Goal: Task Accomplishment & Management: Manage account settings

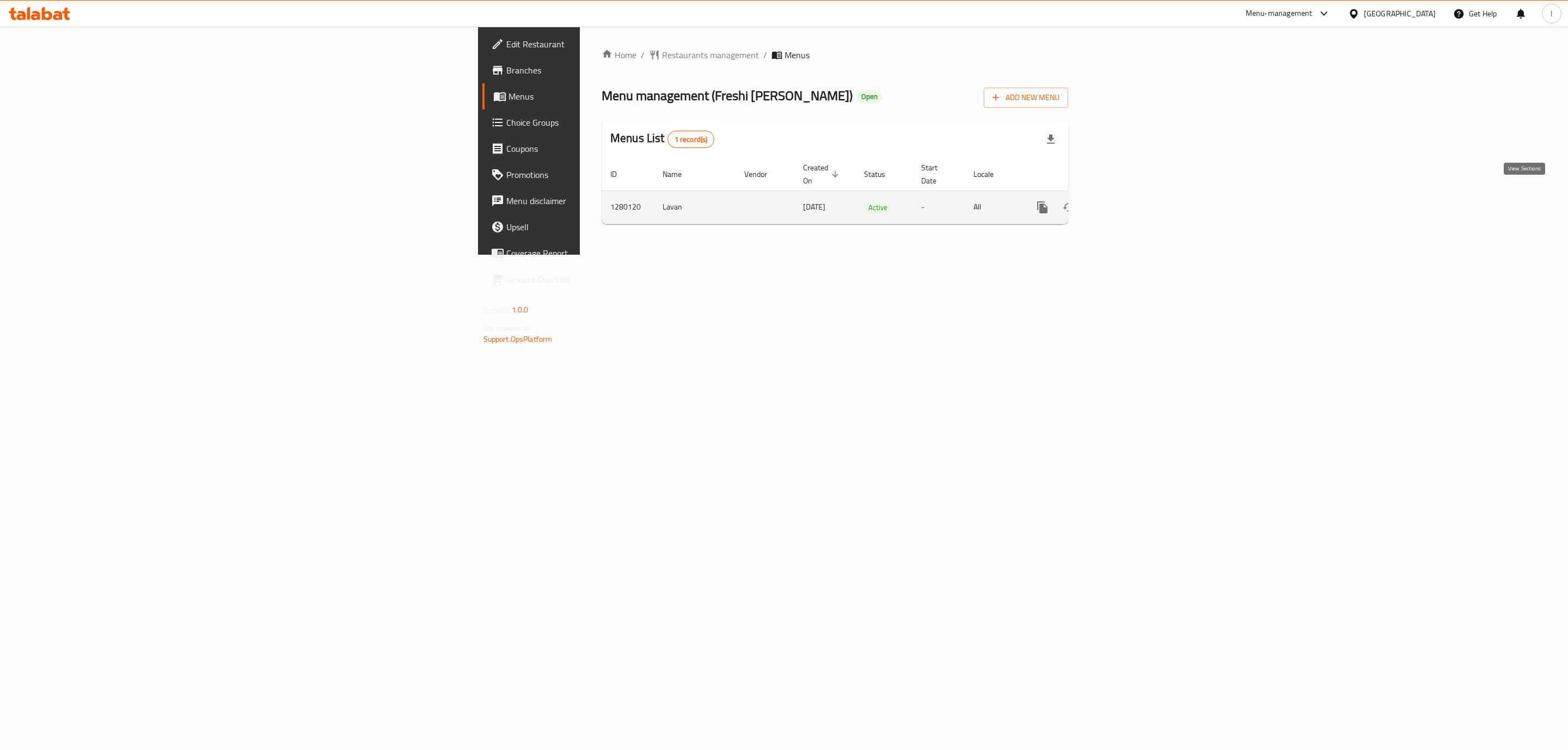
click at [1127, 201] on icon "enhanced table" at bounding box center [1120, 207] width 13 height 13
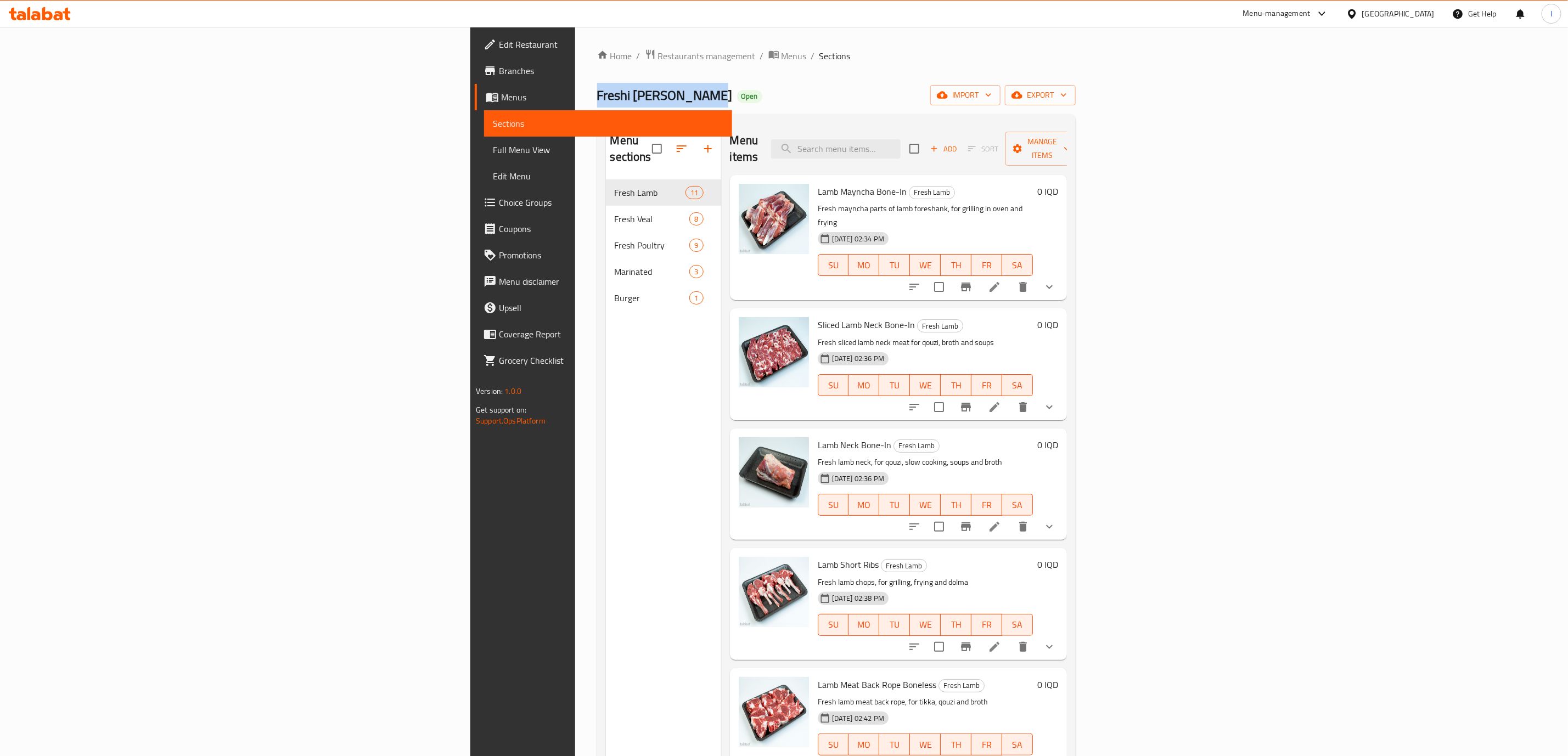
drag, startPoint x: 282, startPoint y: 94, endPoint x: 397, endPoint y: 97, distance: 115.0
click at [575, 97] on div "Home / Restaurants management / Menus / Sections Freshi [PERSON_NAME] Open impo…" at bounding box center [836, 468] width 522 height 883
copy span "Freshi [PERSON_NAME]"
click at [722, 338] on div "Menu items Add Sort Manage items Lamb Mayncha Bone-In Fresh Lamb Fresh mayncha …" at bounding box center [894, 501] width 346 height 756
click at [989, 128] on div "Menu items Add Sort Manage items" at bounding box center [898, 149] width 337 height 52
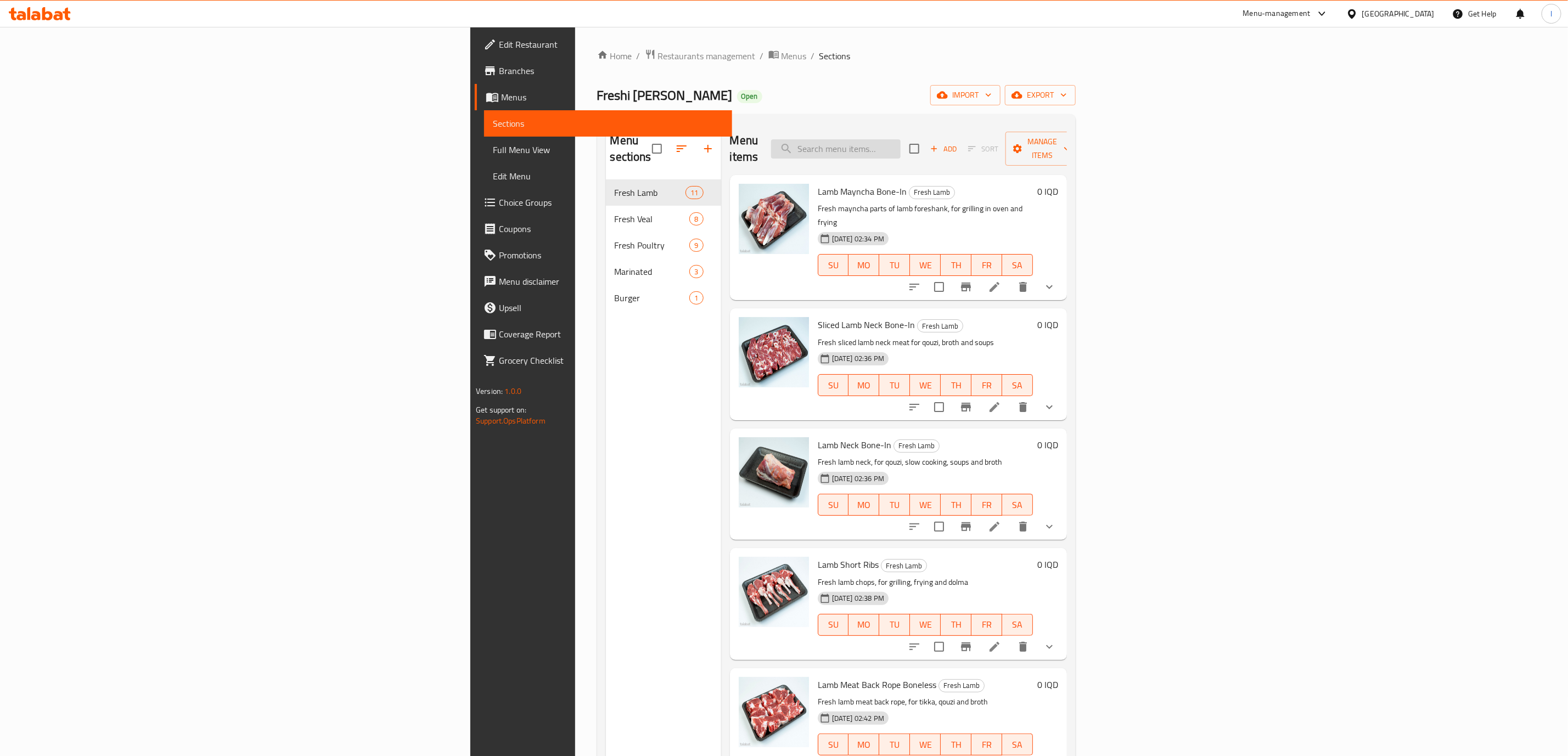
click at [901, 150] on input "search" at bounding box center [836, 149] width 130 height 19
paste input "Beef Meat Bake Rope, 1kg"
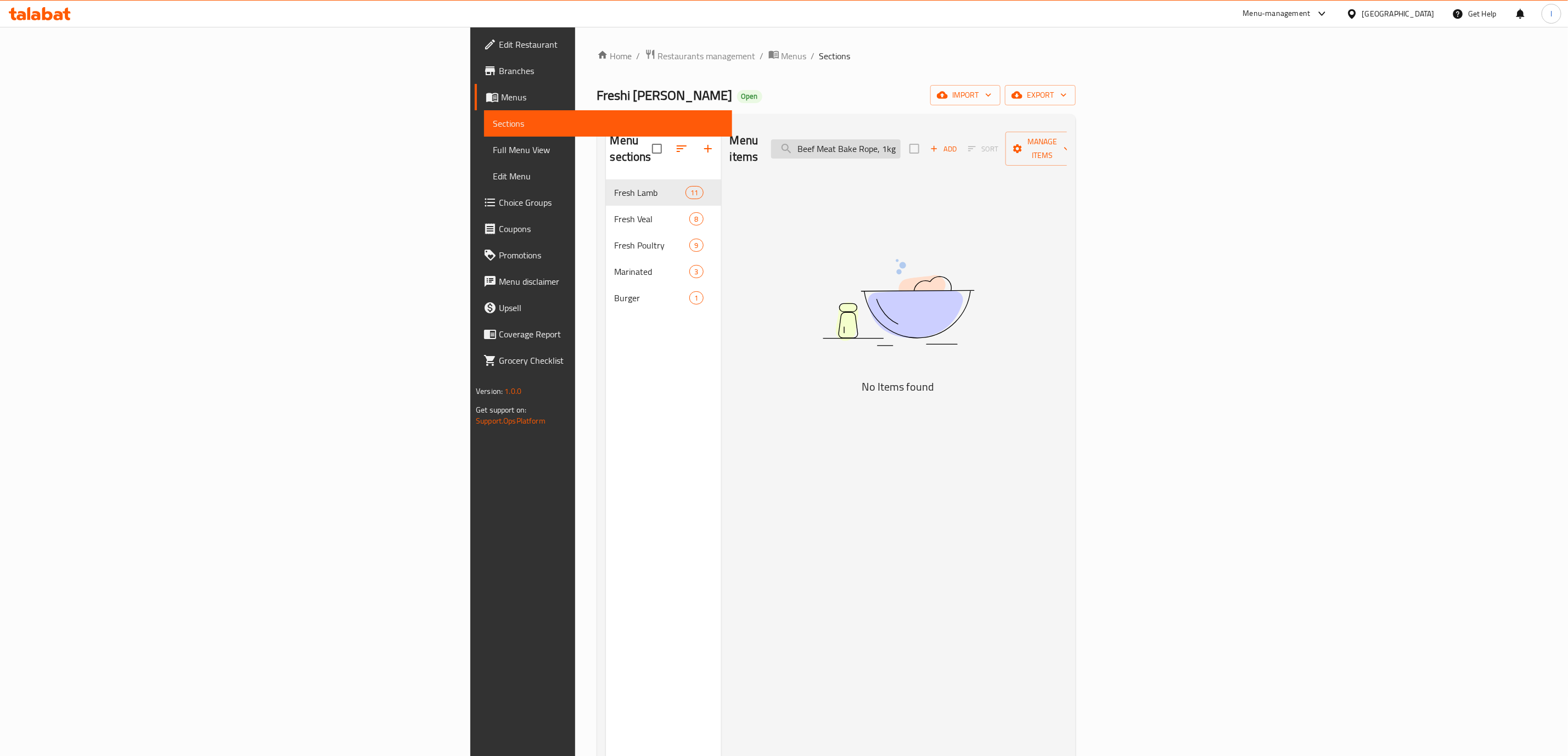
click at [901, 140] on input "Beef Meat Bake Rope, 1kg" at bounding box center [836, 149] width 130 height 19
drag, startPoint x: 1053, startPoint y: 140, endPoint x: 1073, endPoint y: 140, distance: 20.0
click at [901, 140] on input "Beef Meat Bake Rope1kg" at bounding box center [836, 149] width 130 height 19
click at [901, 140] on input "Beef Meat Bake Rope" at bounding box center [836, 149] width 130 height 19
click at [901, 140] on input "Beef" at bounding box center [836, 149] width 130 height 19
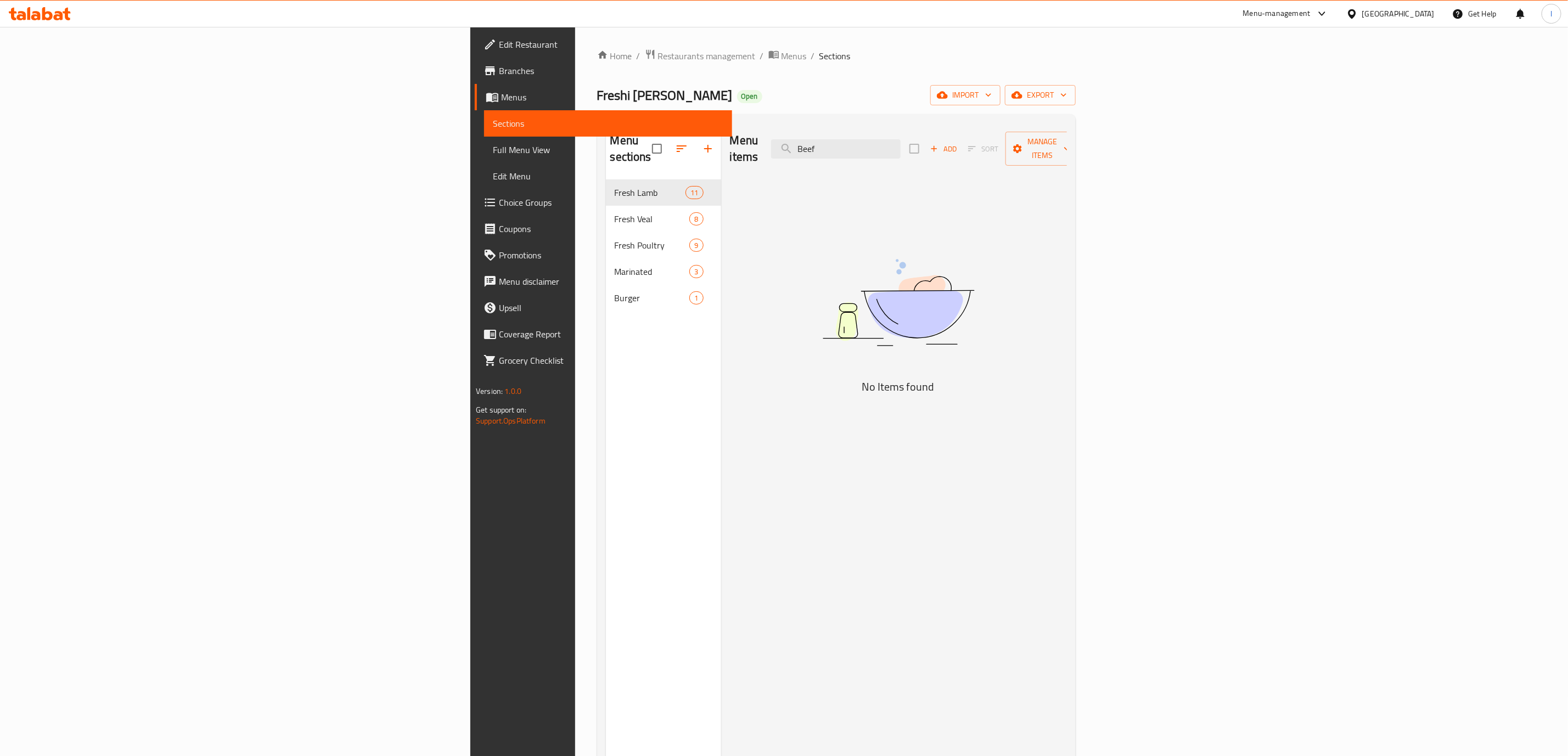
type input "Beef"
click at [901, 142] on input "Beef" at bounding box center [836, 149] width 130 height 19
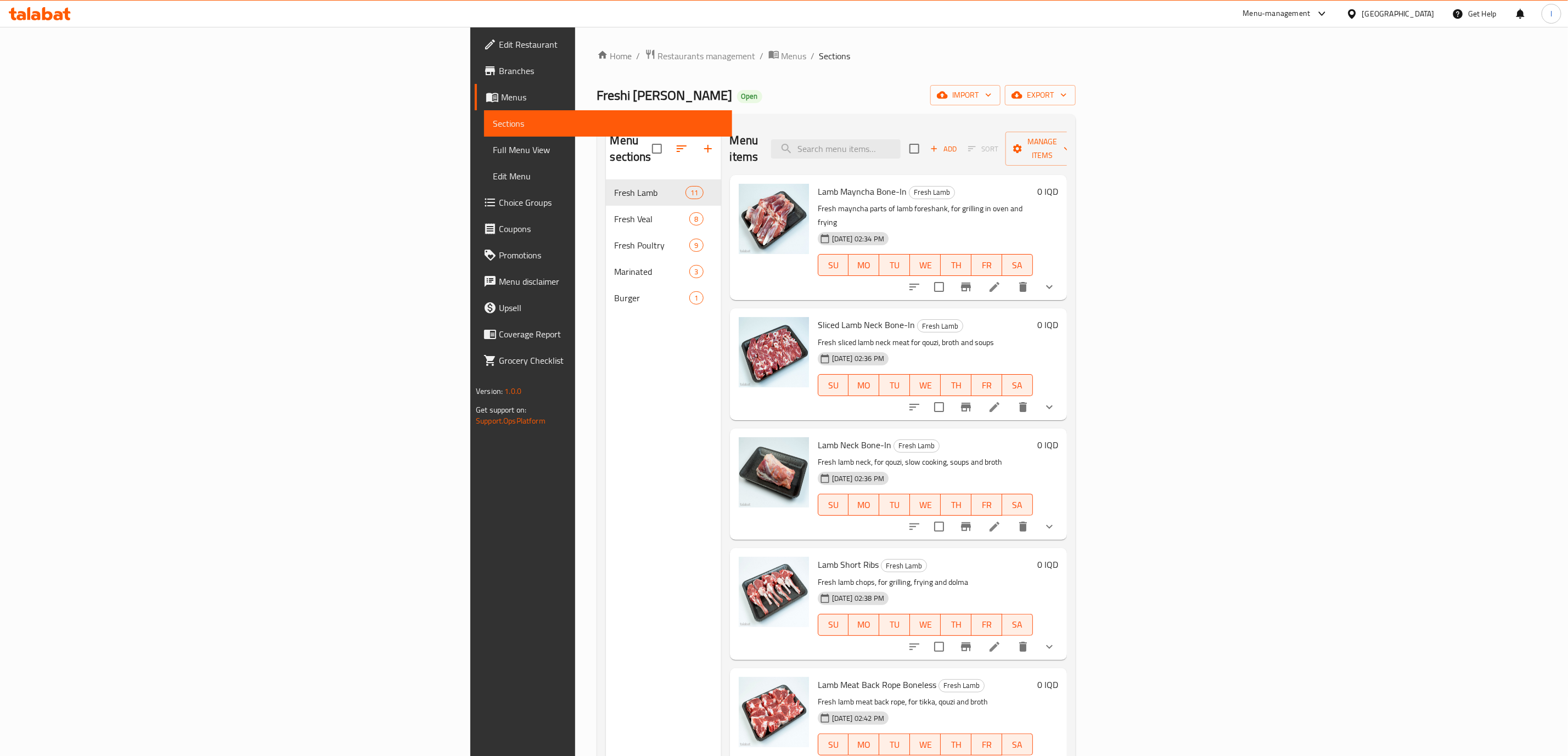
click at [1047, 308] on div "Sliced Lamb Neck Bone-In Fresh Lamb Fresh sliced lamb neck meat for qouzi, brot…" at bounding box center [898, 364] width 337 height 112
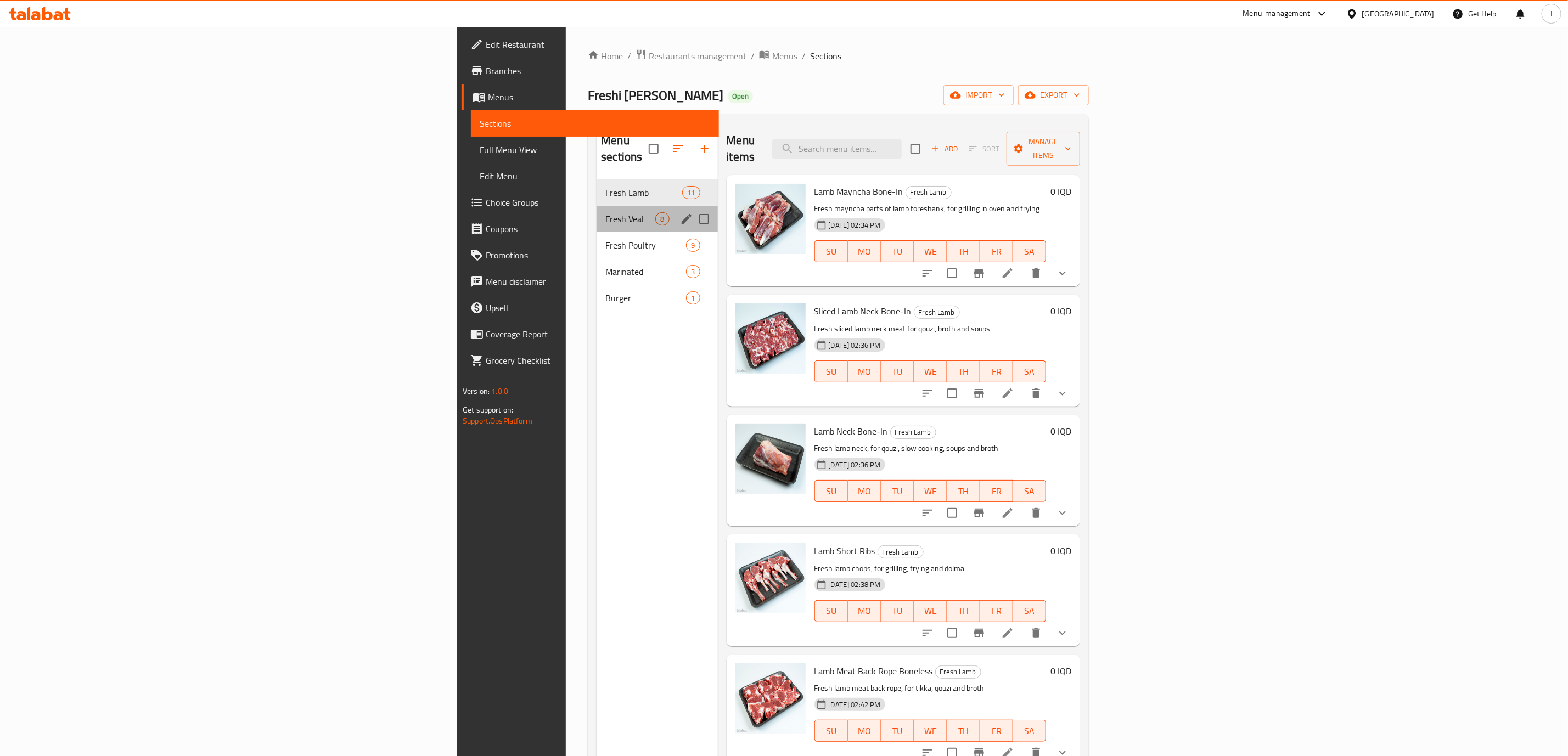
click at [597, 208] on div "Fresh Veal 8" at bounding box center [657, 219] width 121 height 26
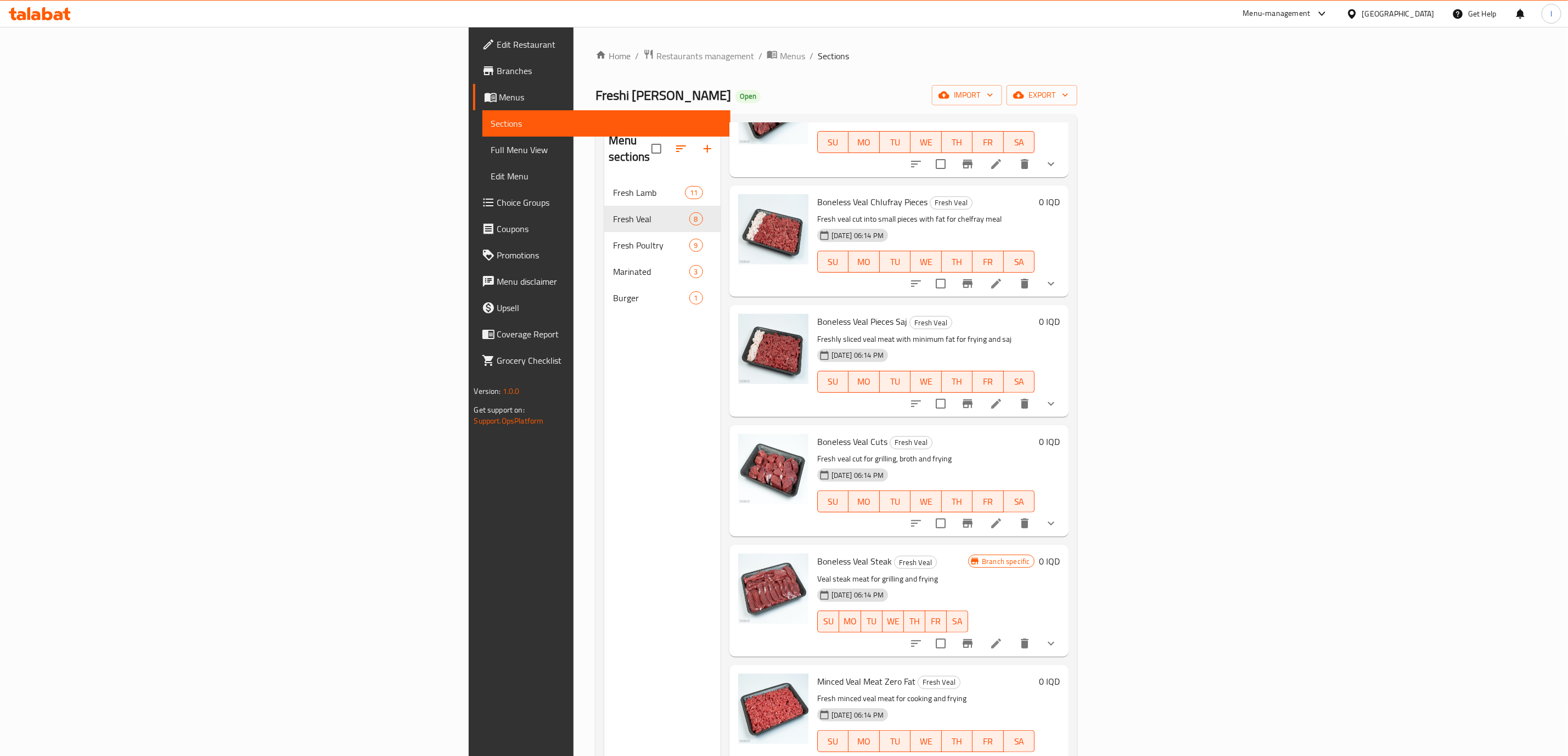
scroll to position [154, 0]
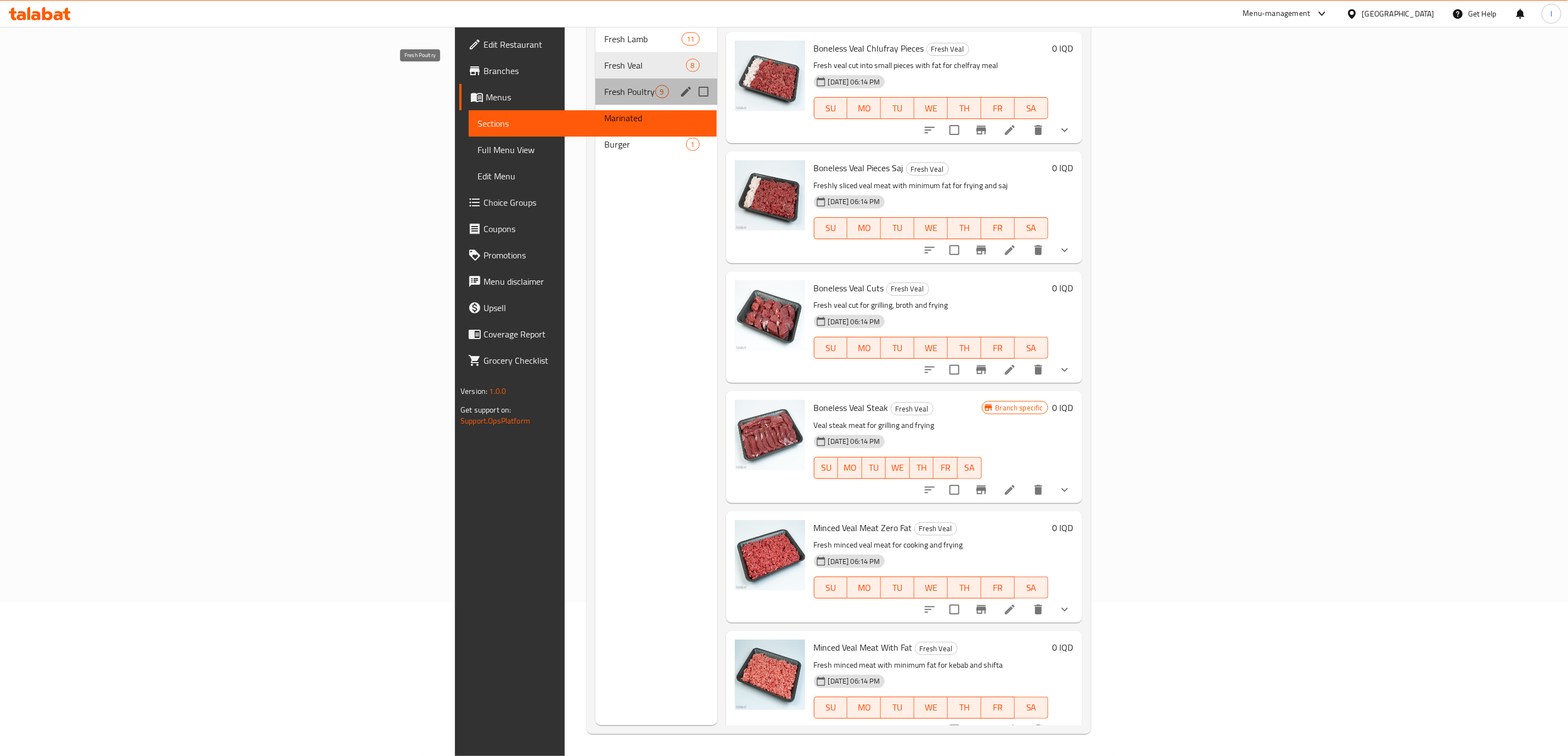
click at [604, 85] on span "Fresh Poultry" at bounding box center [630, 92] width 51 height 13
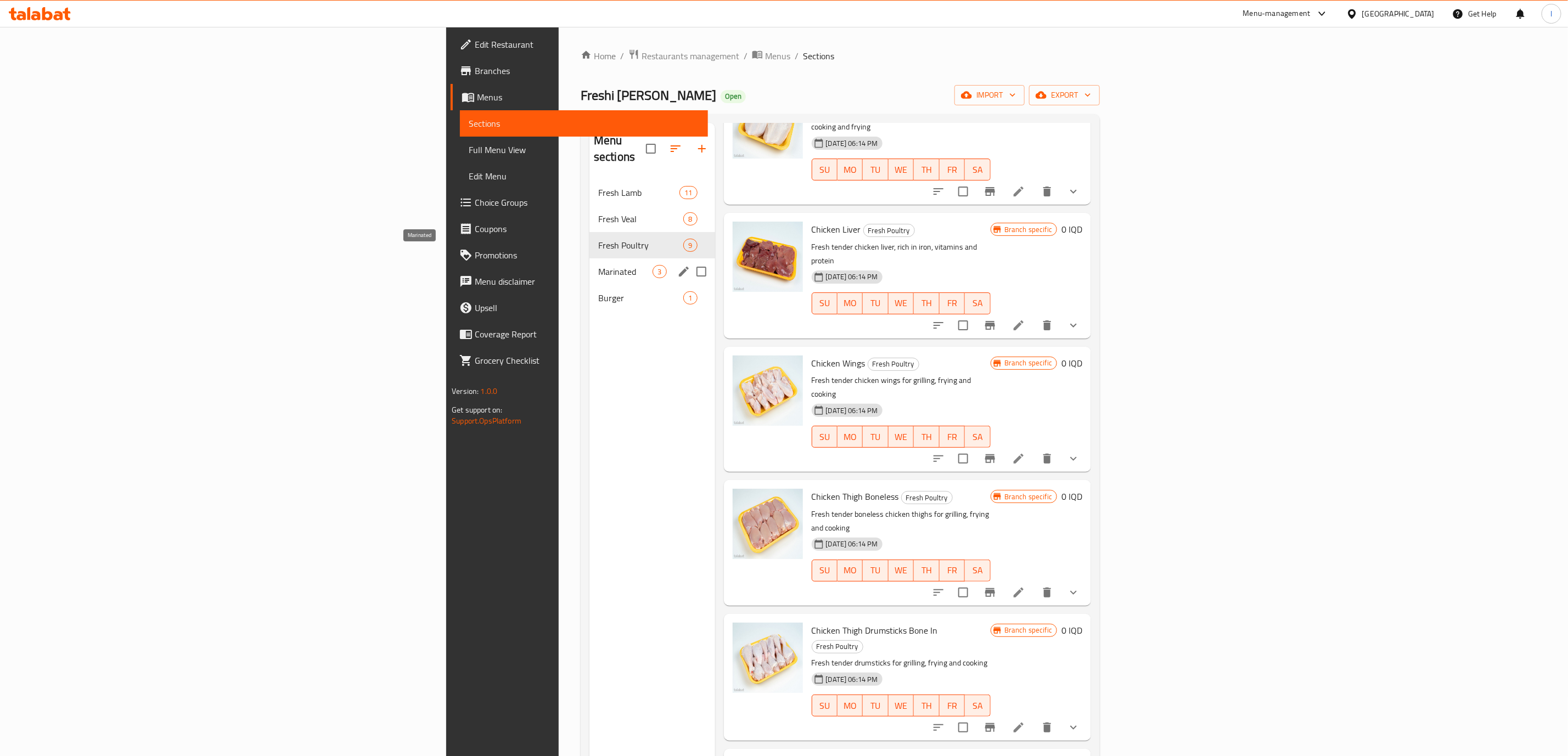
click at [598, 265] on span "Marinated" at bounding box center [626, 272] width 55 height 13
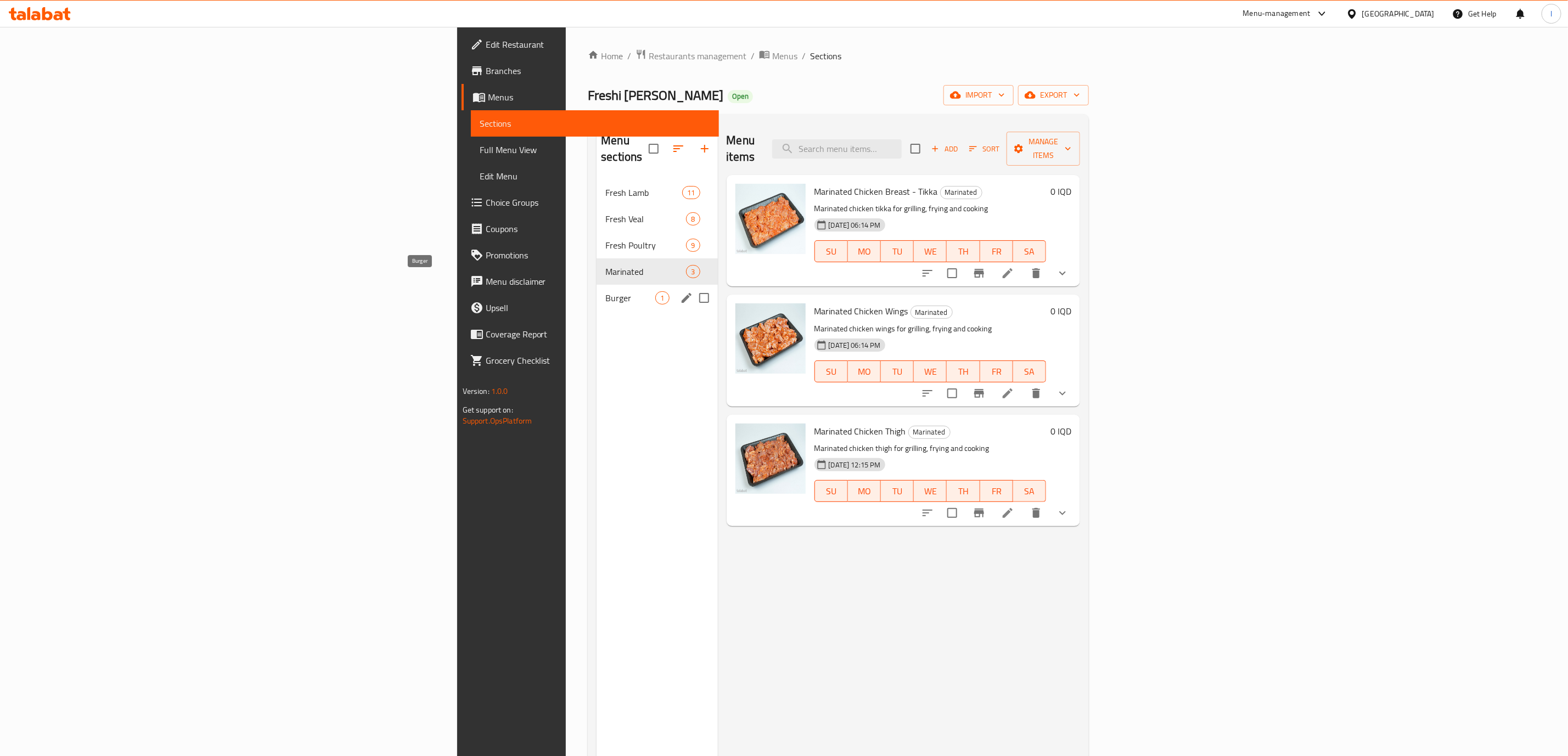
click at [605, 292] on span "Burger" at bounding box center [630, 298] width 50 height 13
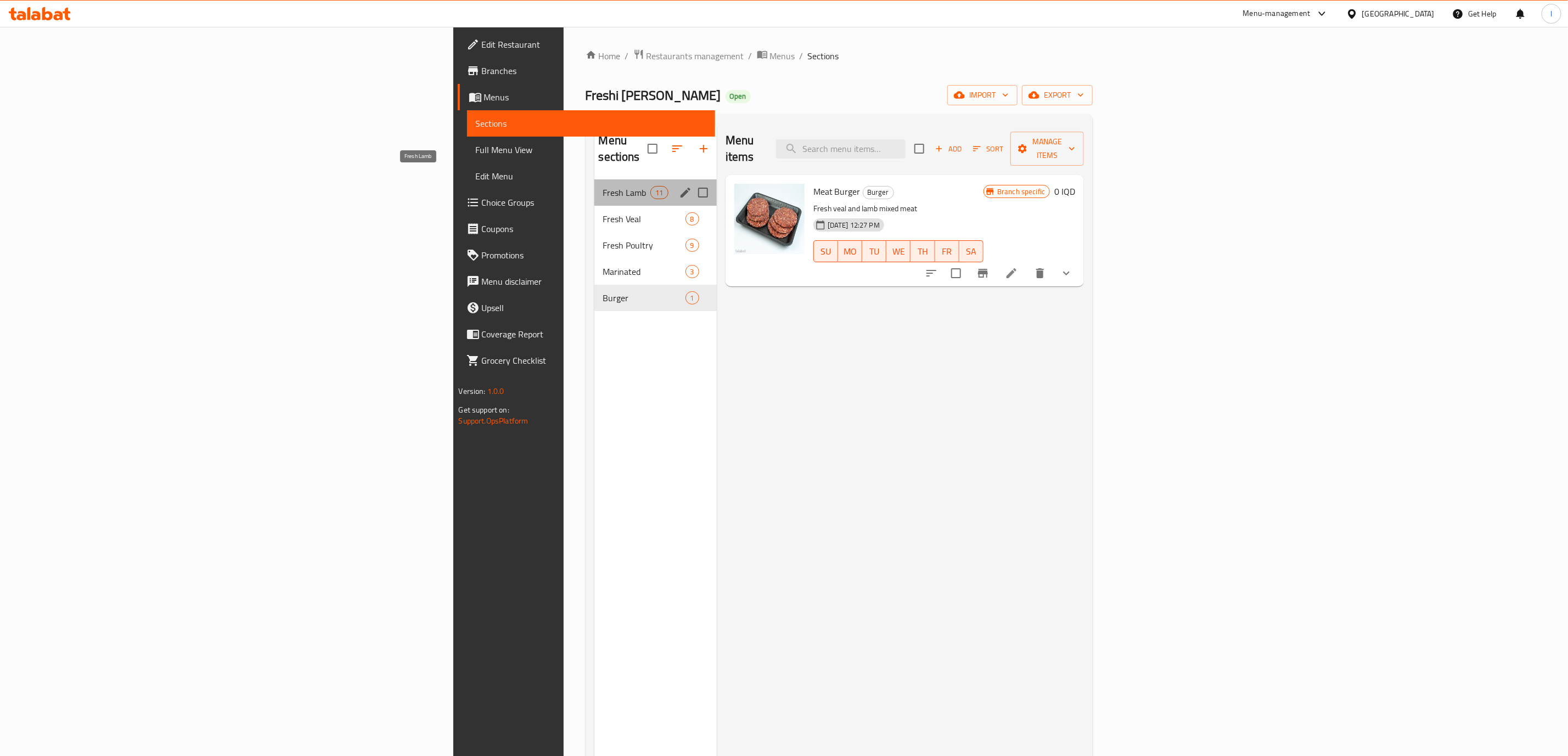
click at [603, 186] on span "Fresh Lamb" at bounding box center [627, 193] width 48 height 13
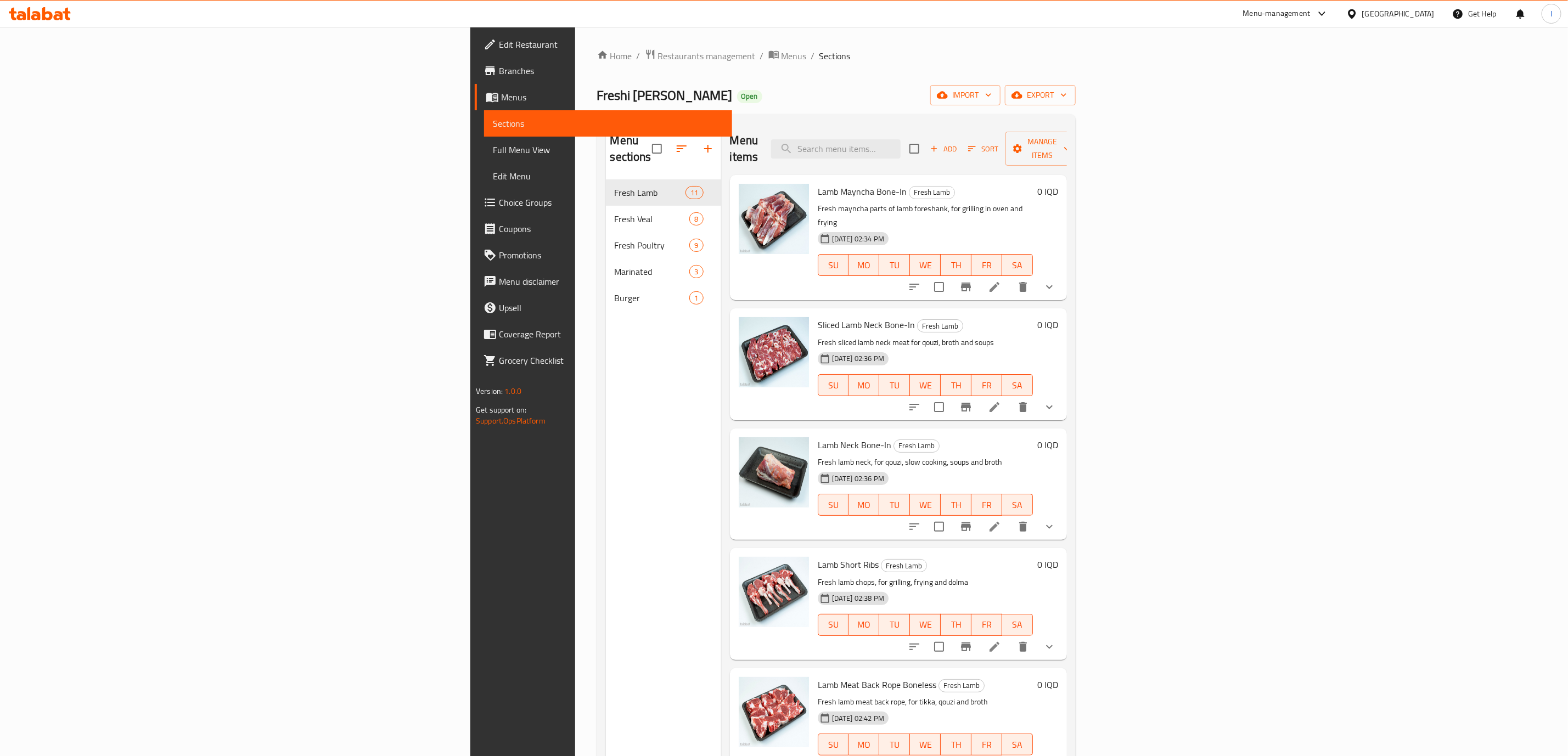
click at [1019, 313] on div "Sliced Lamb Neck Bone-In Fresh Lamb Fresh sliced lamb neck meat for qouzi, brot…" at bounding box center [925, 364] width 224 height 102
click at [970, 308] on div "Sliced Lamb Neck Bone-In Fresh Lamb Fresh sliced lamb neck meat for qouzi, brot…" at bounding box center [898, 364] width 337 height 112
click at [901, 140] on input "search" at bounding box center [836, 149] width 130 height 19
paste input "Veal Back Rope"
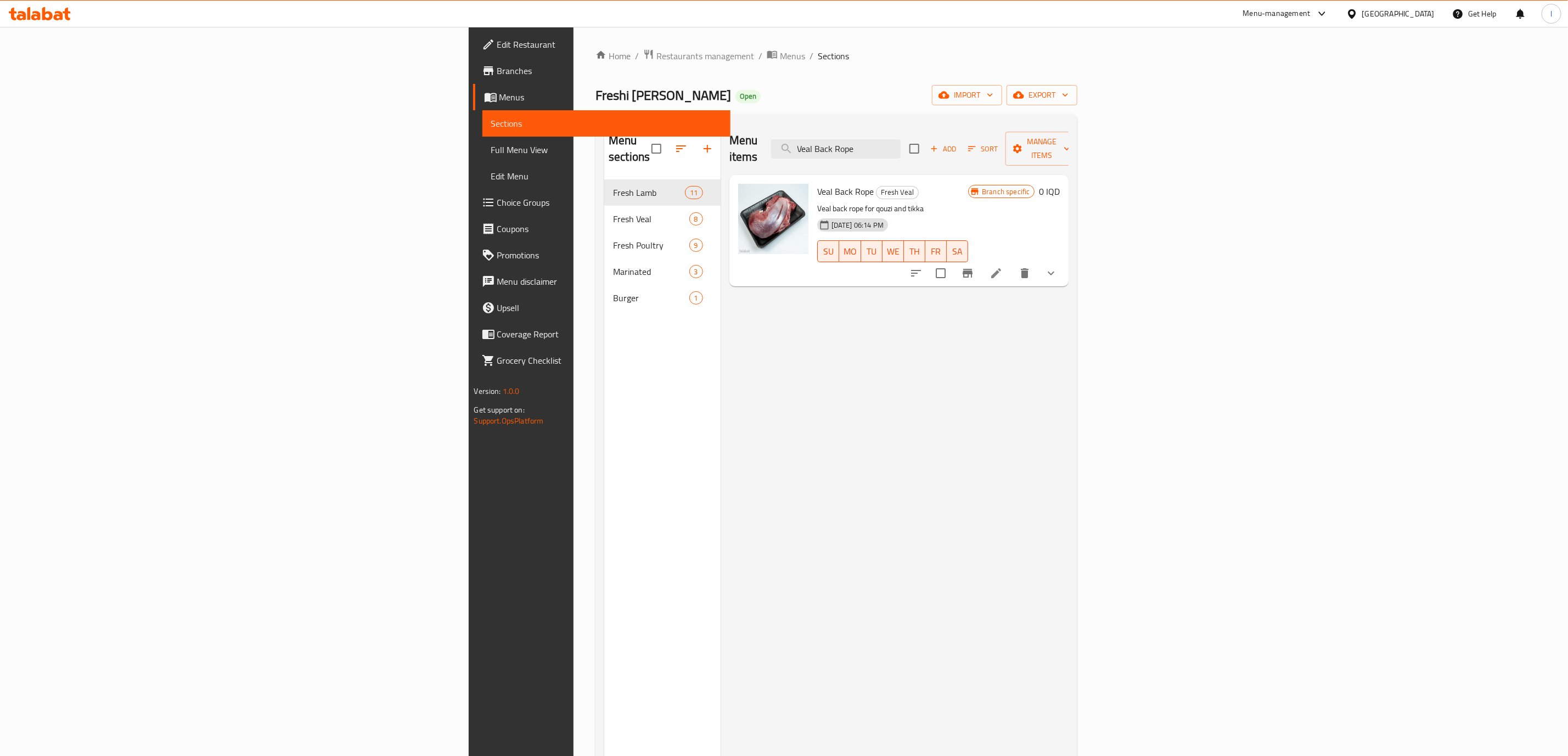
type input "Veal Back Rope"
click at [1012, 264] on li at bounding box center [996, 273] width 31 height 20
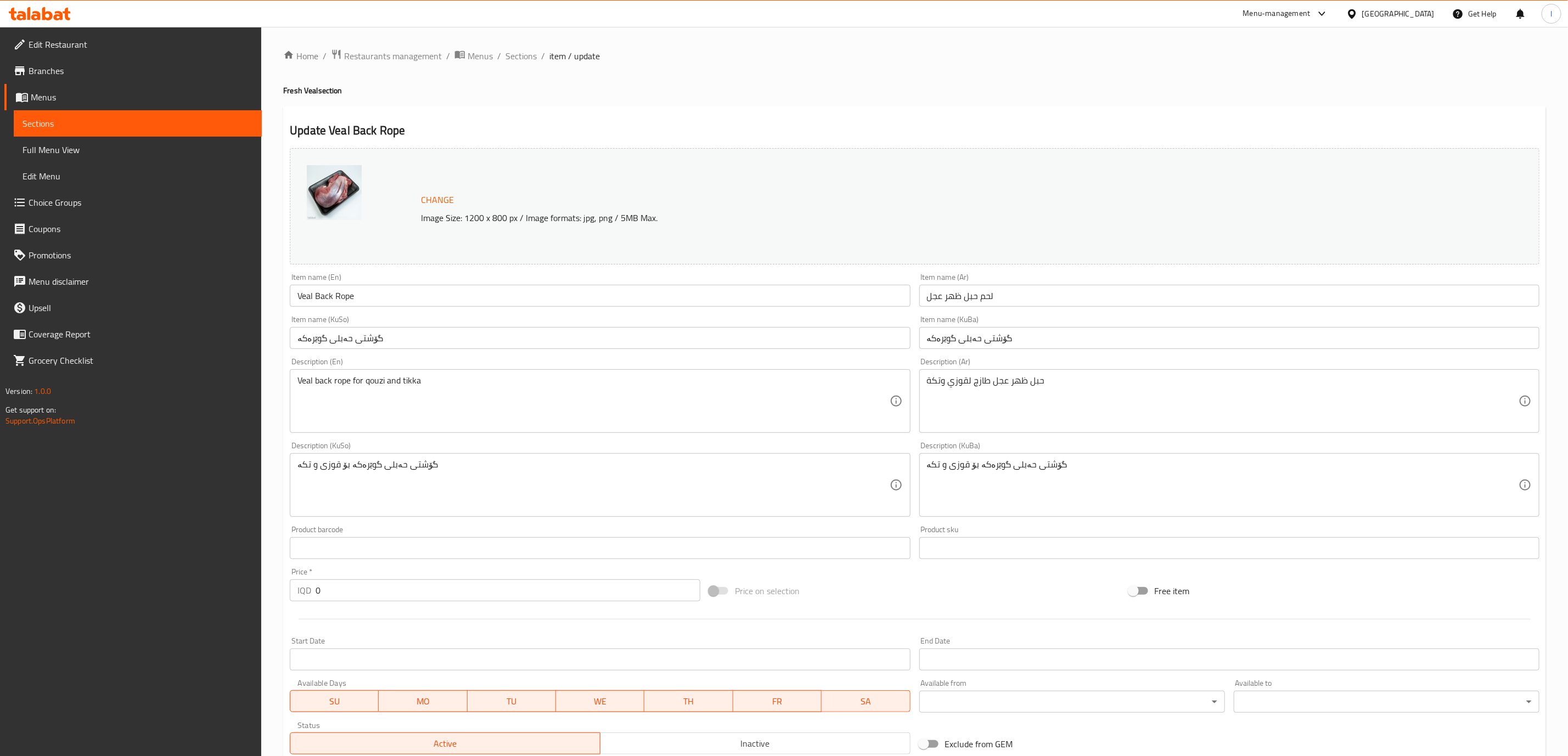
click at [1041, 330] on input "گۆشتی حەبلی گوێرەکە" at bounding box center [1229, 338] width 620 height 22
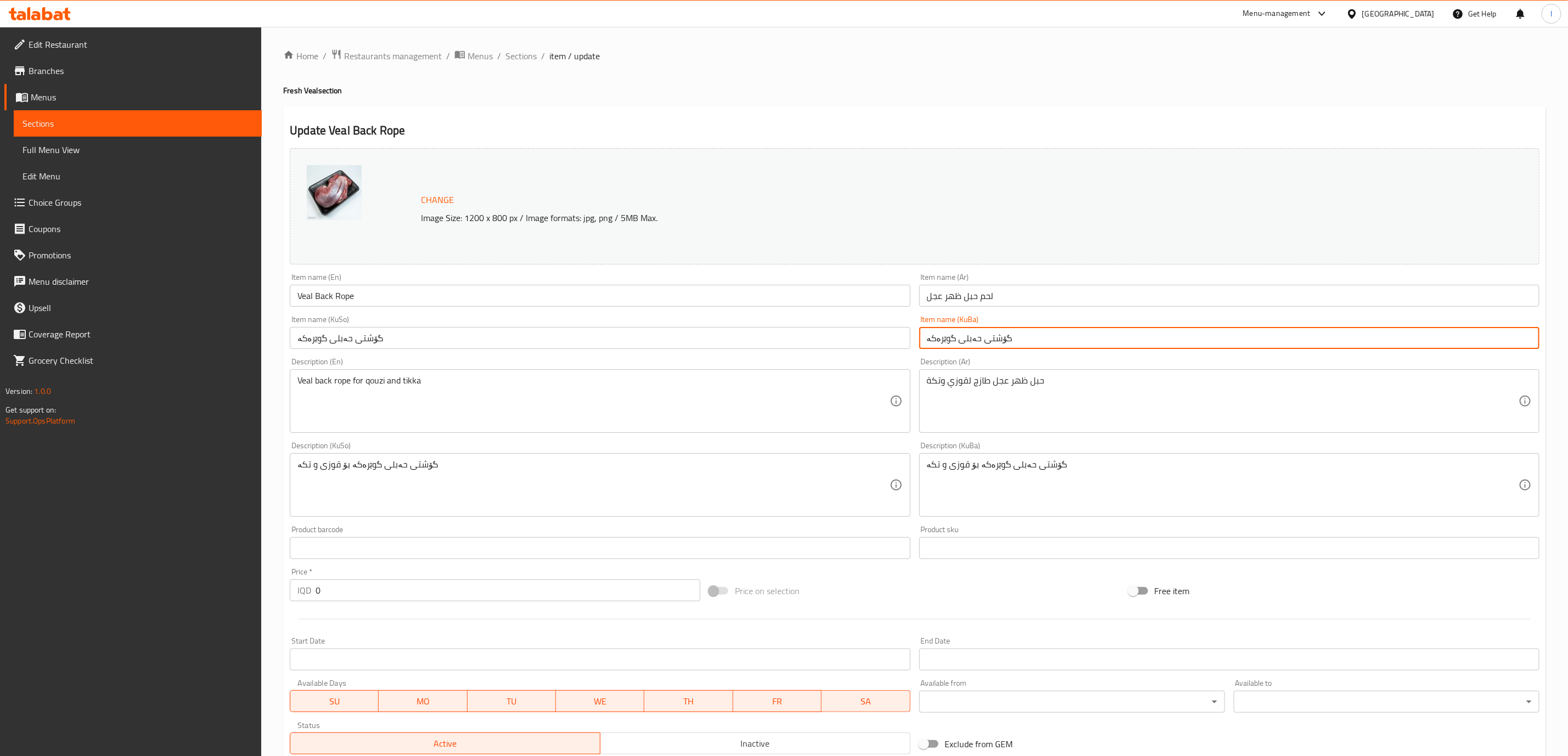
click at [1041, 330] on input "گۆشتی حەبلی گوێرەکە" at bounding box center [1229, 338] width 620 height 22
paste input "ۆشتی حەبلی گوێرەکە"
click at [1020, 346] on input "گۆشتی حەبلی گۆشتی حەبلی گوێرەکە" at bounding box center [1229, 338] width 620 height 22
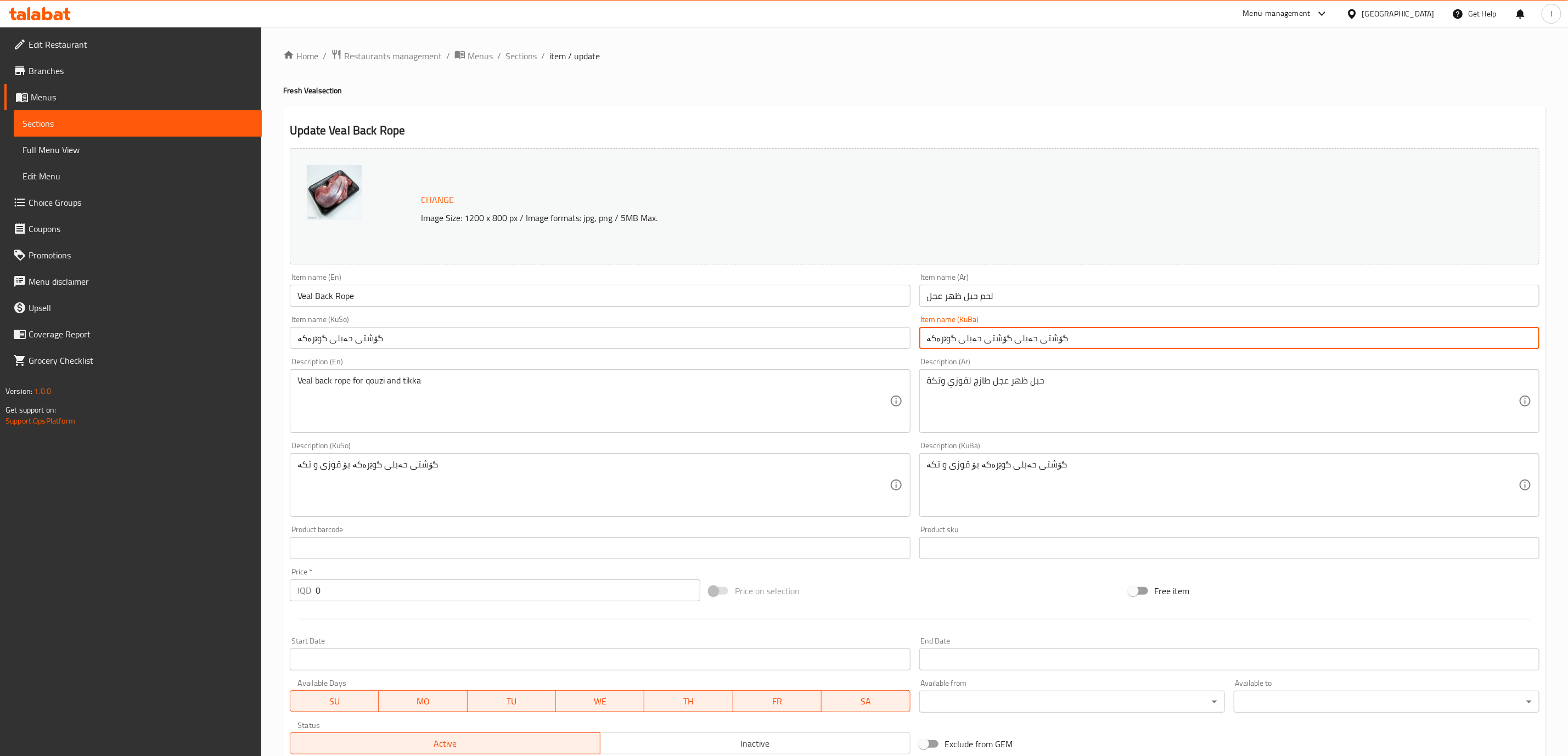
paste input "text"
type input "گۆشتی حەبلی گوێرەکە"
click at [837, 341] on input "گۆشتی حەبلی گوێرەکە" at bounding box center [600, 338] width 620 height 22
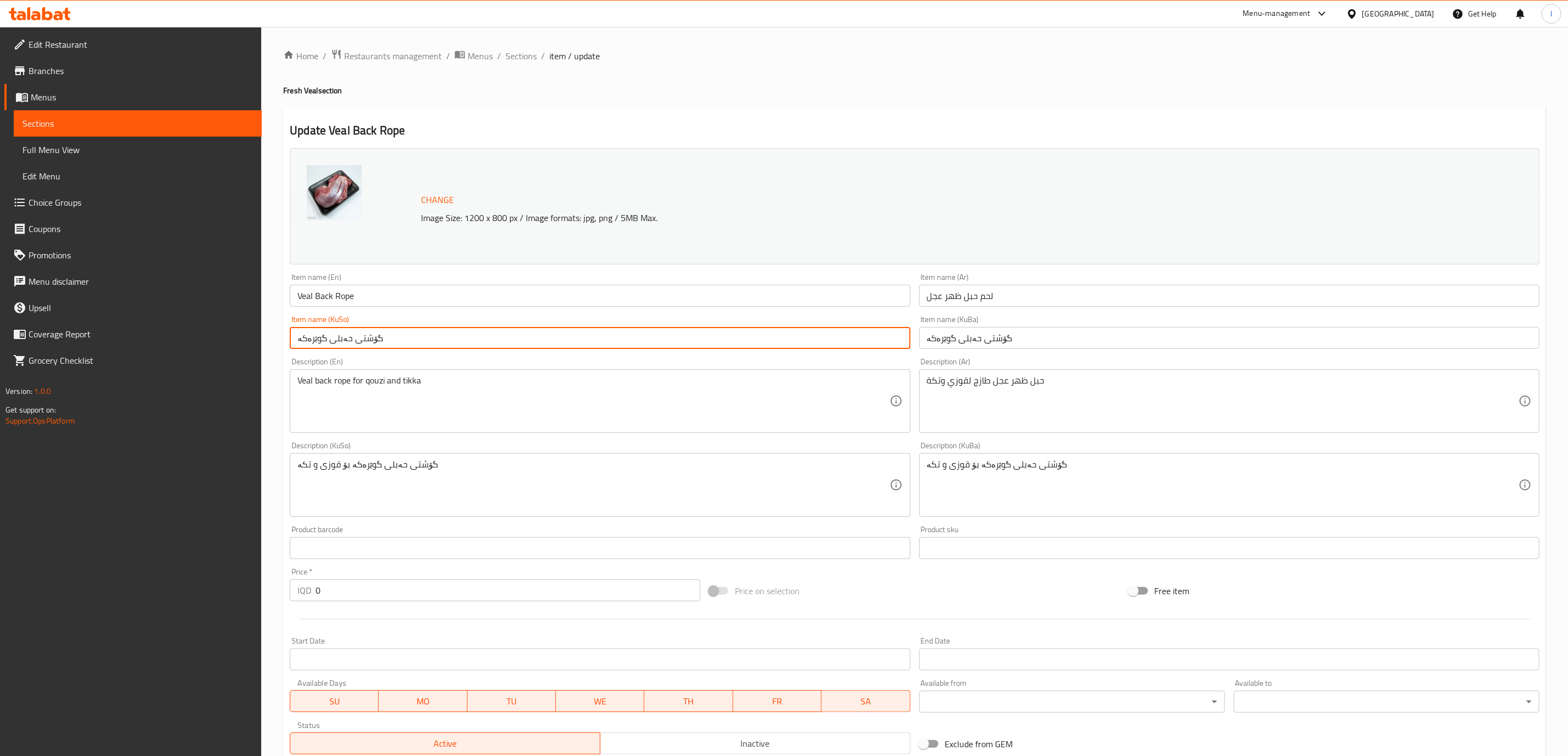
click at [837, 341] on input "گۆشتی حەبلی گوێرەکە" at bounding box center [600, 338] width 620 height 22
paste input "text"
type input "گۆشتی حەبلی گوێرەکە"
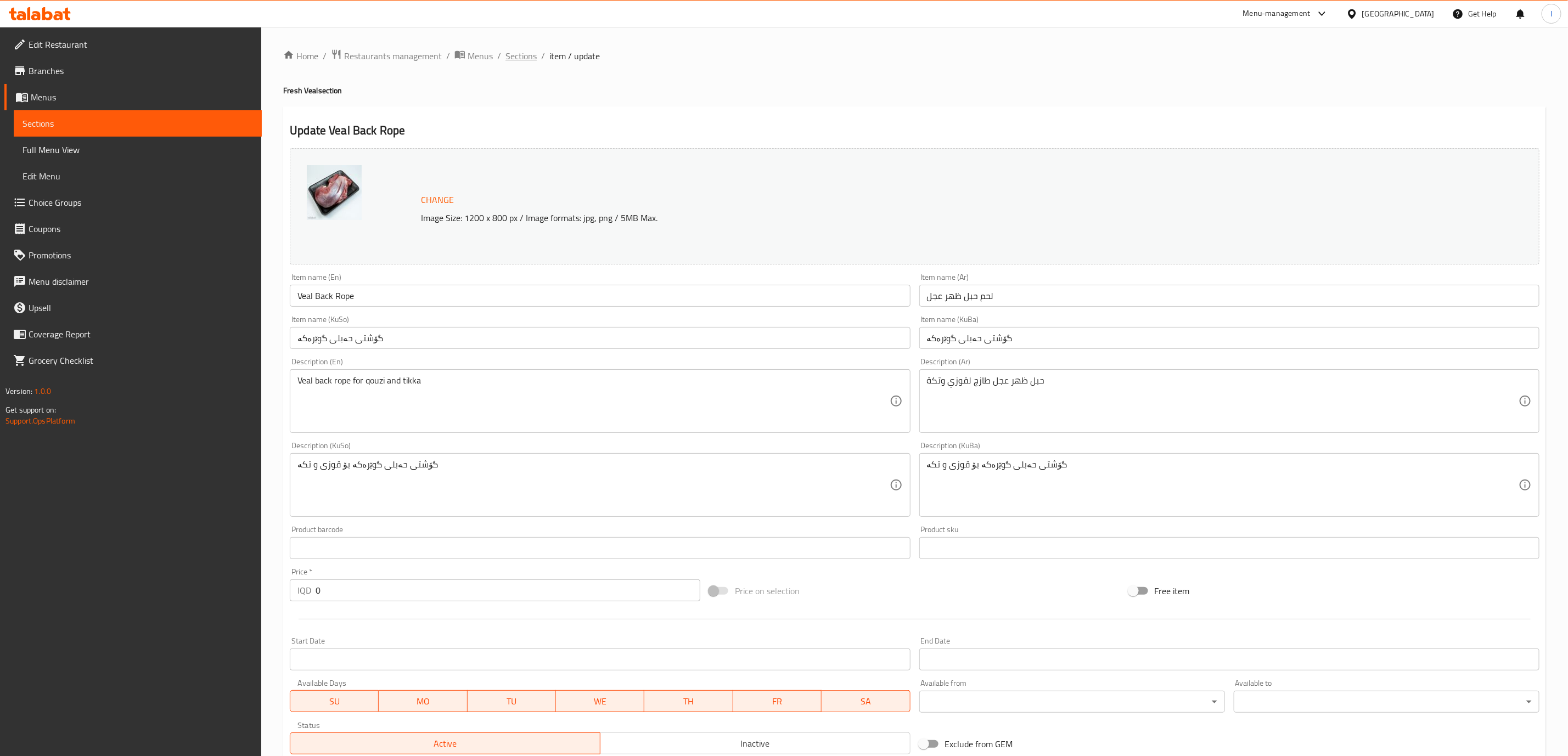
click at [529, 55] on span "Sections" at bounding box center [522, 56] width 31 height 13
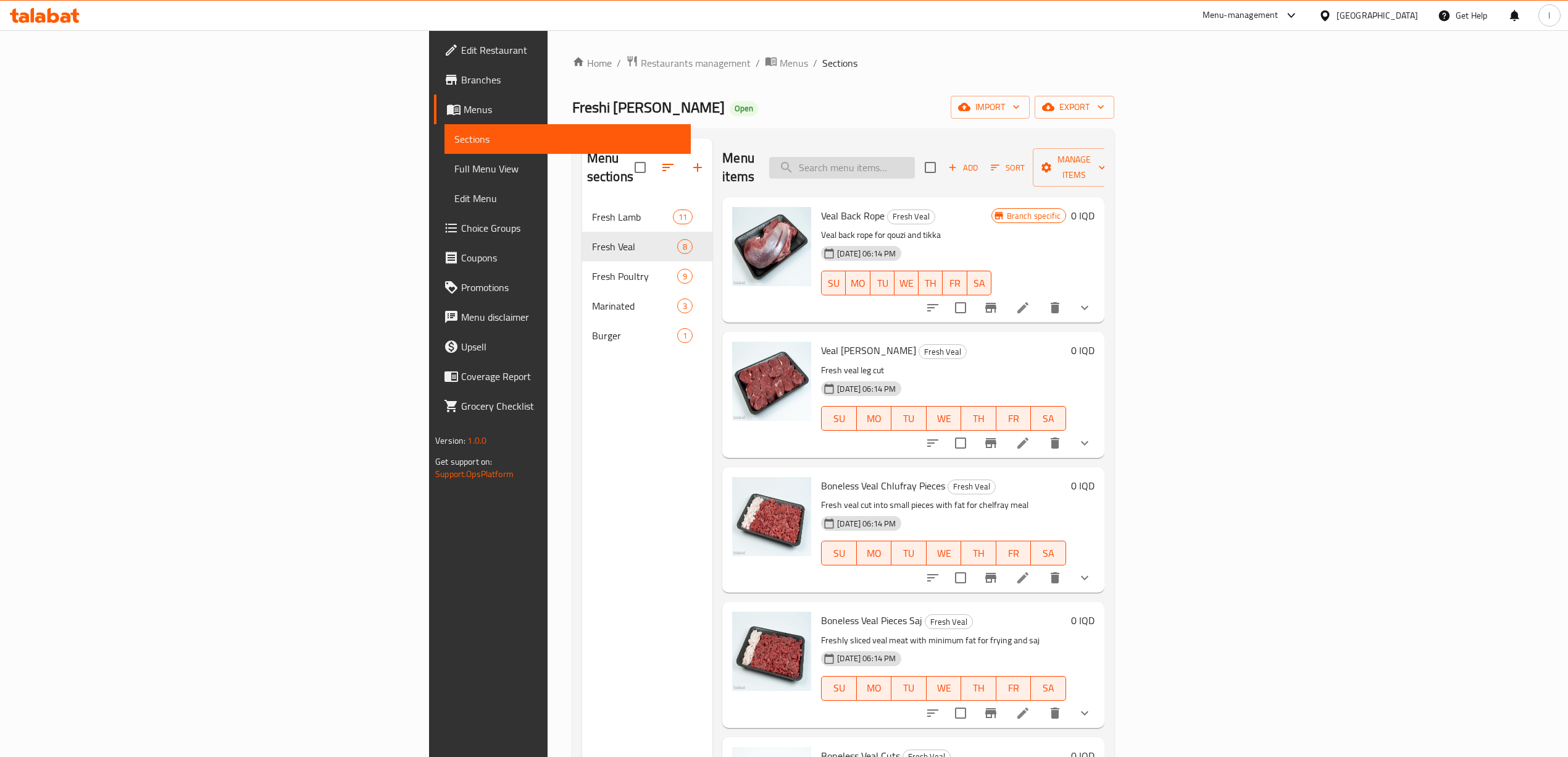
click at [915, 157] on input "search" at bounding box center [841, 167] width 146 height 21
paste input "Boneless Veal Chlufray Pieces"
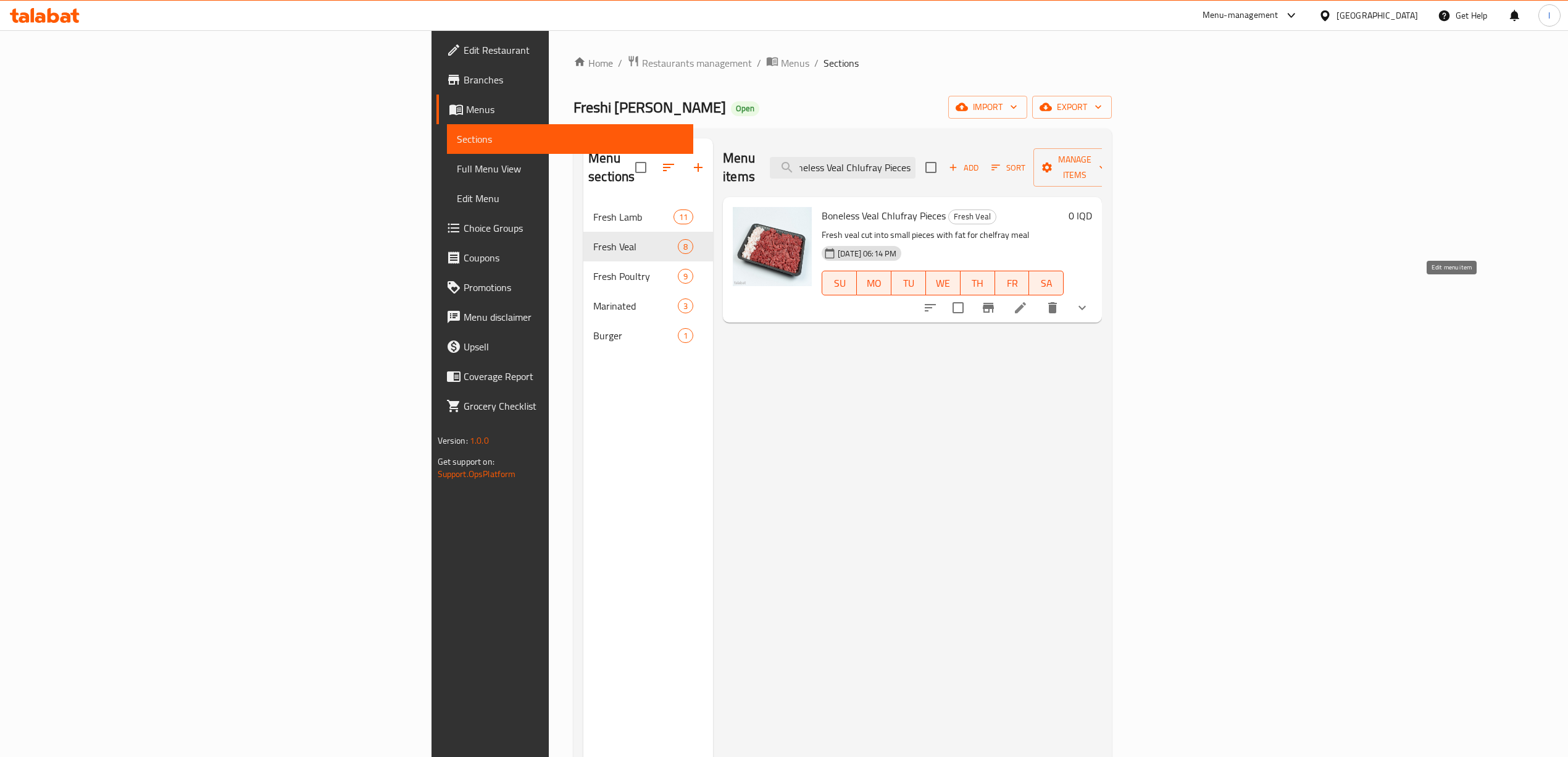
type input "Boneless Veal Chlufray Pieces"
click at [1028, 300] on icon at bounding box center [1021, 308] width 15 height 15
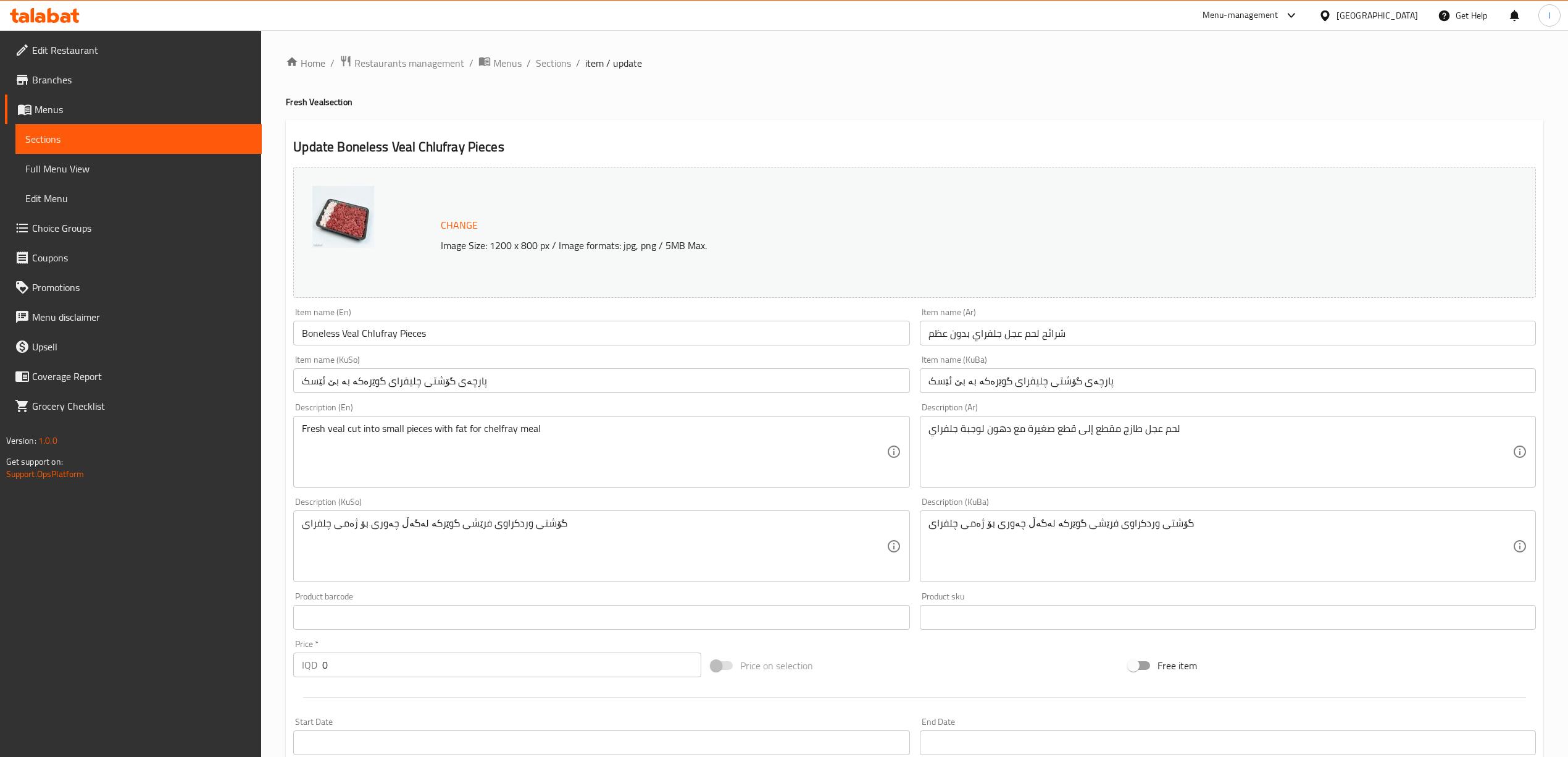
drag, startPoint x: 1135, startPoint y: 398, endPoint x: 1136, endPoint y: 386, distance: 12.0
click at [1135, 391] on div "Item name (KuBa) پارچەی گۆشتی چليفراى گوێرەکە بە بێ ئێسک Item name (KuBa)" at bounding box center [1227, 374] width 626 height 47
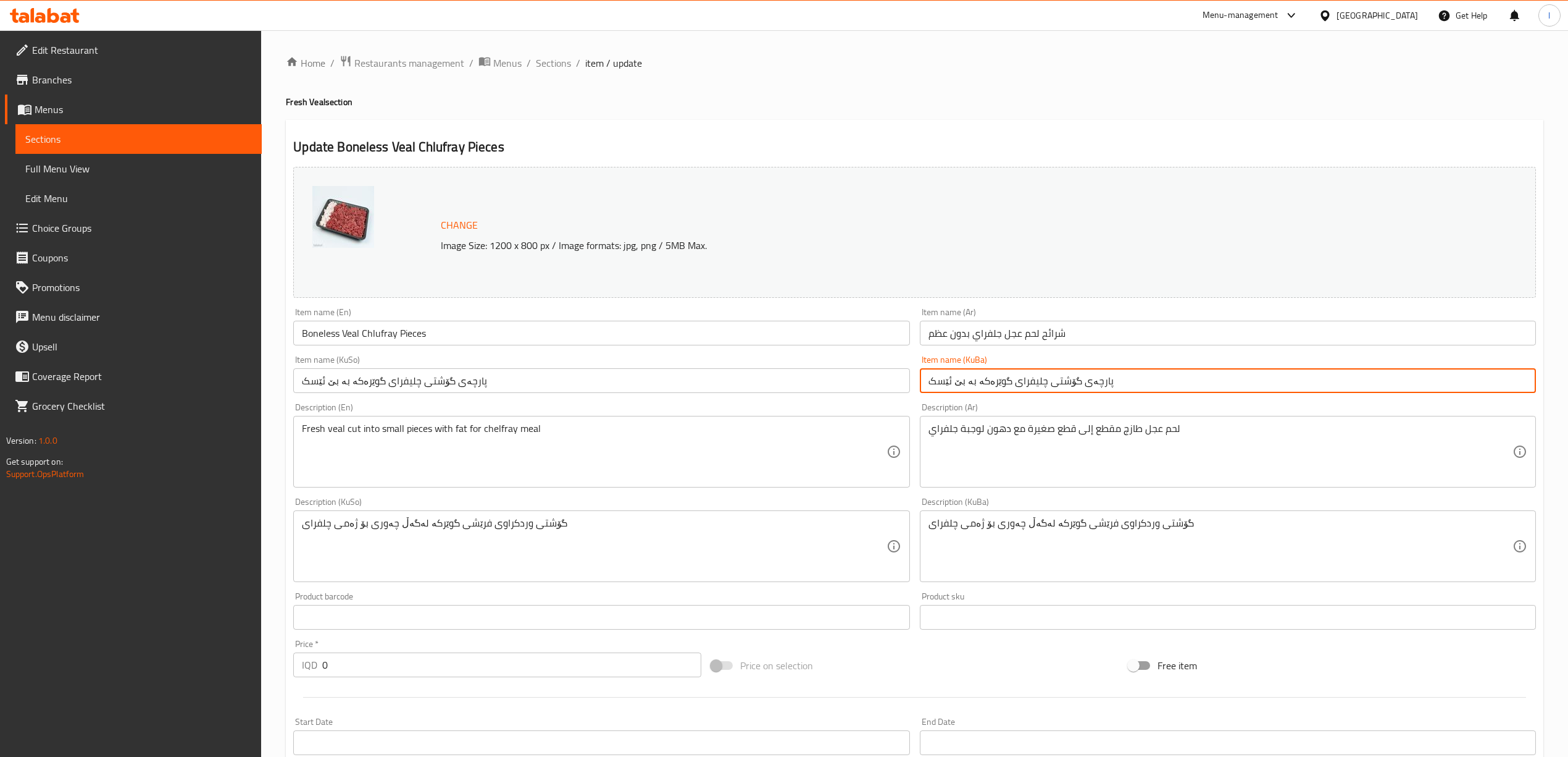
click at [1136, 386] on input "پارچەی گۆشتی چليفراى گوێرەکە بە بێ ئێسک" at bounding box center [1227, 380] width 616 height 25
click at [1429, 389] on input "پارچەی گۆشتی چليفراى گوێرەکە بە بێ ئێسک" at bounding box center [1227, 380] width 616 height 25
click at [1463, 383] on input "پارچەی گۆشتی چليفراى =بە بێ ئێسک" at bounding box center [1227, 380] width 616 height 25
paste input "وێرەکە"
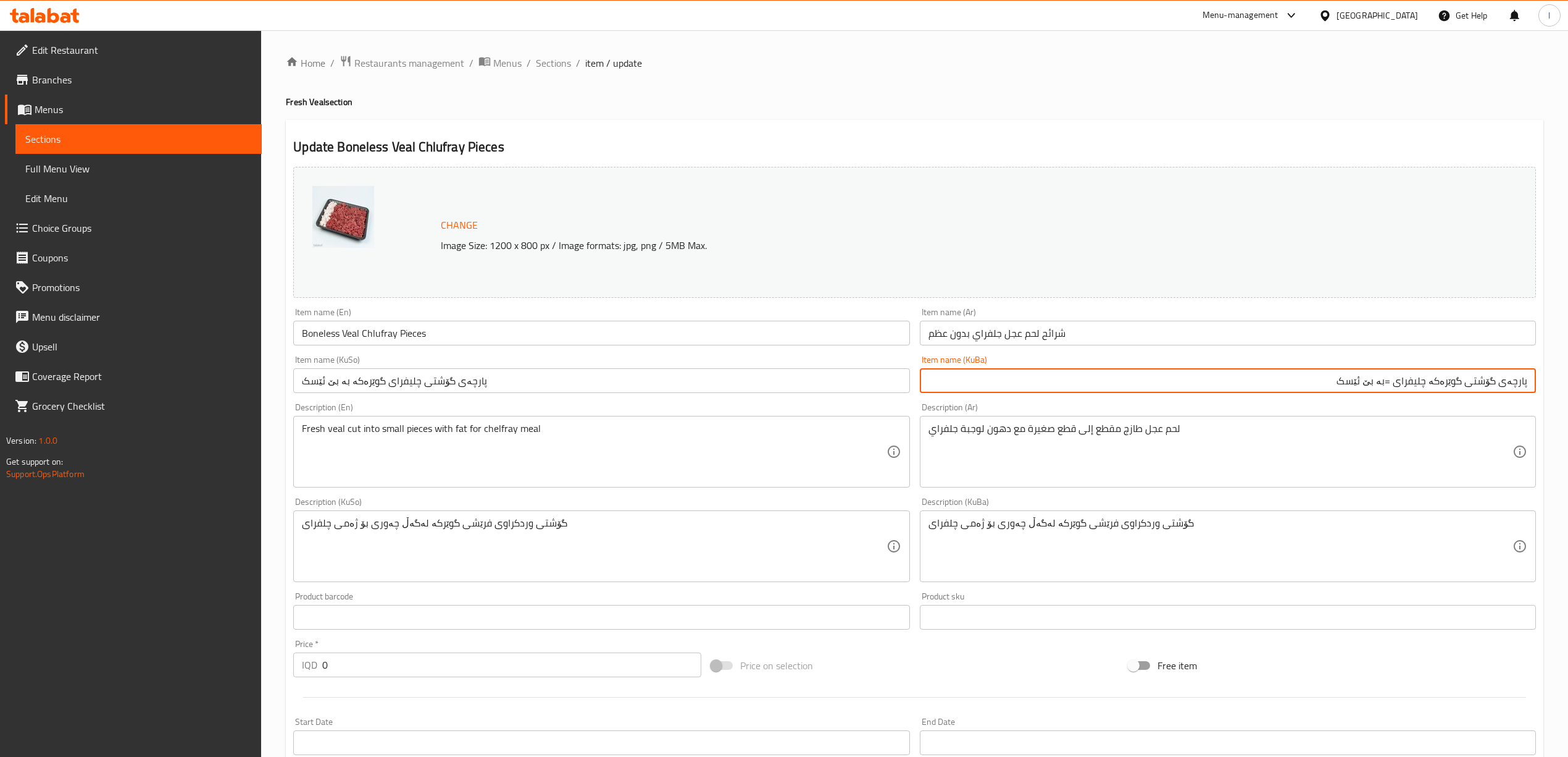
click at [1430, 381] on input "پارچەی گۆشتی گوێرەکە چليفراى =بە بێ ئێسک" at bounding box center [1227, 380] width 616 height 25
click at [1394, 383] on input "پارچەی گۆشتی گوێرەکە چليفراى =بە بێ ئێسک" at bounding box center [1227, 380] width 616 height 25
click at [1412, 379] on input "پارچەی گۆشتی گوێرەکە چليفراى بە بێ ئێسک" at bounding box center [1227, 380] width 616 height 25
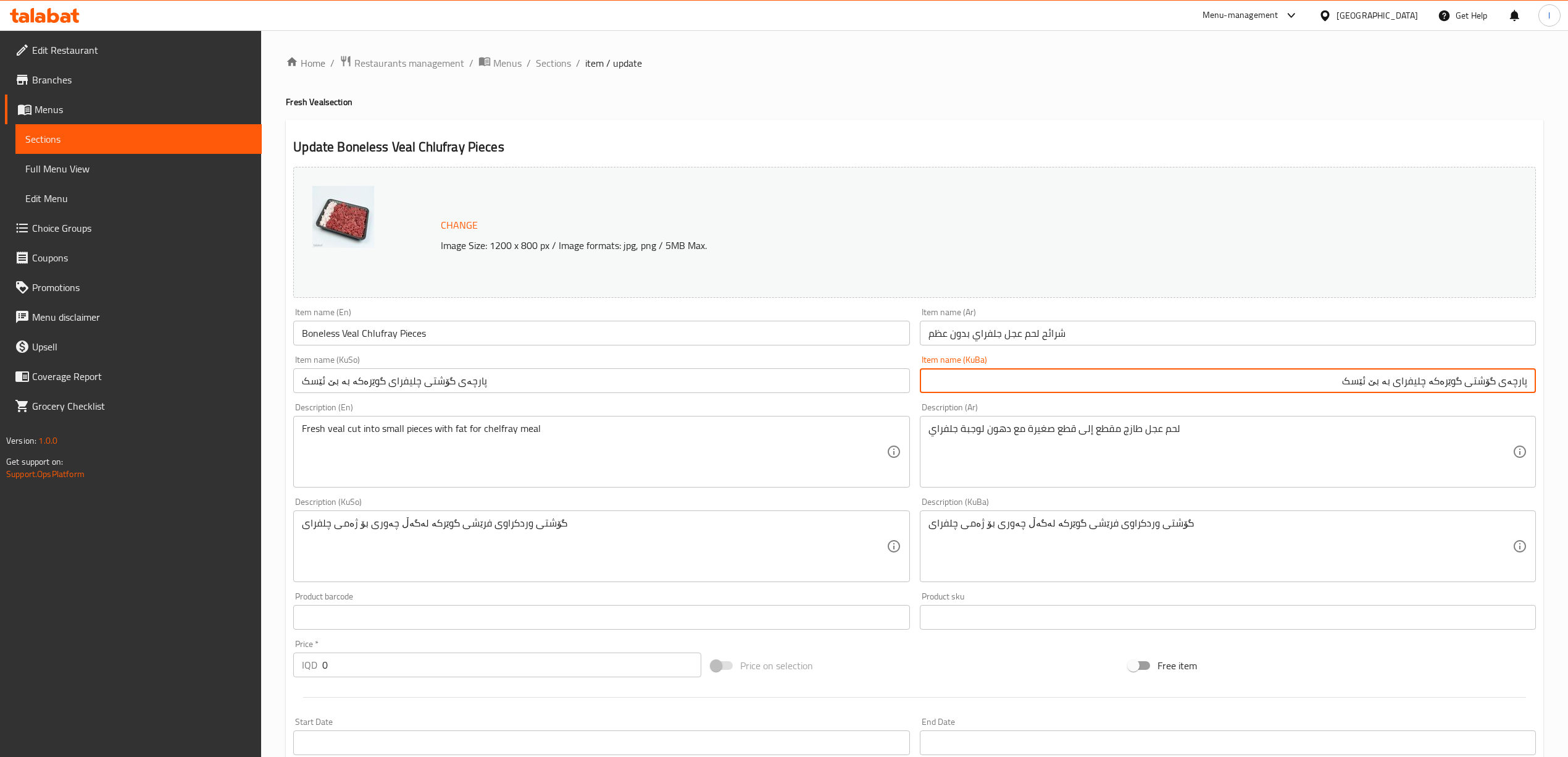
click at [1412, 379] on input "پارچەی گۆشتی گوێرەکە چليفراى بە بێ ئێسک" at bounding box center [1227, 380] width 616 height 25
type input "پارچەی گۆشتی گوێرەکە چليفراى بە بێ ئێسک"
click at [887, 392] on input "پارچەی گۆشتی چليفراى گوێرەکە بە بێ ئێسک" at bounding box center [600, 380] width 616 height 25
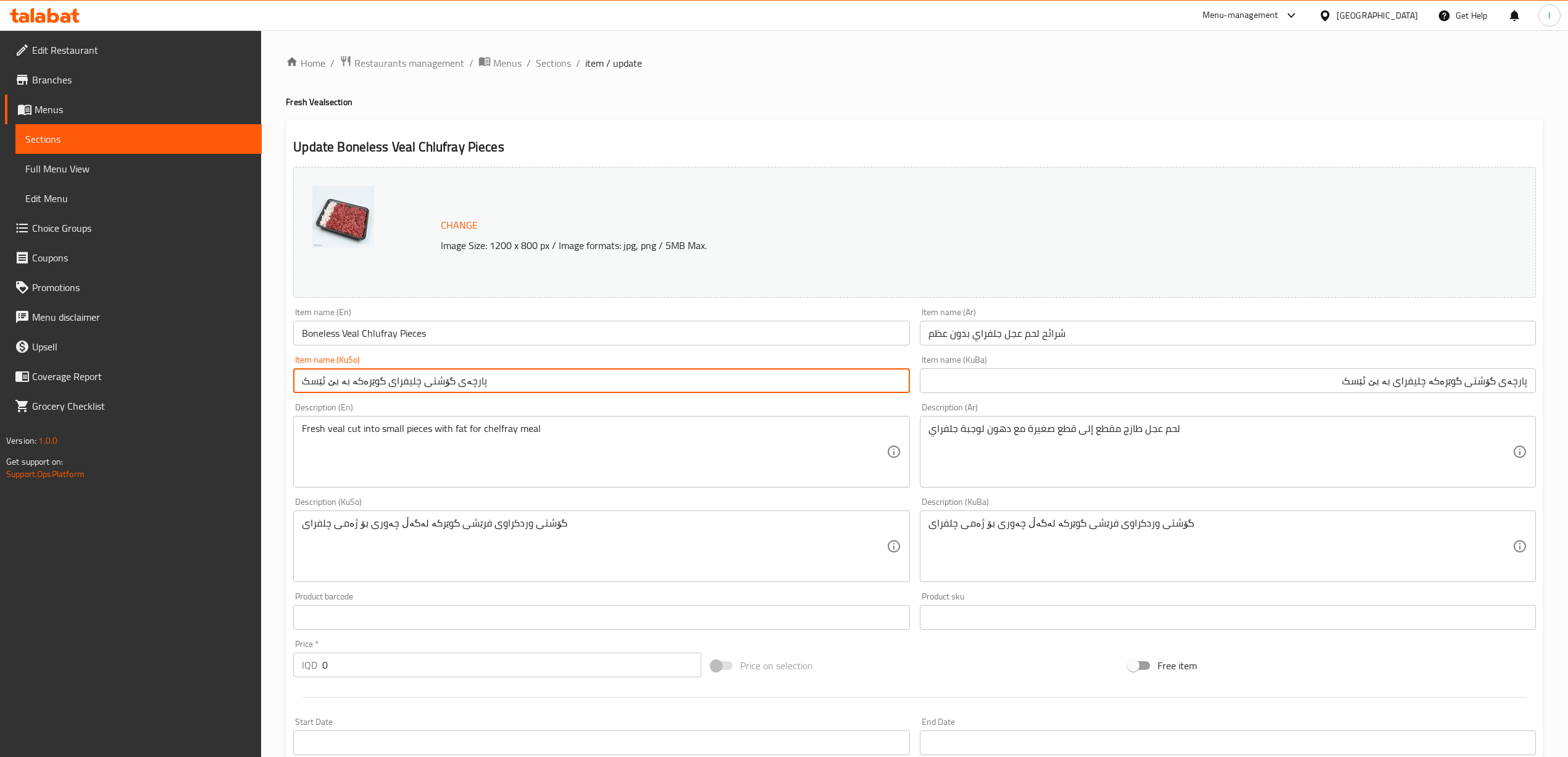
click at [887, 391] on input "پارچەی گۆشتی چليفراى گوێرەکە بە بێ ئێسک" at bounding box center [600, 380] width 616 height 25
paste input "وێرەکە چليفراى"
type input "پارچەی گۆشتی گوێرەکە چليفراى بە بێ ئێسک"
click at [350, 339] on input "Boneless Veal Chlufray Pieces" at bounding box center [600, 333] width 616 height 25
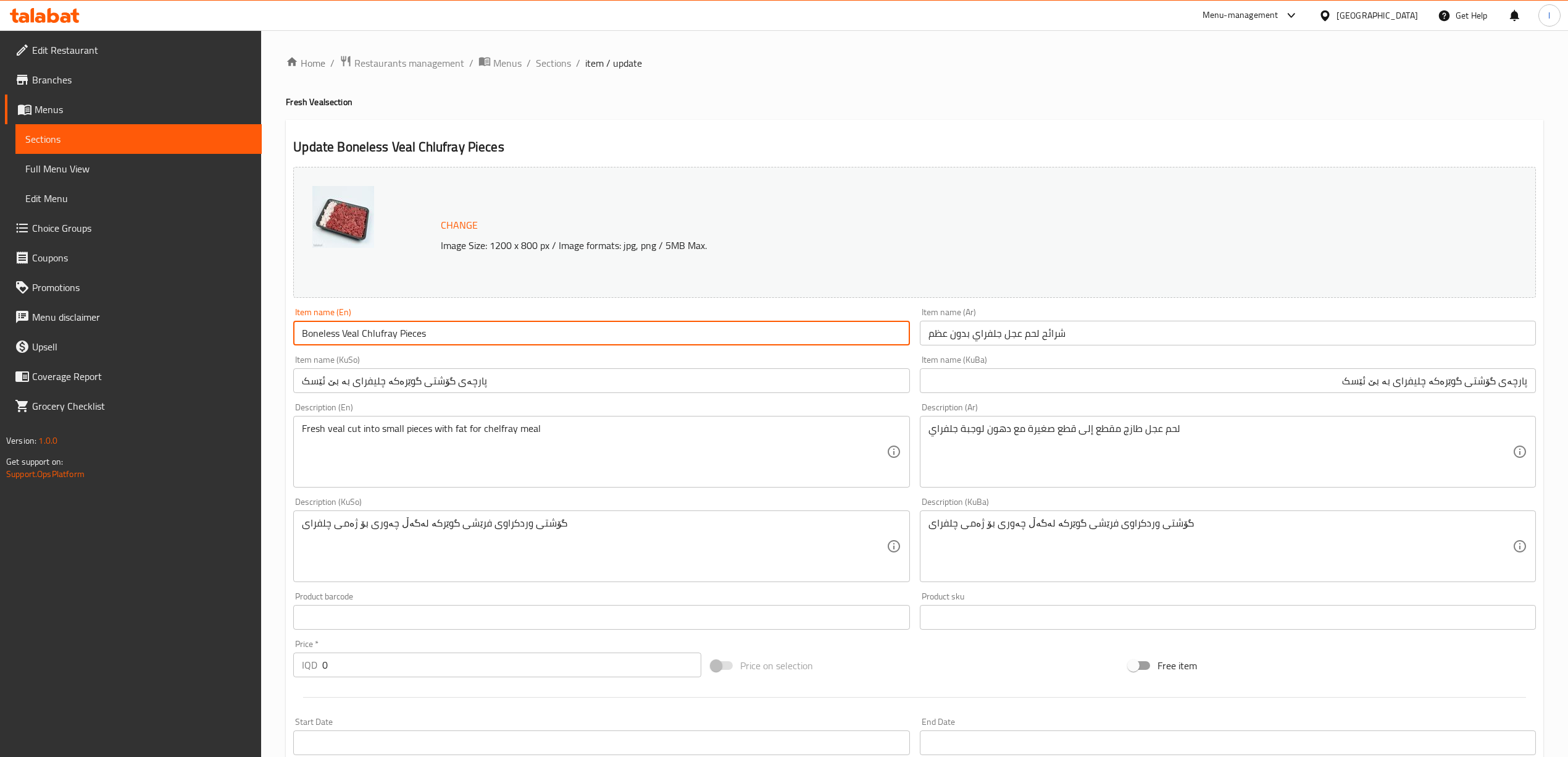
click at [350, 339] on input "Boneless Veal Chlufray Pieces" at bounding box center [600, 333] width 616 height 25
click at [381, 337] on input "Boneless Chlufray Pieces" at bounding box center [600, 333] width 616 height 25
paste input "Veal"
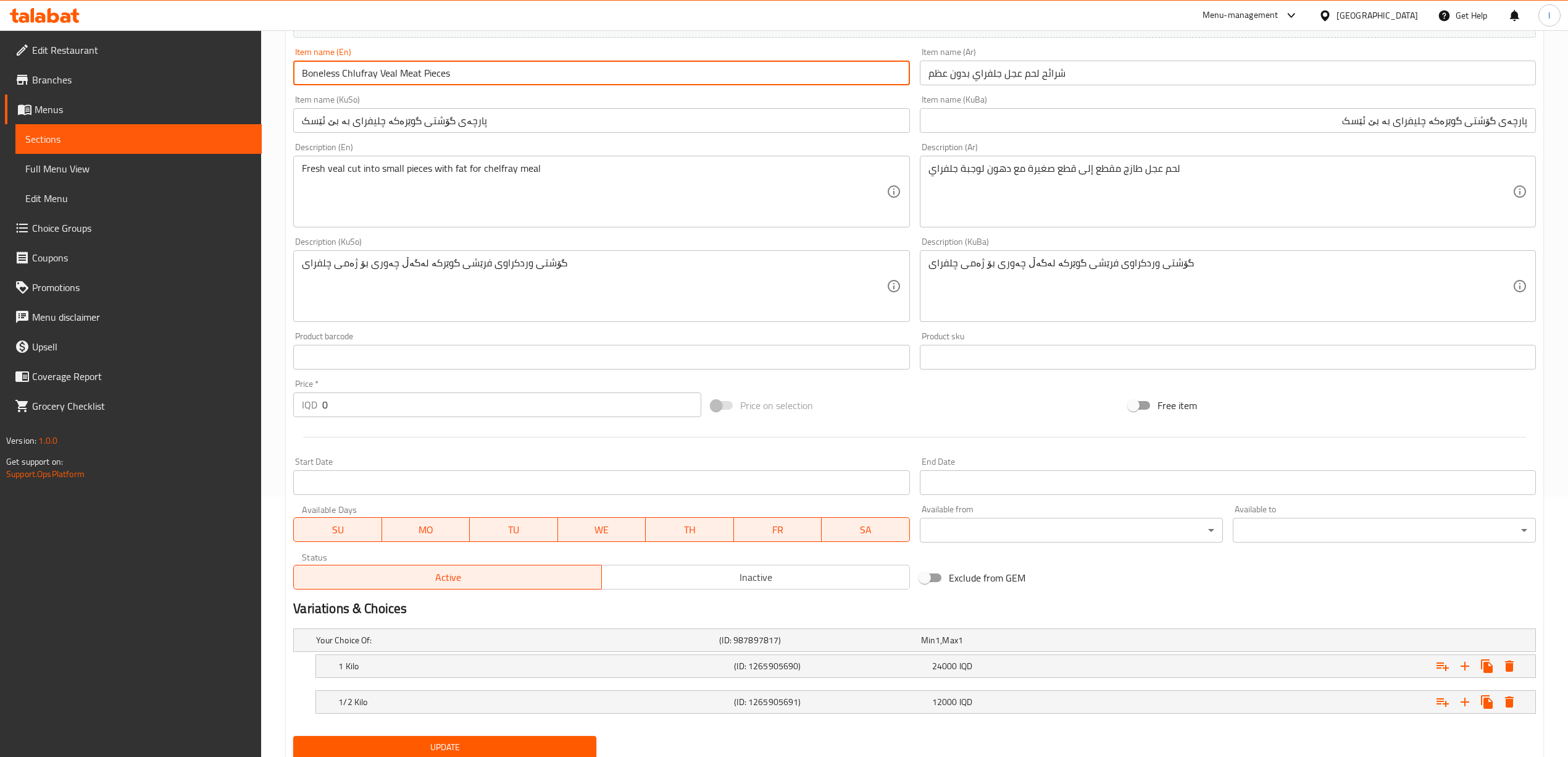
scroll to position [274, 0]
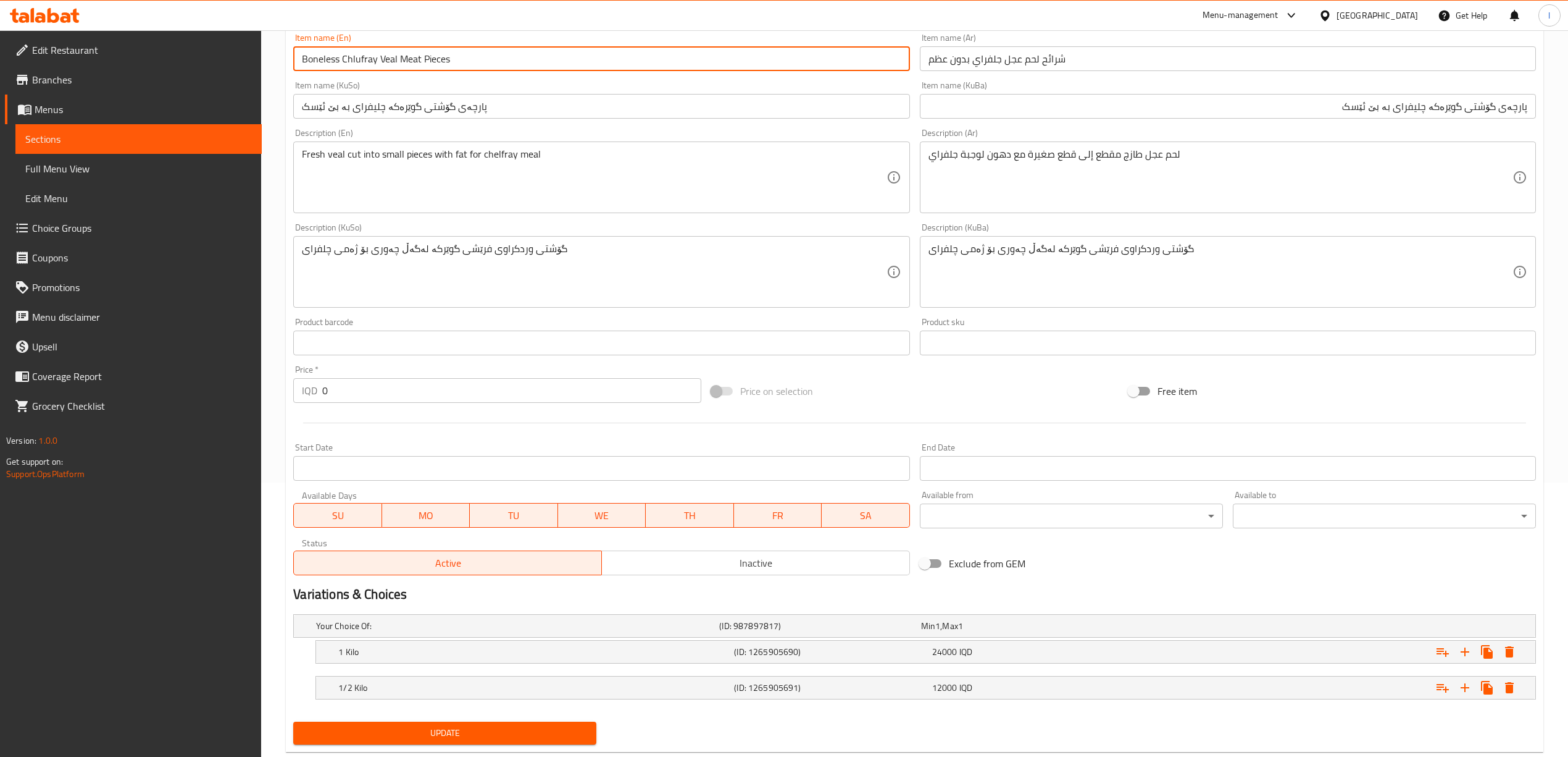
type input "Boneless Chlufray Veal Meat Pieces"
click at [440, 735] on span "Update" at bounding box center [444, 733] width 283 height 16
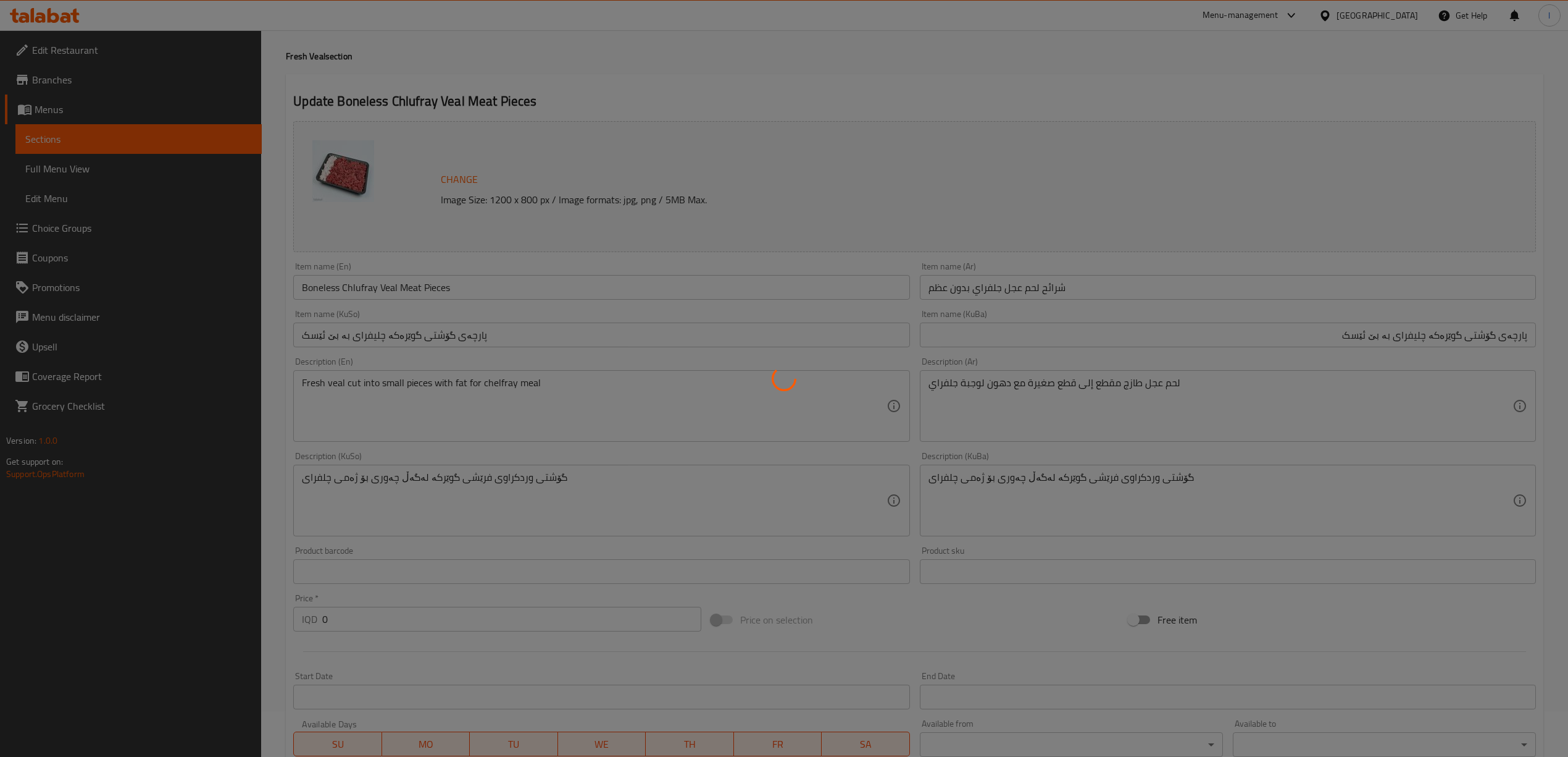
scroll to position [0, 0]
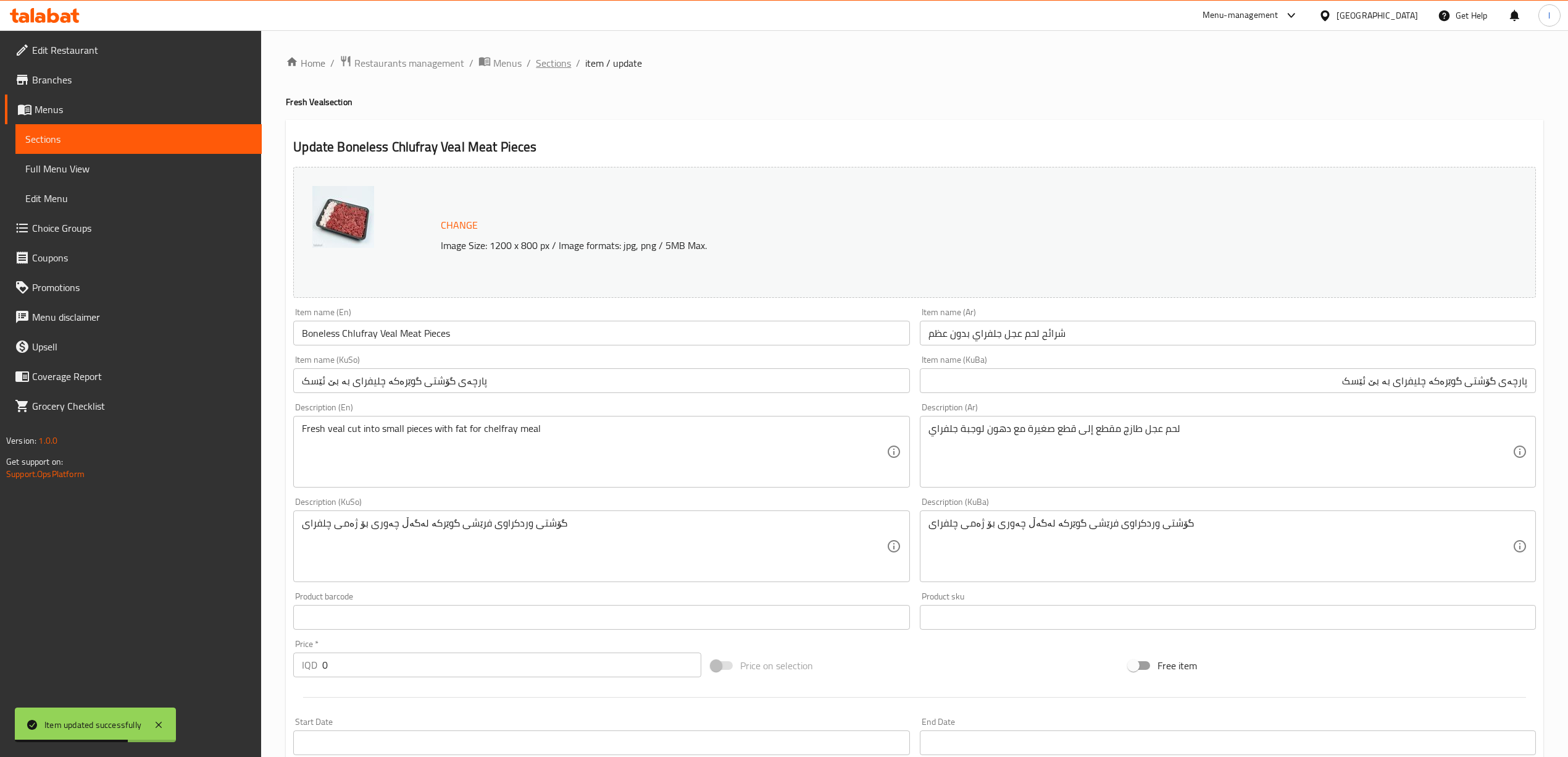
click at [549, 56] on span "Sections" at bounding box center [553, 63] width 35 height 15
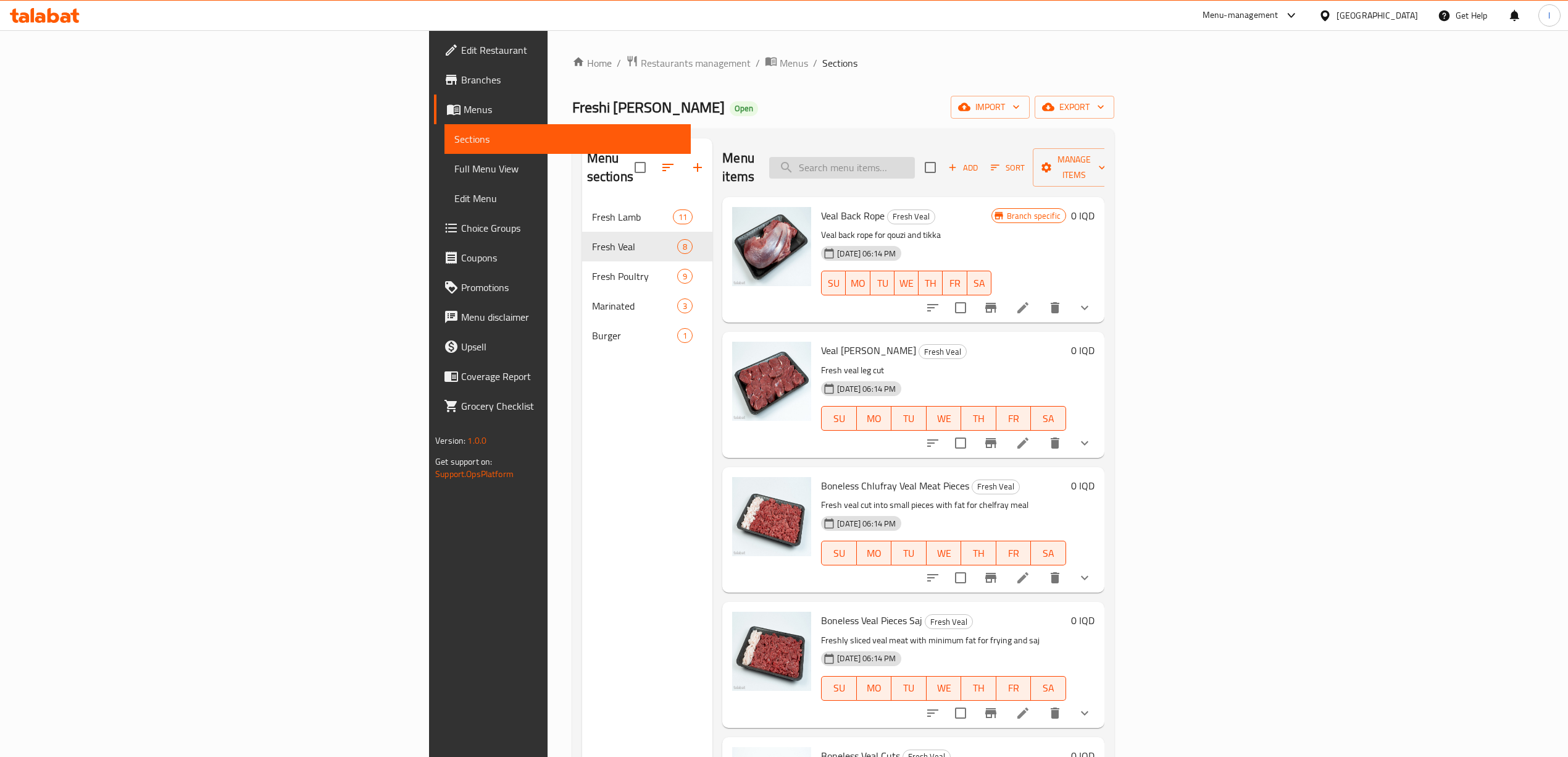
click at [915, 157] on input "search" at bounding box center [841, 167] width 146 height 21
paste input "Boneless Veal Chlufray Pieces"
type input "Boneless Veal Chlufray Pieces"
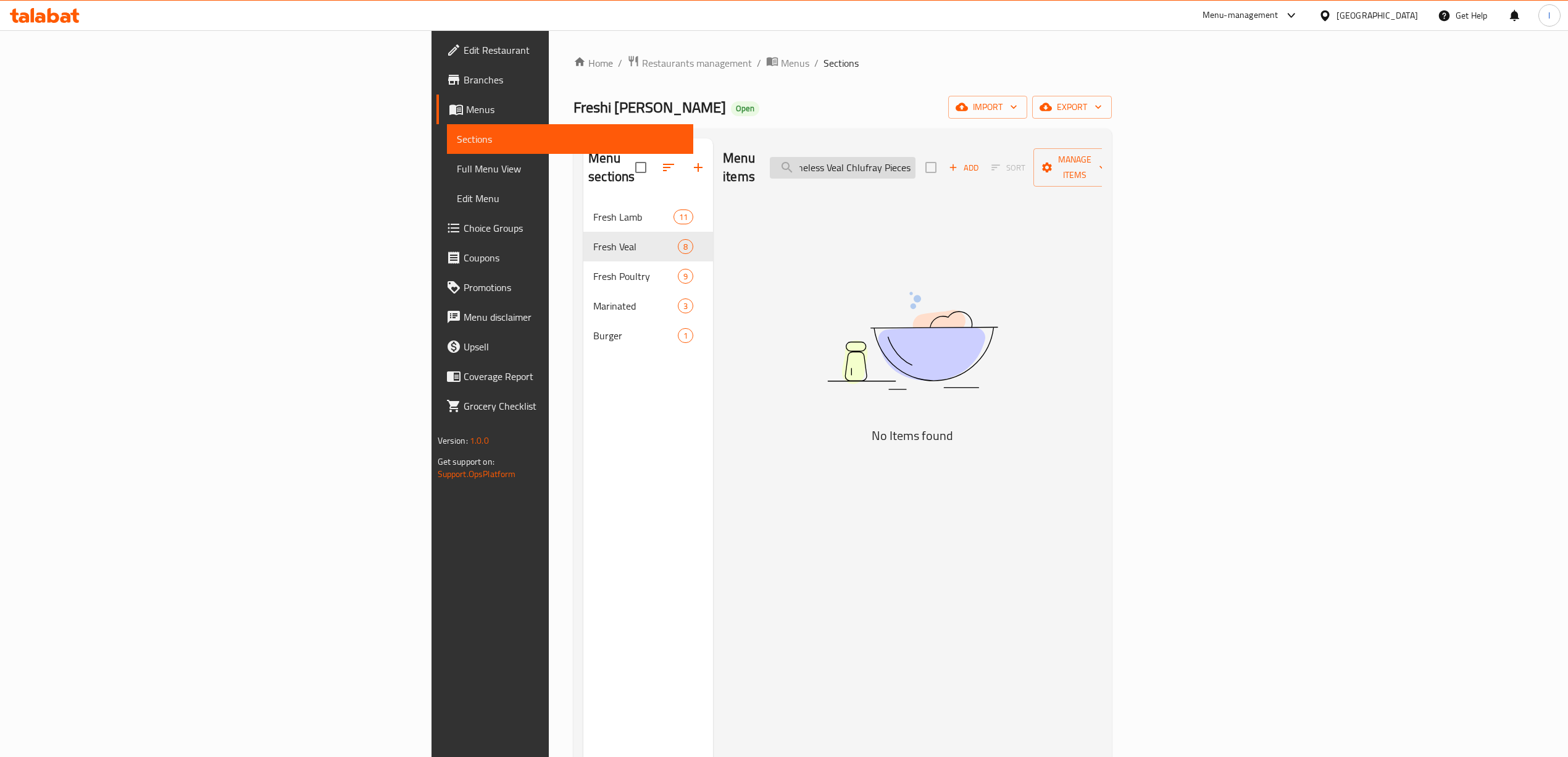
click at [916, 157] on input "Boneless Veal Chlufray Pieces" at bounding box center [842, 167] width 146 height 21
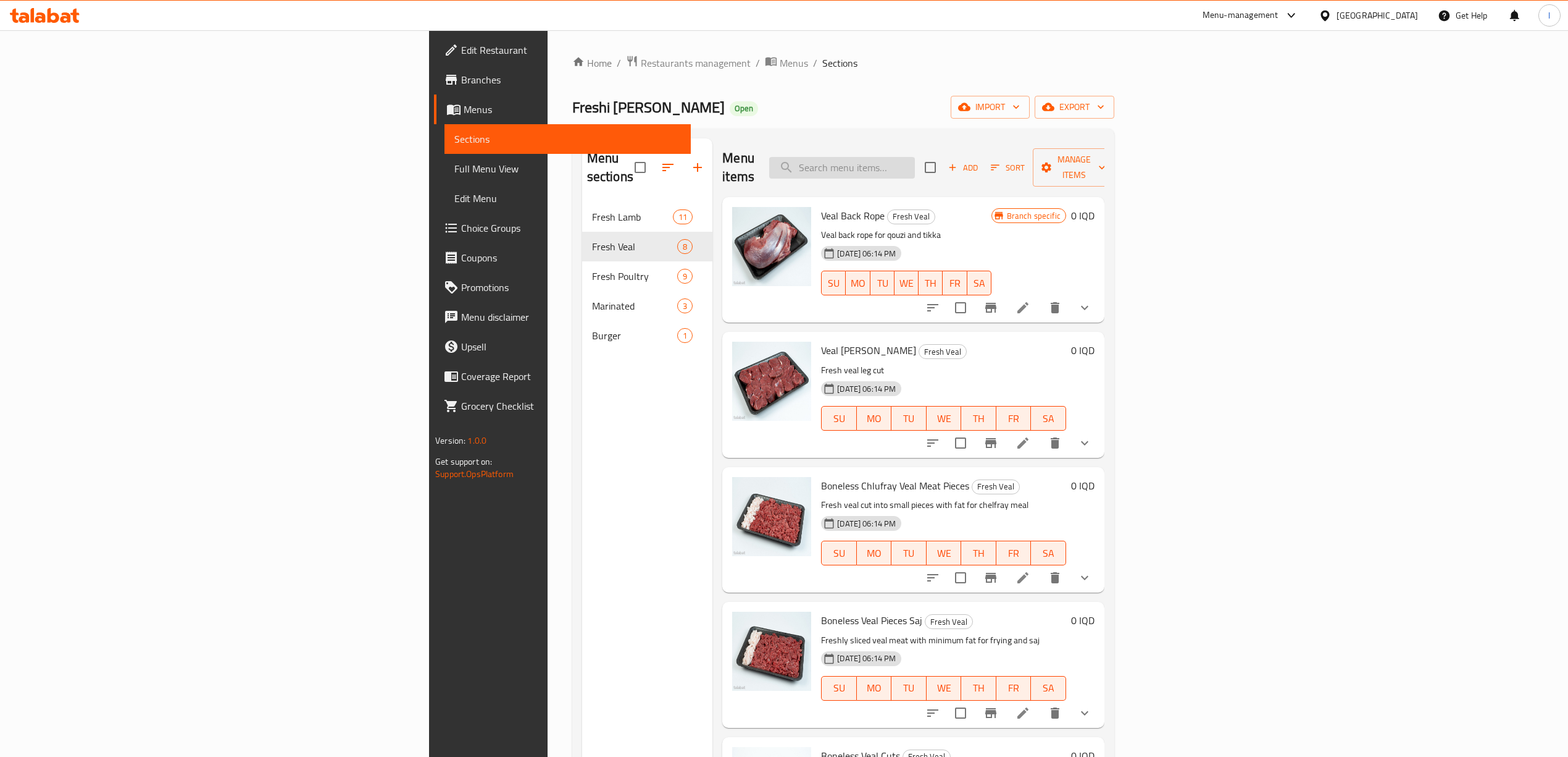
click at [915, 168] on input "search" at bounding box center [841, 167] width 146 height 21
paste input "Boneless Veal Chlufray Pieces"
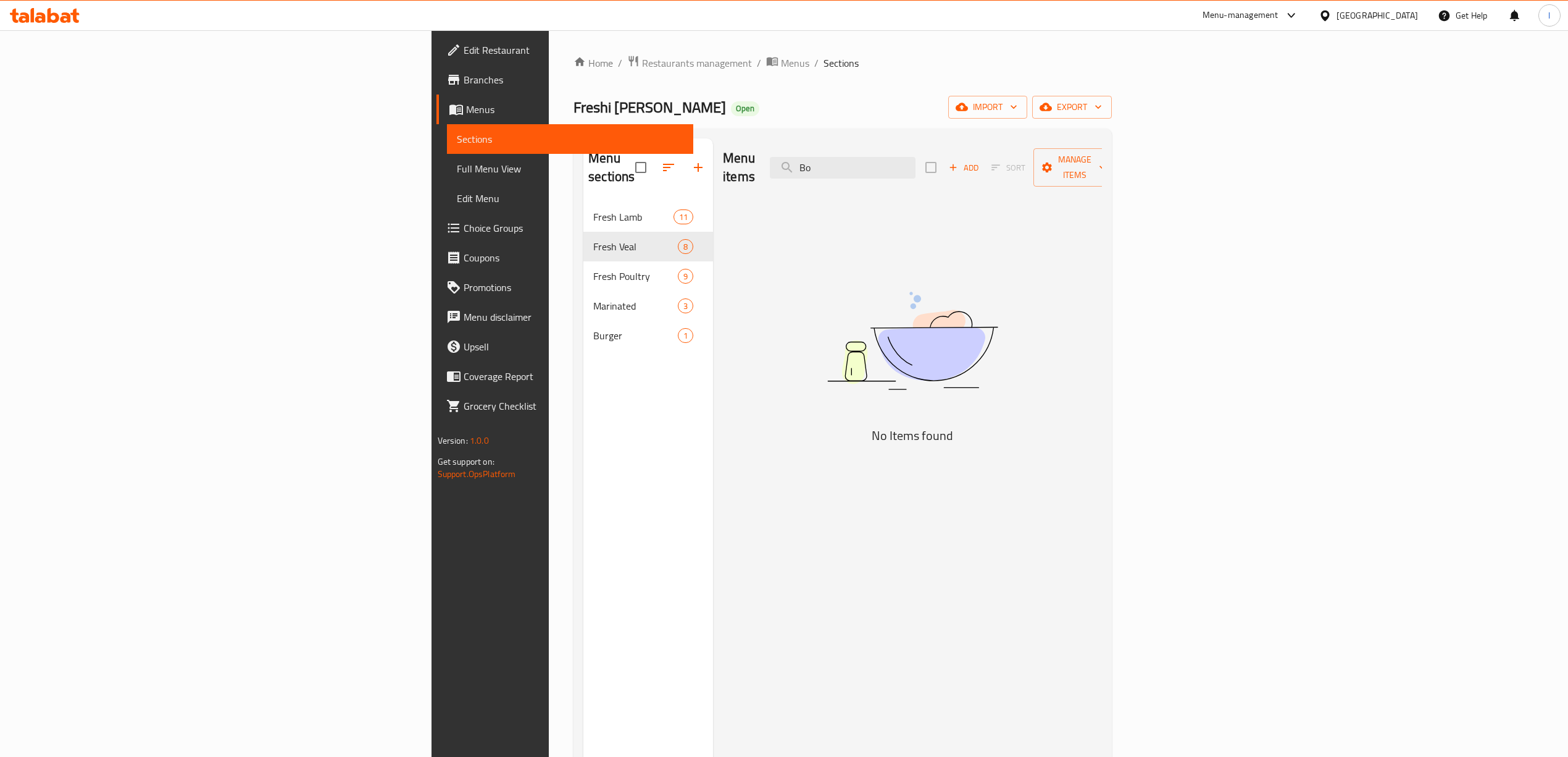
type input "B"
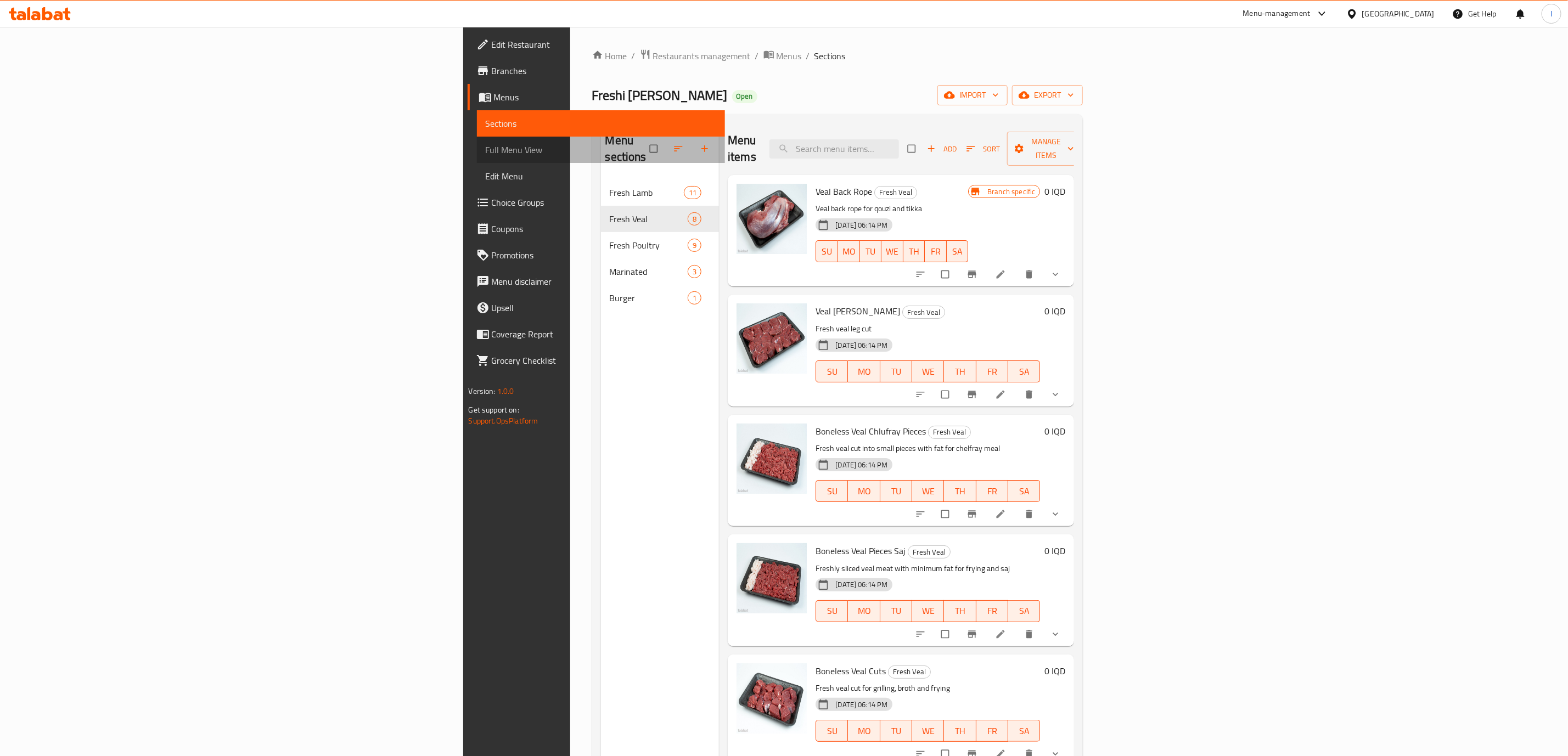
click at [486, 150] on span "Full Menu View" at bounding box center [601, 150] width 231 height 13
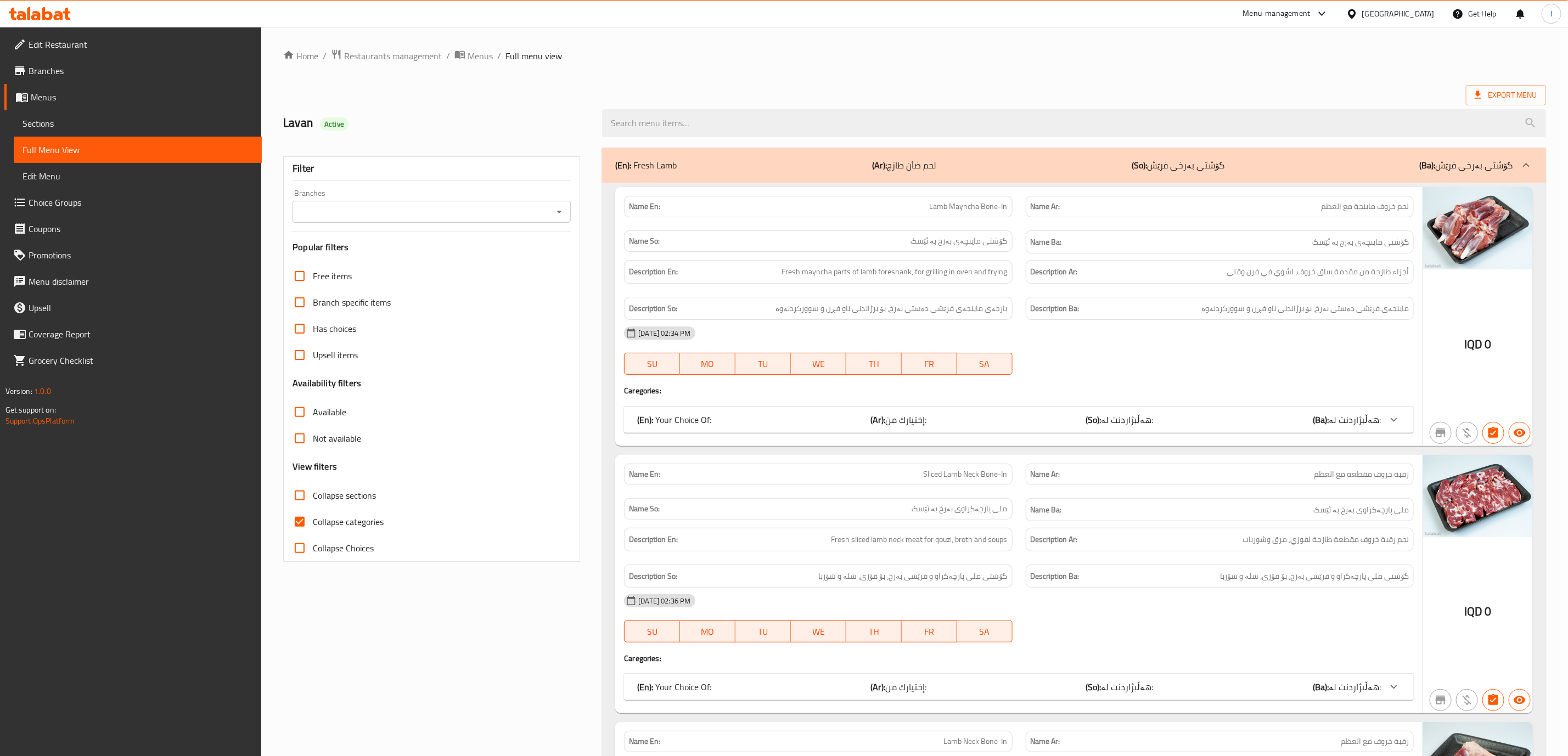
drag, startPoint x: 471, startPoint y: 164, endPoint x: 441, endPoint y: 203, distance: 49.2
click at [446, 198] on div "Filter Branches Branches Popular filters Free items Branch specific items Has c…" at bounding box center [431, 359] width 297 height 406
click at [439, 205] on input "Branches" at bounding box center [422, 212] width 254 height 16
click at [412, 259] on li "Freshi Sirwan Qasab, Ashti" at bounding box center [432, 259] width 278 height 20
type input "Freshi Sirwan Qasab, Ashti"
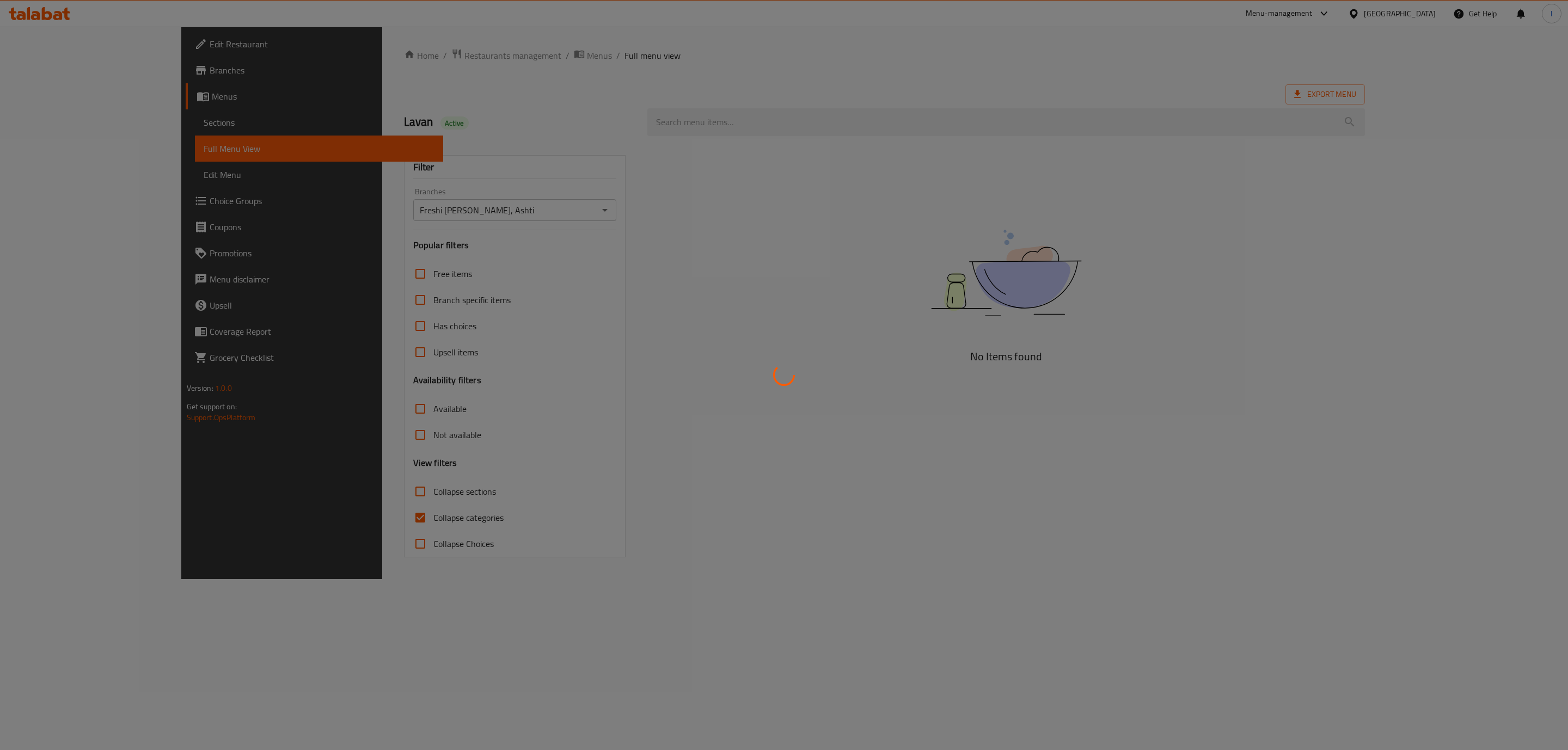
click at [390, 529] on div at bounding box center [784, 375] width 1568 height 750
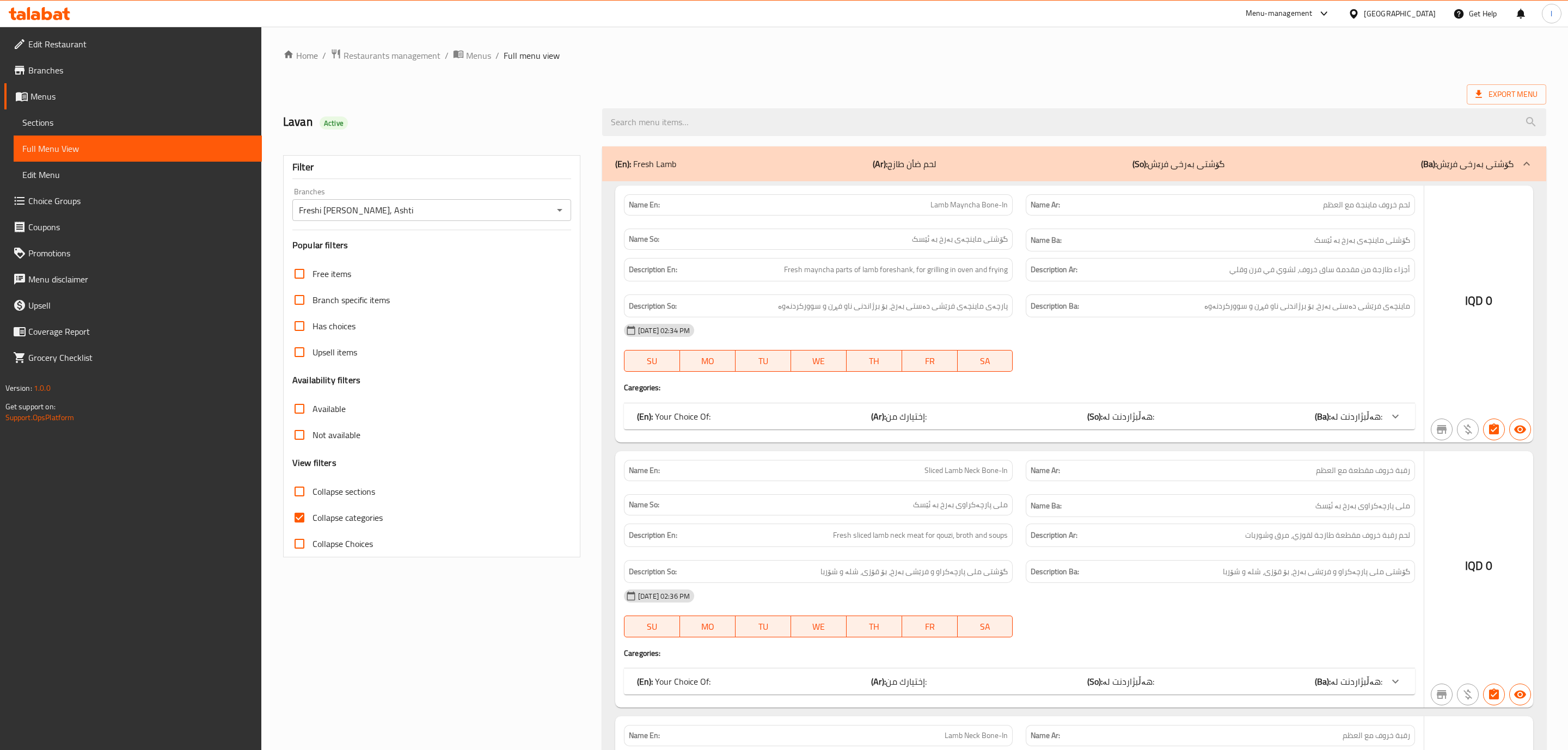
click at [347, 518] on div at bounding box center [784, 375] width 1568 height 750
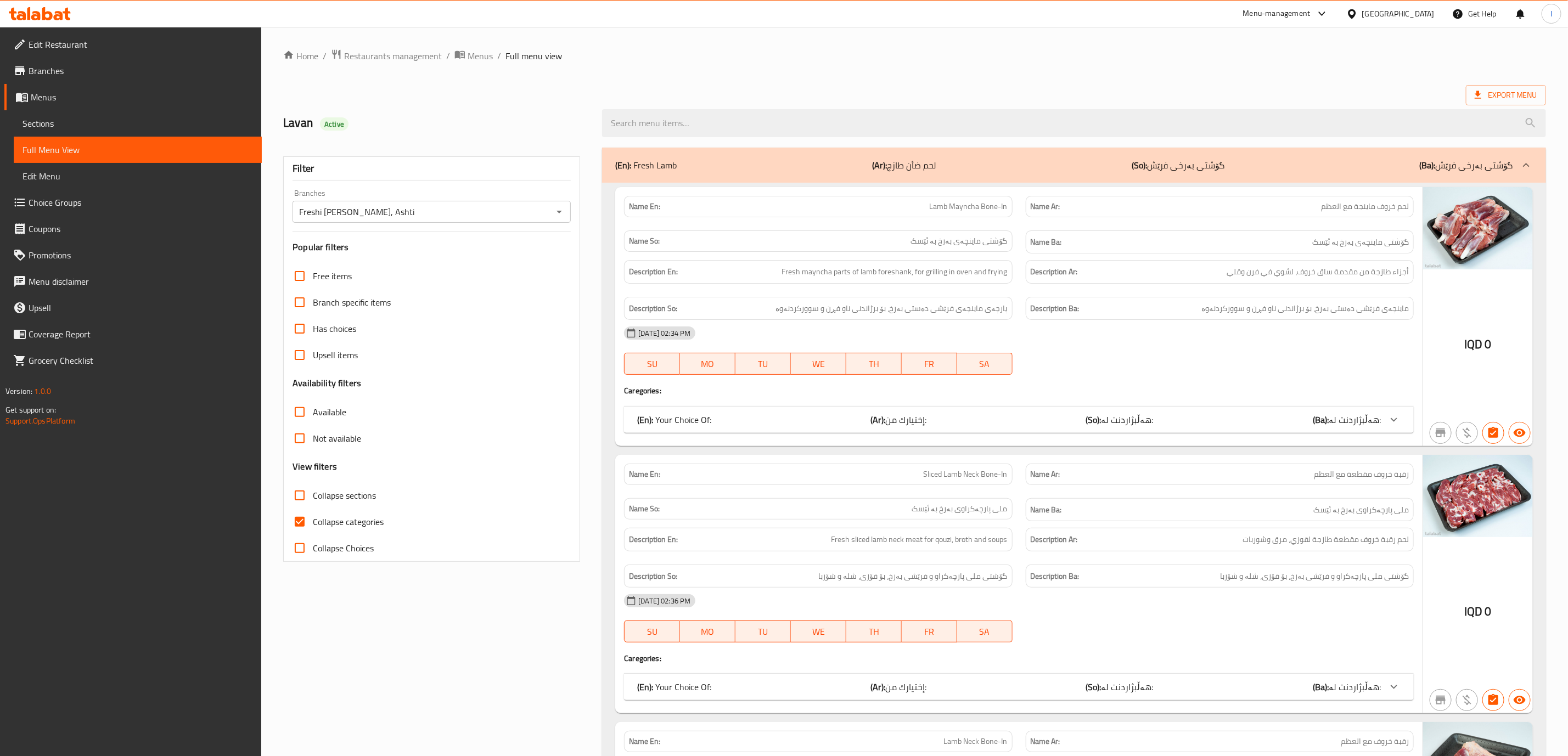
click at [323, 522] on span "Collapse categories" at bounding box center [349, 522] width 71 height 13
click at [313, 522] on input "Collapse categories" at bounding box center [300, 522] width 26 height 26
checkbox input "false"
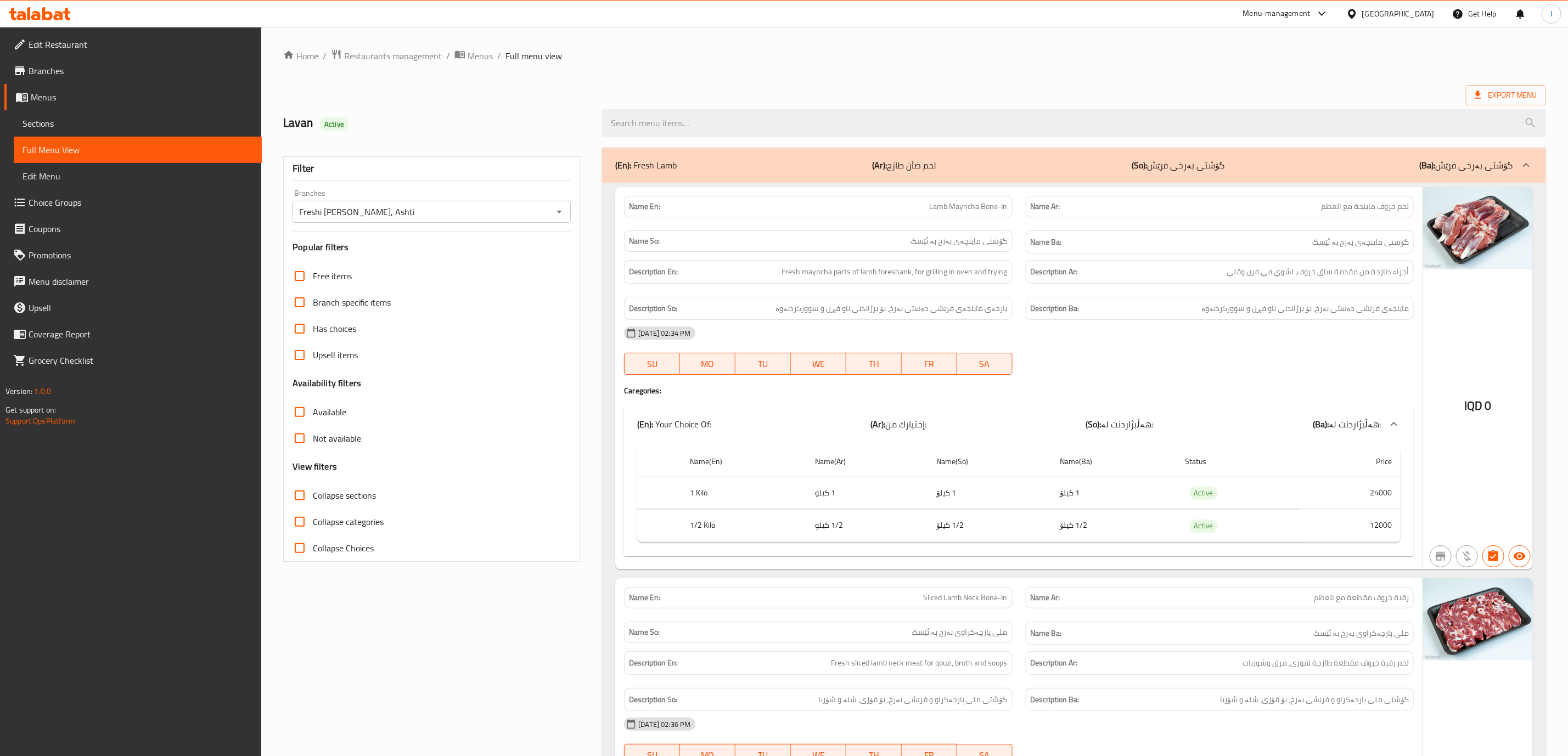
click at [354, 492] on span "Collapse sections" at bounding box center [345, 496] width 63 height 13
click at [313, 492] on input "Collapse sections" at bounding box center [300, 496] width 26 height 26
checkbox input "true"
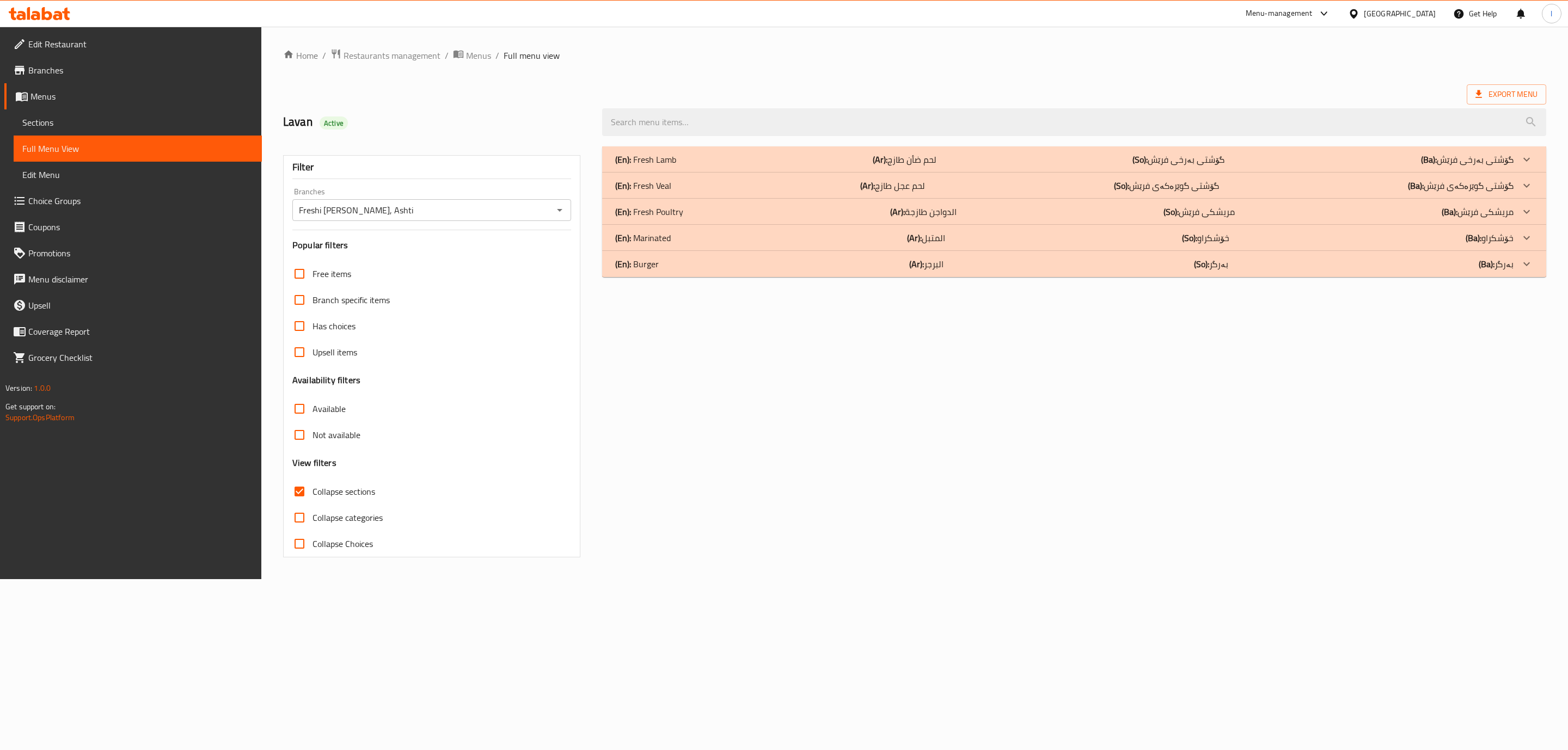
drag, startPoint x: 1047, startPoint y: 56, endPoint x: 991, endPoint y: 92, distance: 66.6
click at [1045, 57] on ol "Home / Restaurants management / Menus / Full menu view" at bounding box center [914, 55] width 1263 height 14
drag, startPoint x: 988, startPoint y: 97, endPoint x: 973, endPoint y: 125, distance: 31.8
click at [988, 97] on div "Export Menu" at bounding box center [914, 94] width 1263 height 20
click at [973, 125] on input "search" at bounding box center [1074, 122] width 944 height 28
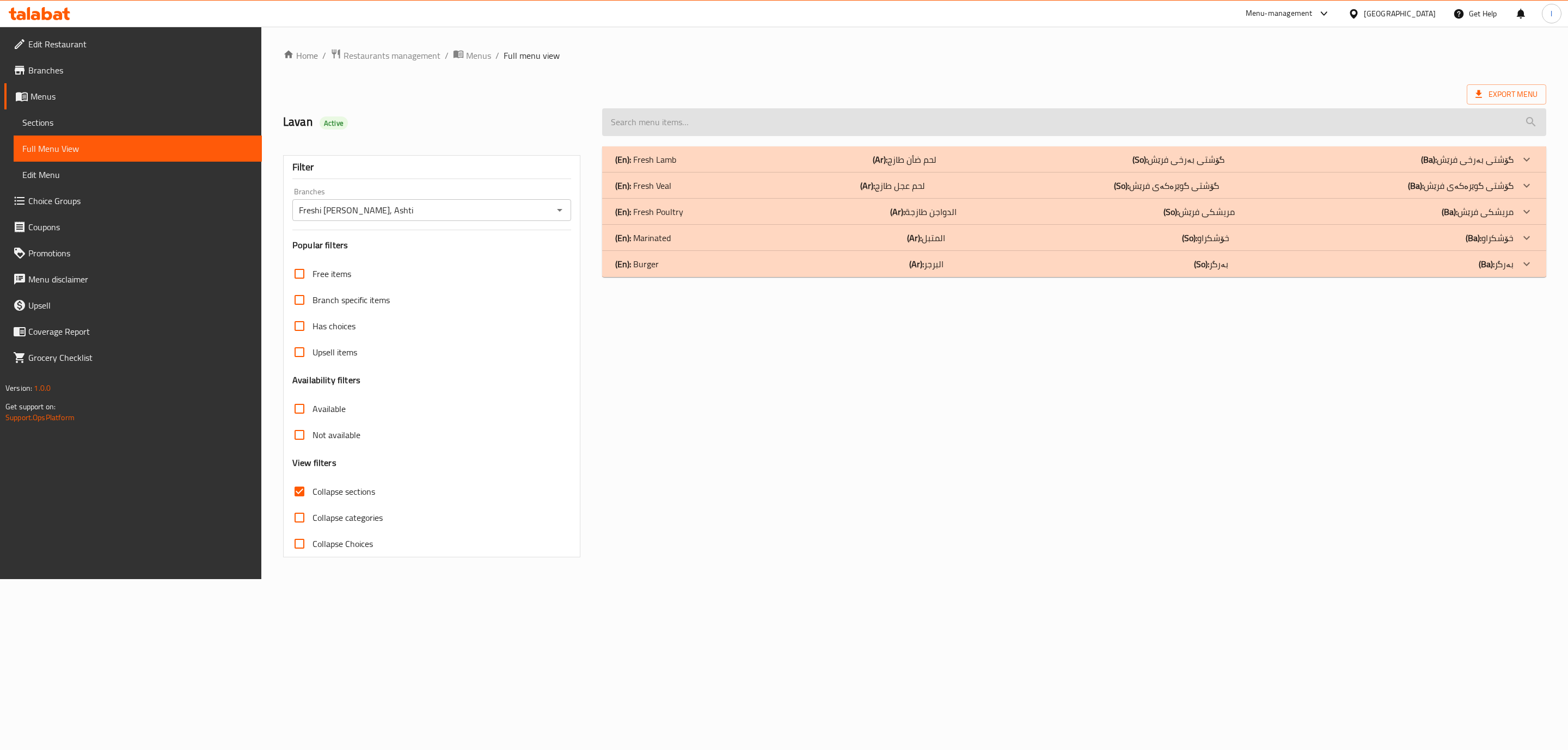
paste input "Veal [PERSON_NAME]"
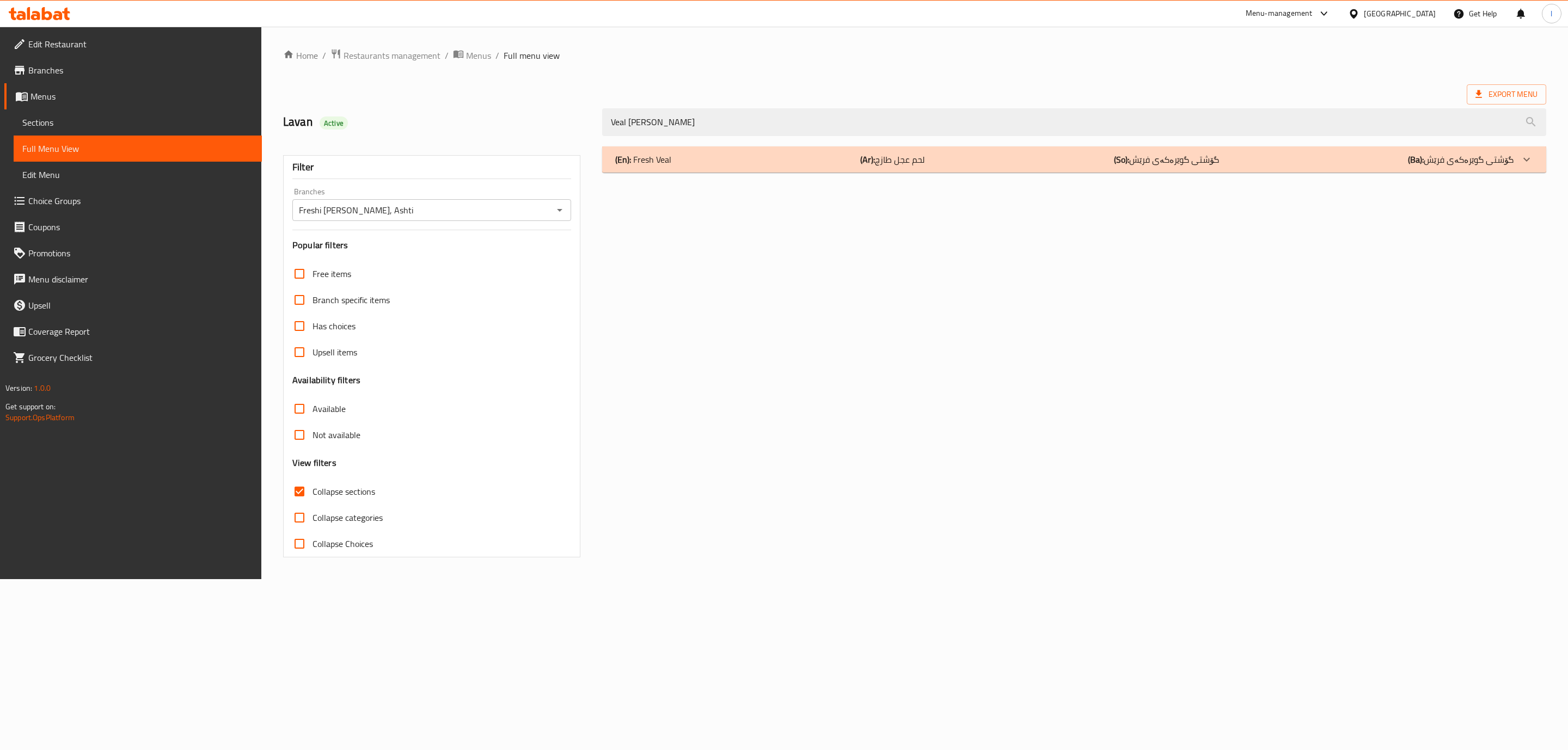
click at [818, 159] on div "(En): Fresh Veal (Ar): لحم عجل طازج (So): گۆشتی گوێرەکەی فرێش (Ba): گۆشتی گوێرە…" at bounding box center [1064, 160] width 898 height 13
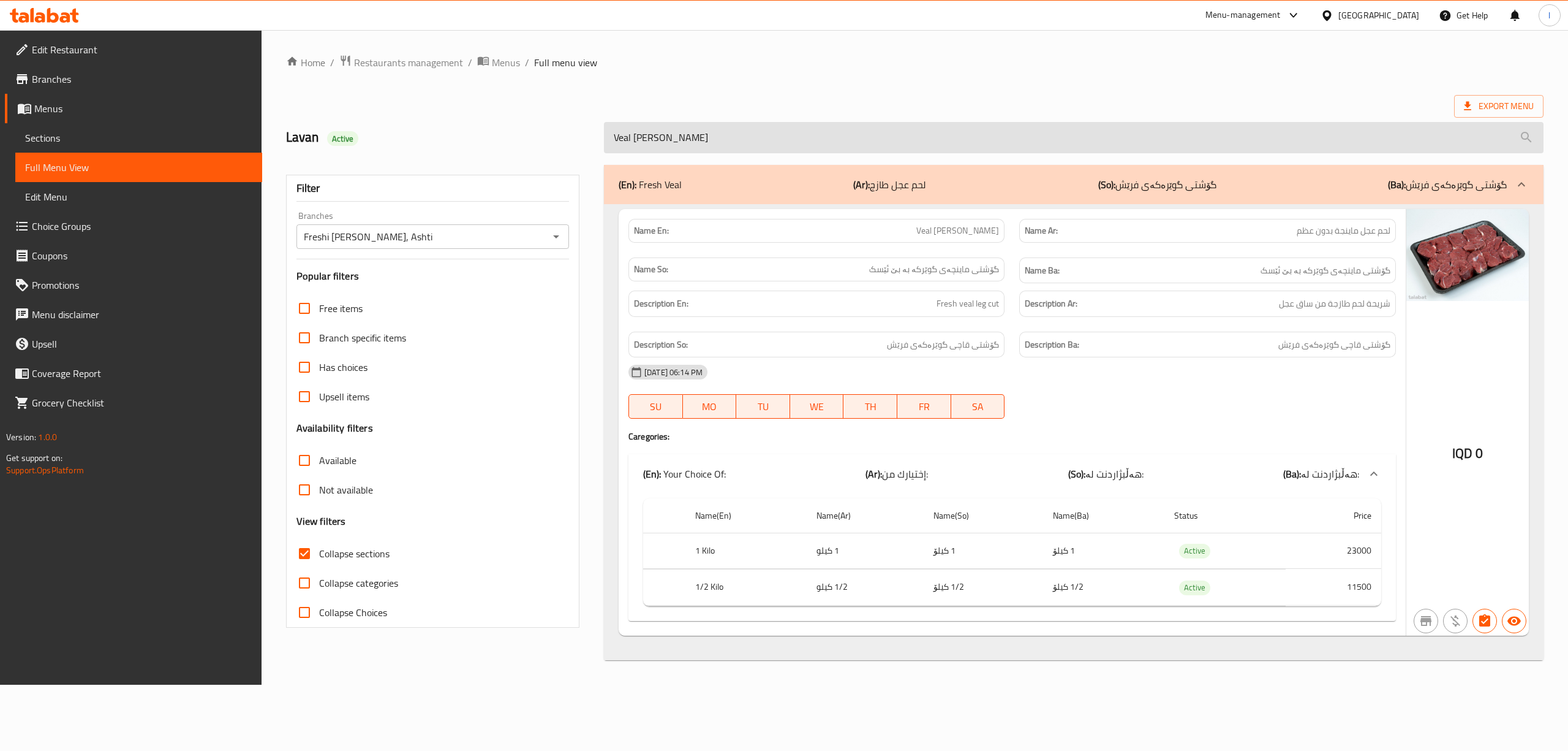
click at [1013, 145] on input "Veal [PERSON_NAME]" at bounding box center [1074, 137] width 940 height 31
paste input "Chlufray"
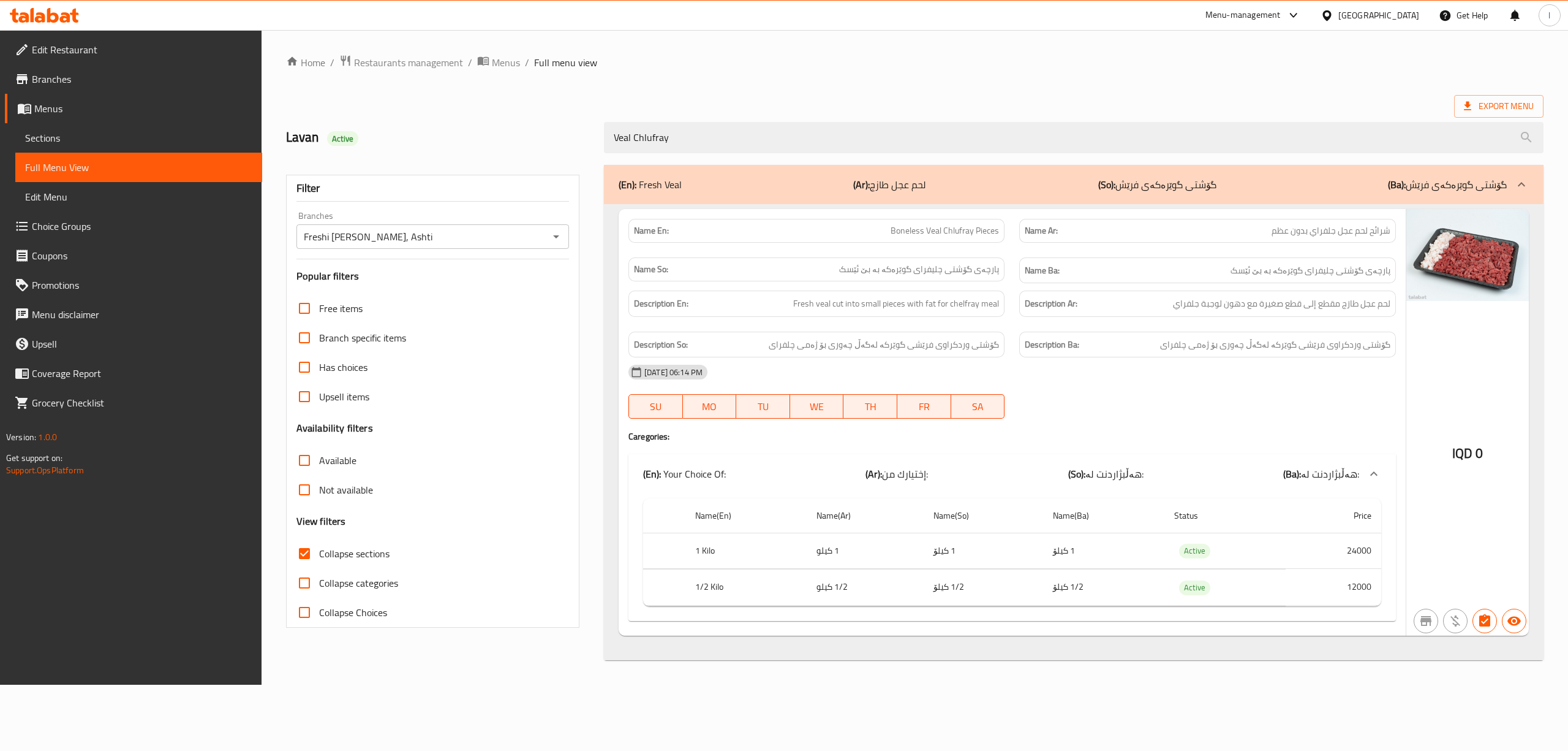
type input "Veal Chlufray"
click at [704, 137] on input "Veal Chlufray" at bounding box center [1074, 137] width 940 height 31
click at [964, 237] on span "Boneless Veal Chlufray Pieces" at bounding box center [945, 231] width 109 height 13
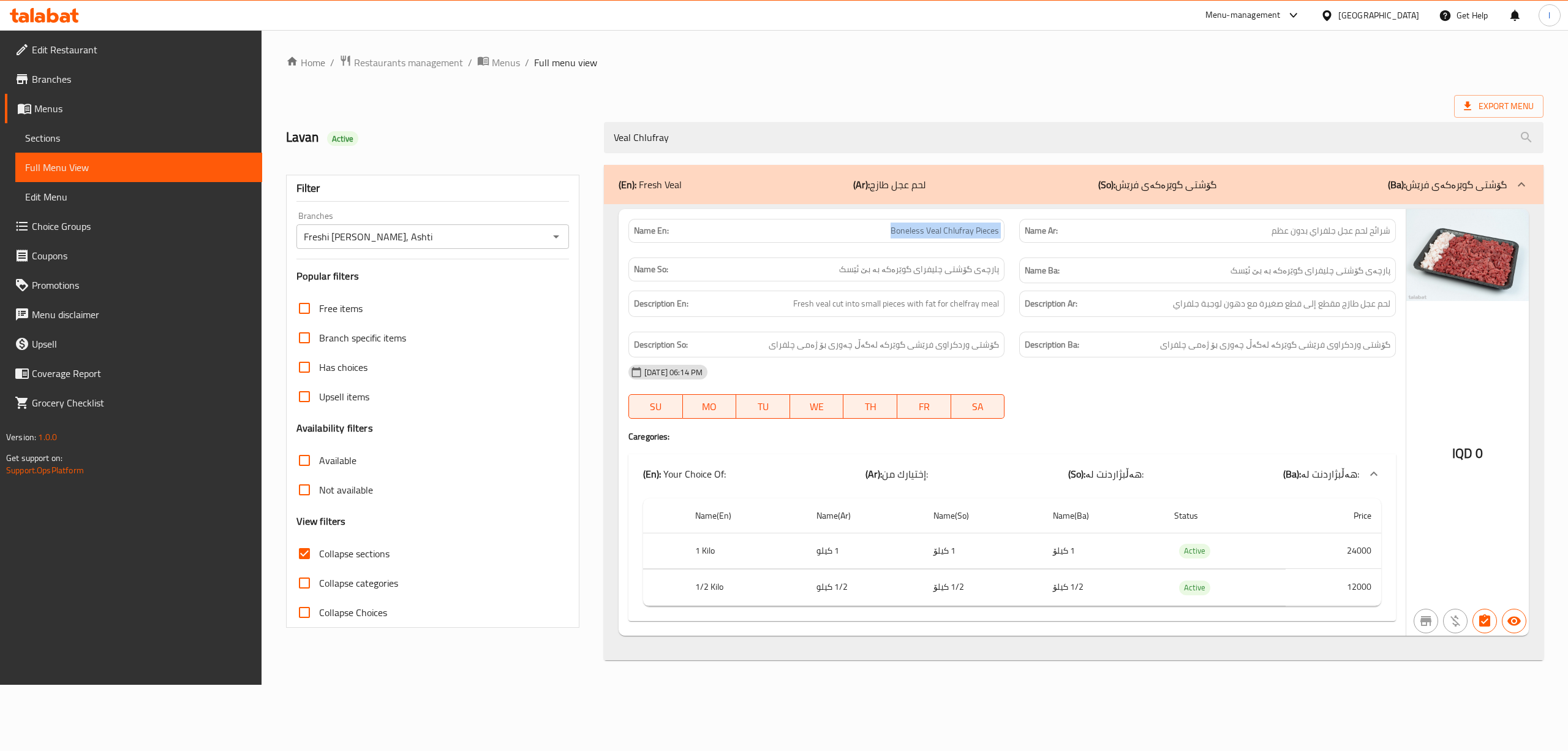
copy span "Boneless Veal Chlufray Pieces"
click at [878, 316] on div "Description En: Fresh veal cut into small pieces with fat for chelfray meal" at bounding box center [816, 304] width 376 height 27
click at [885, 304] on span "Fresh veal cut into small pieces with fat for chelfray meal" at bounding box center [896, 304] width 206 height 16
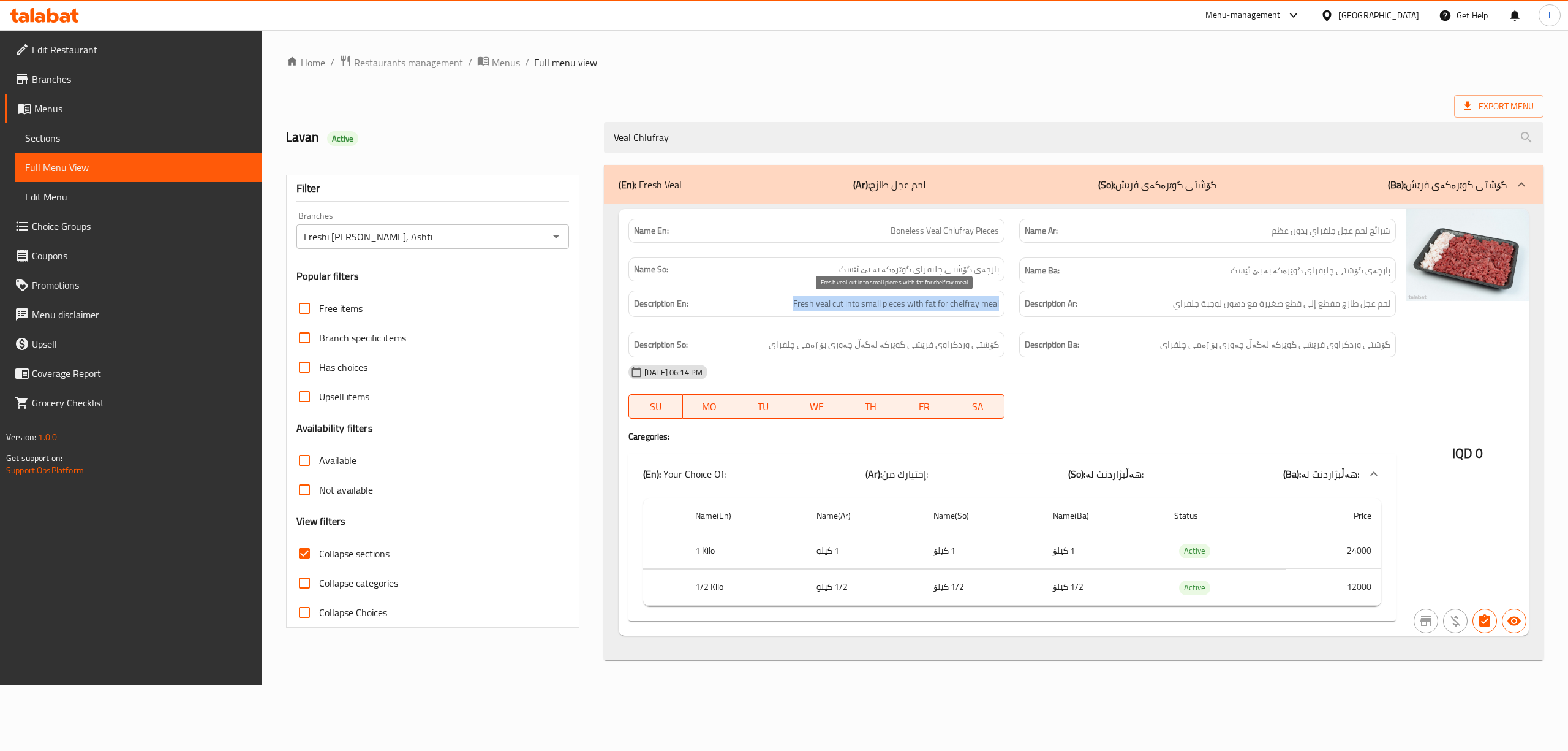
click at [871, 309] on span "Fresh veal cut into small pieces with fat for chelfray meal" at bounding box center [896, 304] width 206 height 16
drag, startPoint x: 861, startPoint y: 311, endPoint x: 908, endPoint y: 312, distance: 47.0
click at [908, 311] on span "Fresh veal cut into small pieces with fat for chelfray meal" at bounding box center [896, 304] width 206 height 16
click at [936, 213] on div "Name En: Boneless Veal Chlufray Pieces" at bounding box center [816, 231] width 391 height 39
click at [922, 224] on span "Boneless Veal Chlufray Pieces" at bounding box center [945, 231] width 109 height 13
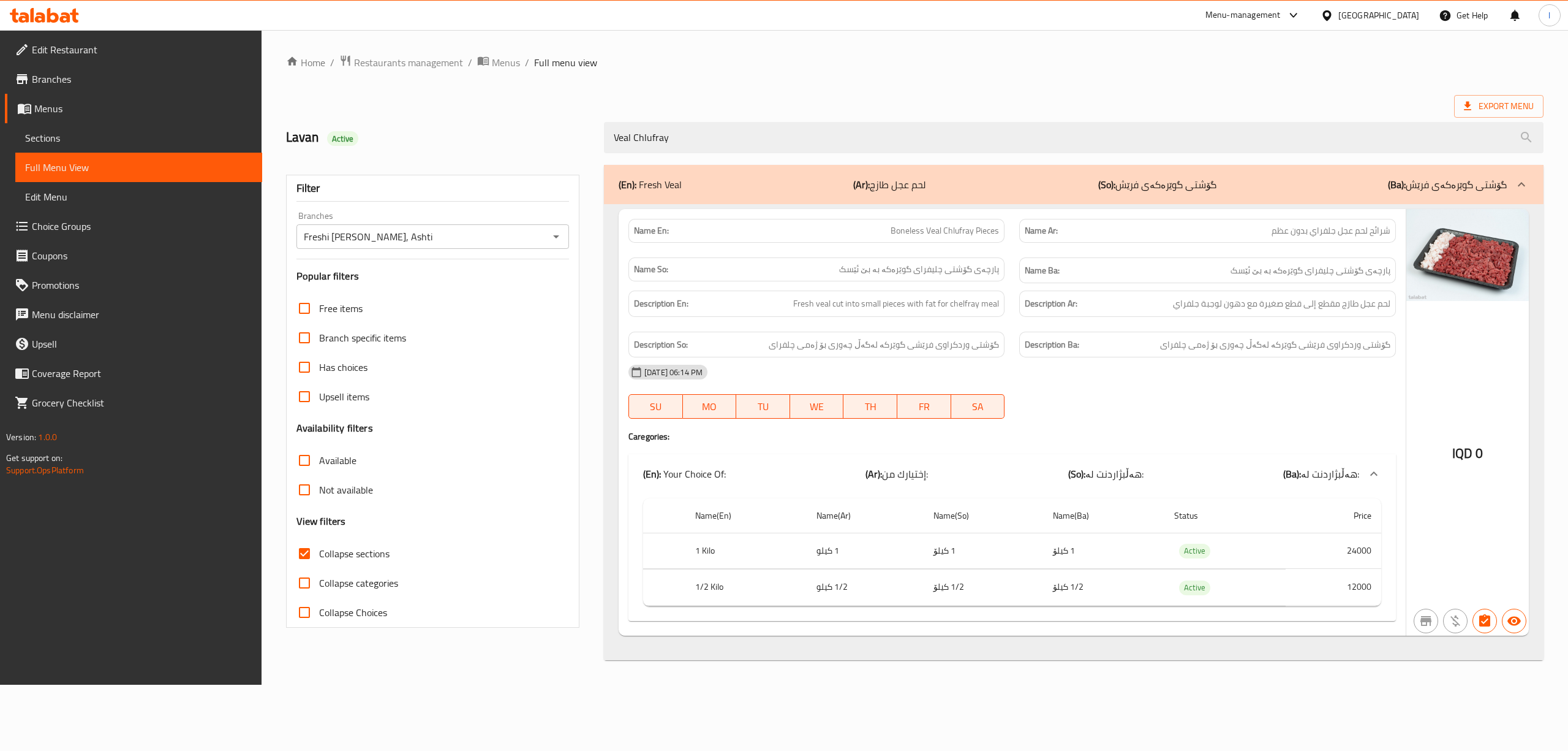
click at [917, 232] on span "Boneless Veal Chlufray Pieces" at bounding box center [945, 231] width 109 height 13
copy span "Boneless Veal Chlufray Pieces"
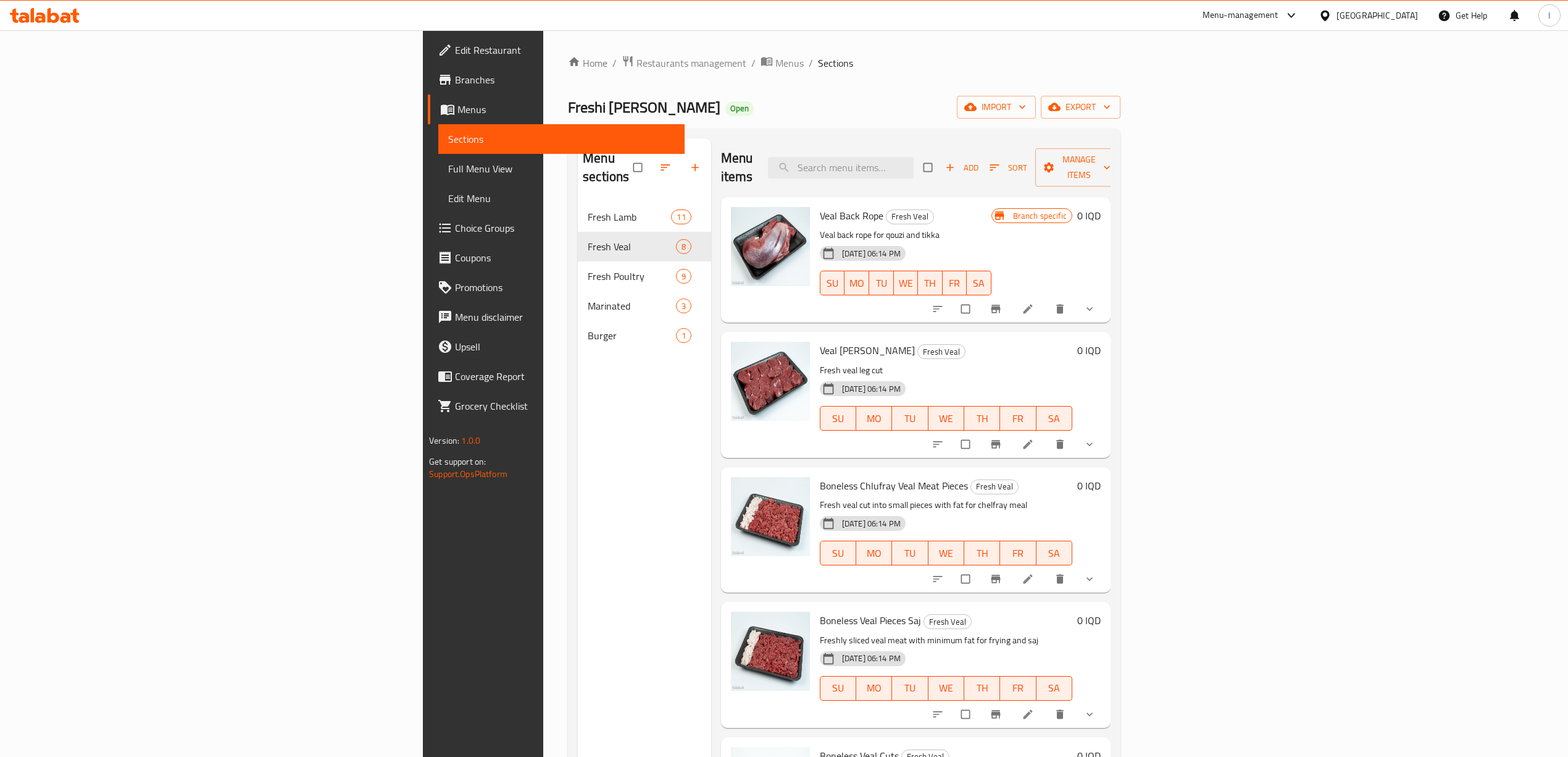
click at [994, 174] on div "Menu items Add Sort Manage items" at bounding box center [916, 167] width 389 height 59
click at [1004, 142] on div "Menu items Add Sort Manage items" at bounding box center [916, 167] width 389 height 59
click at [914, 157] on input "search" at bounding box center [840, 167] width 146 height 21
paste input "Boneless Veal Chlufray Pieces"
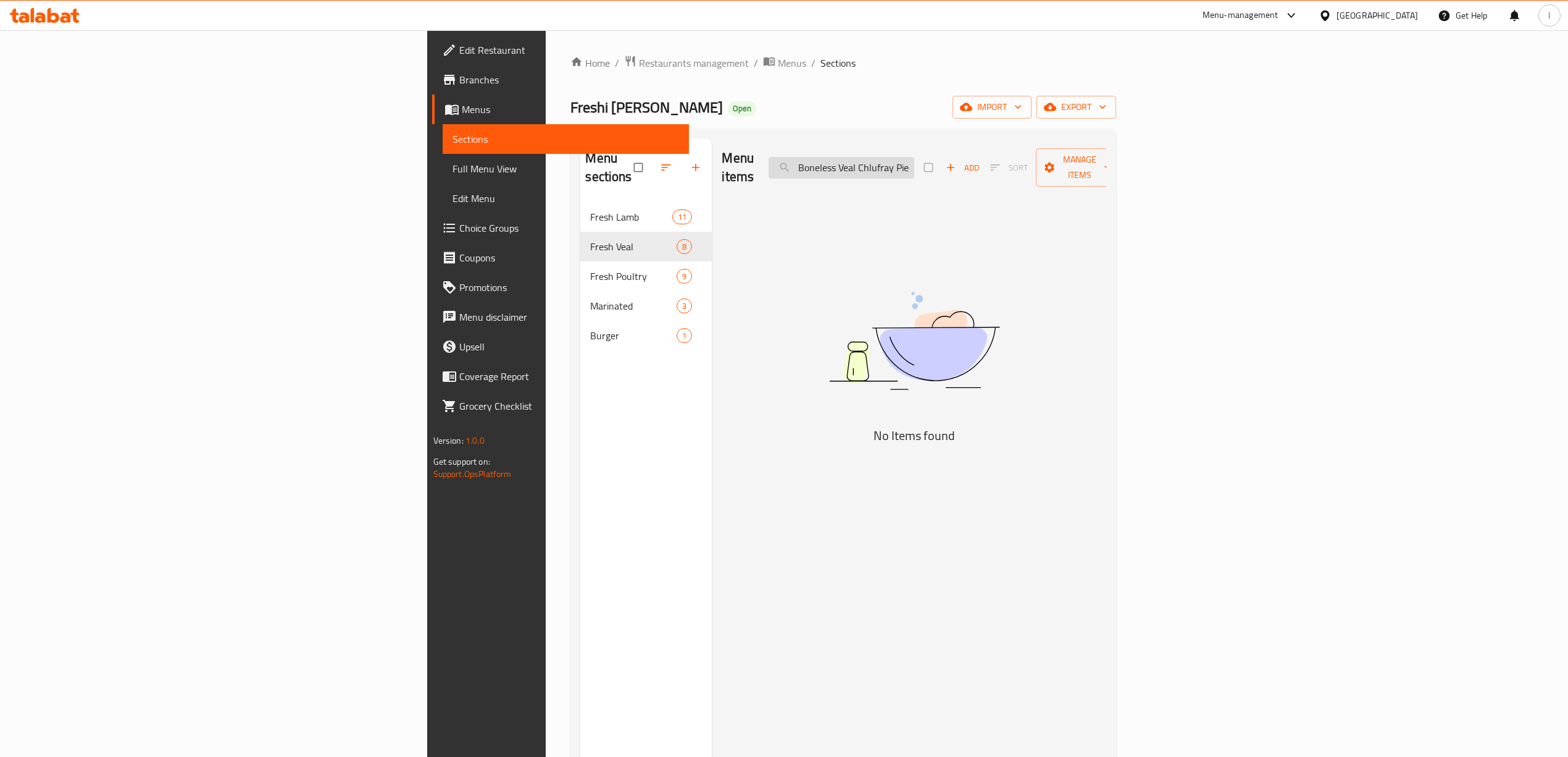
click at [915, 165] on input "Boneless Veal Chlufray Pieces" at bounding box center [841, 167] width 146 height 21
click at [915, 162] on input "Boneless Veal Chlufray Pieces" at bounding box center [841, 167] width 146 height 21
drag, startPoint x: 1002, startPoint y: 162, endPoint x: 1080, endPoint y: 169, distance: 78.3
click at [1080, 169] on div "Menu items Boneless Chlufray Pieces Add Sort Manage items" at bounding box center [914, 167] width 385 height 59
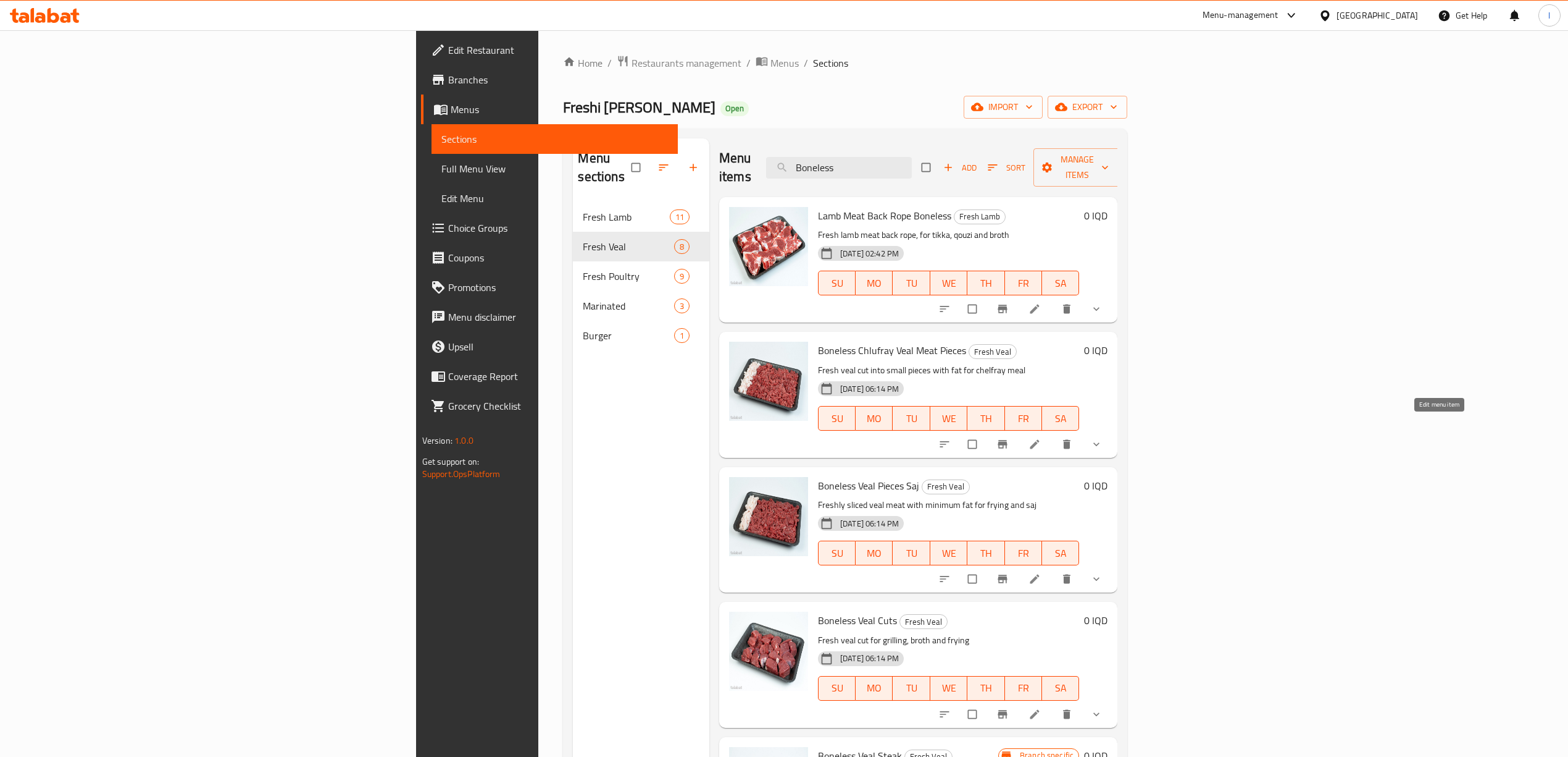
type input "Boneless"
click at [1041, 438] on icon at bounding box center [1034, 444] width 12 height 12
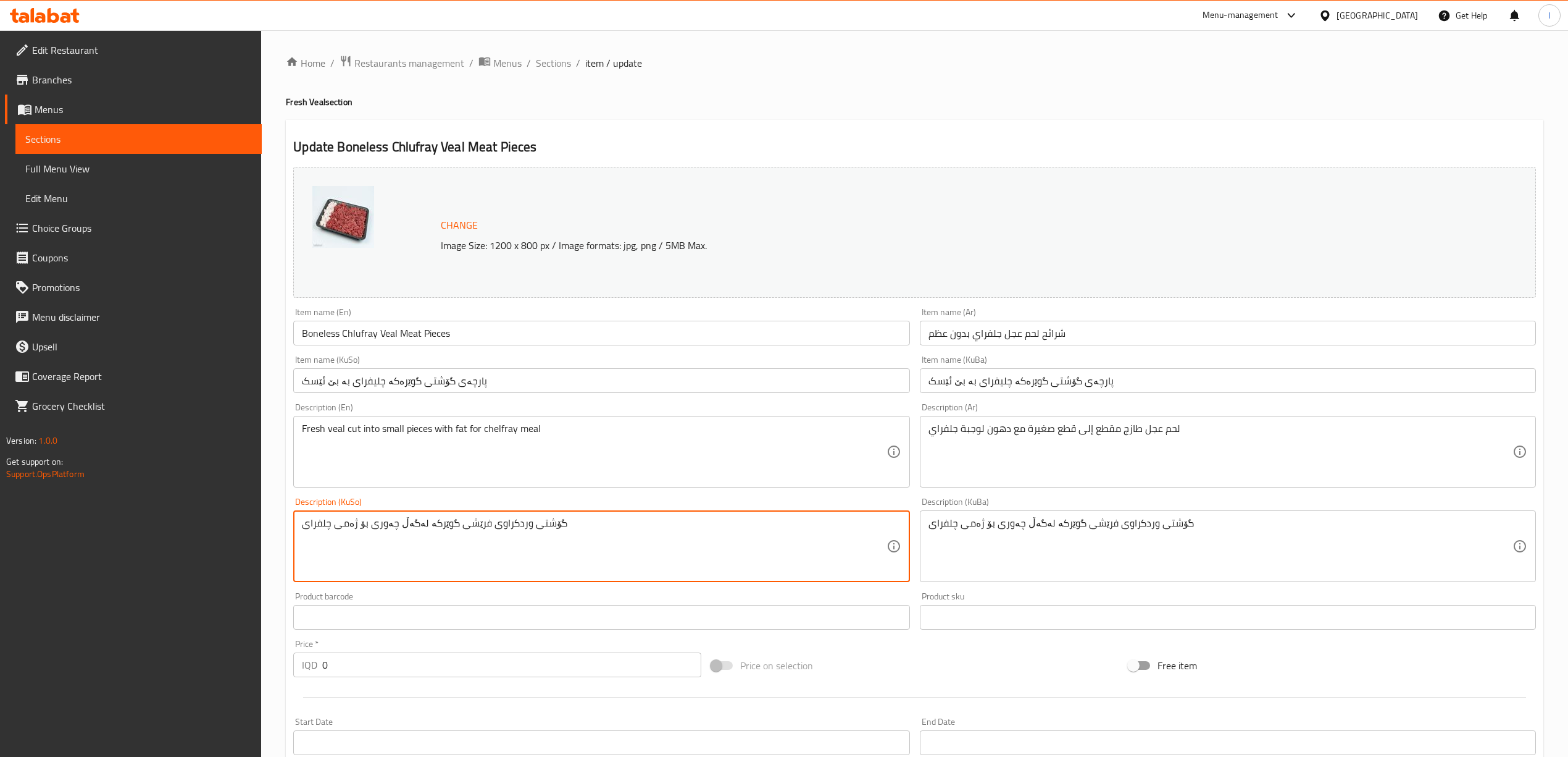
click at [613, 539] on textarea "گۆشتی وردکراوی فرێشی گوێرکە لەگەڵ چەوری بۆ ژەمی چلفرای" at bounding box center [594, 546] width 584 height 59
paste textarea "Freshly Sliced Beef Meat with Fat for Chlufray Meal"
click at [403, 541] on textarea "Freshly Sliced Beef Meat with Fat for Chlufray Meal" at bounding box center [594, 546] width 584 height 59
click at [389, 516] on div "Freshly Sliced Beef Meat with Fat for Chlufray Meal Description (KuSo)" at bounding box center [600, 546] width 616 height 72
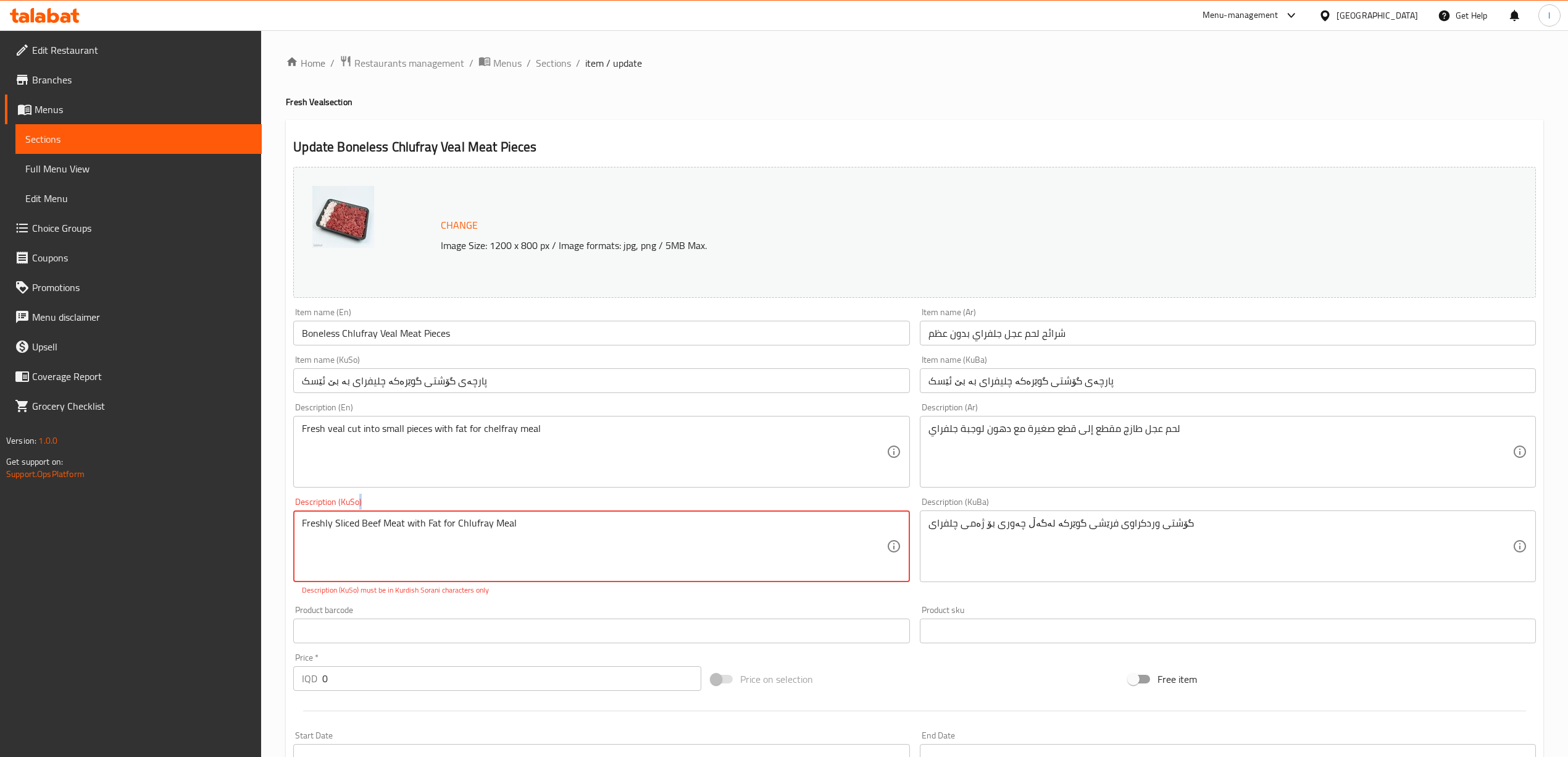
click at [389, 516] on div "Freshly Sliced Beef Meat with Fat for Chlufray Meal Description (KuSo)" at bounding box center [600, 546] width 616 height 72
click at [401, 526] on textarea "Freshly Sliced Beef Meat with Fat for Chlufray Meal" at bounding box center [594, 546] width 584 height 59
click at [415, 534] on textarea "Freshly Sliced Beef with Fat for Chlufray Meal" at bounding box center [594, 546] width 584 height 59
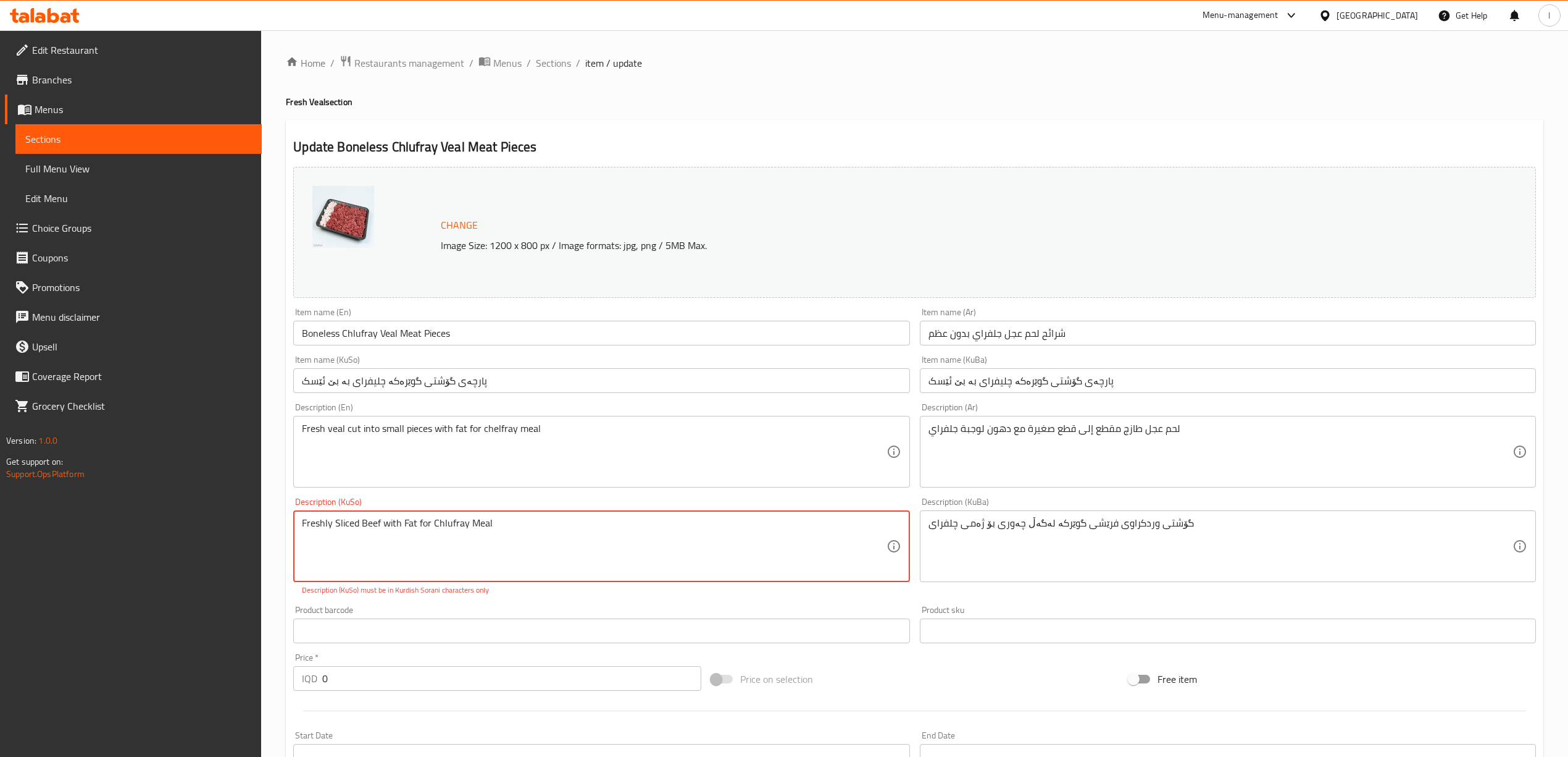
click at [415, 534] on textarea "Freshly Sliced Beef with Fat for Chlufray Meal" at bounding box center [594, 546] width 584 height 59
type textarea "Freshly Sliced Beef with Fat for Chlufray Meal"
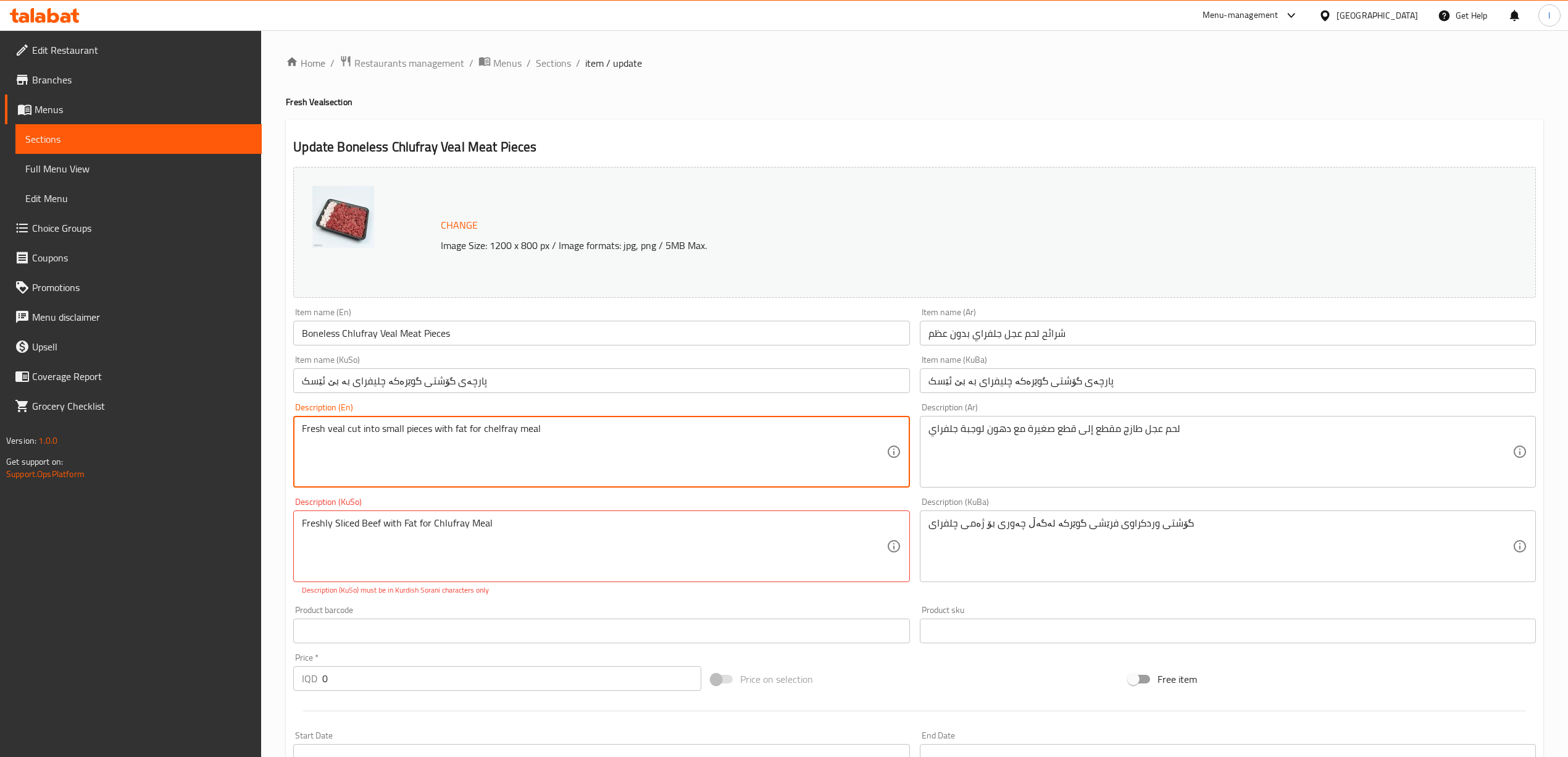
click at [510, 457] on textarea "Fresh veal cut into small pieces with fat for chelfray meal" at bounding box center [594, 451] width 584 height 59
paste textarea "Freshly Sliced Beef with Fat for Chlufray Meal"
click at [510, 457] on textarea "Fresh veal cut into small pieces with fat for Freshly Sliced Beef with Fat for …" at bounding box center [594, 451] width 584 height 59
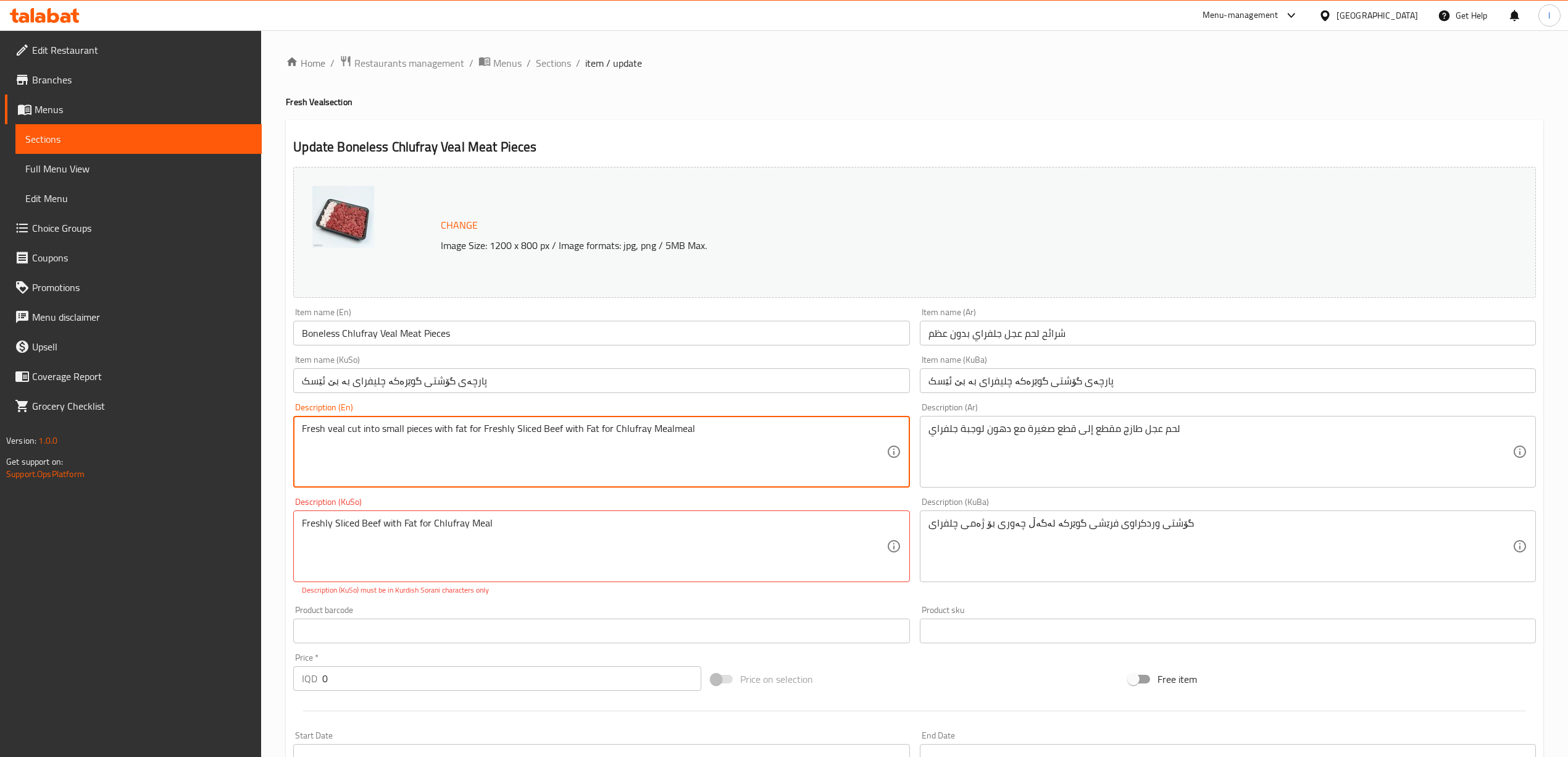
paste textarea "ly Sliced Beef with Fat for Chlufray M"
type textarea "Freshly Sliced Beef with Fat for Chlufray Meal"
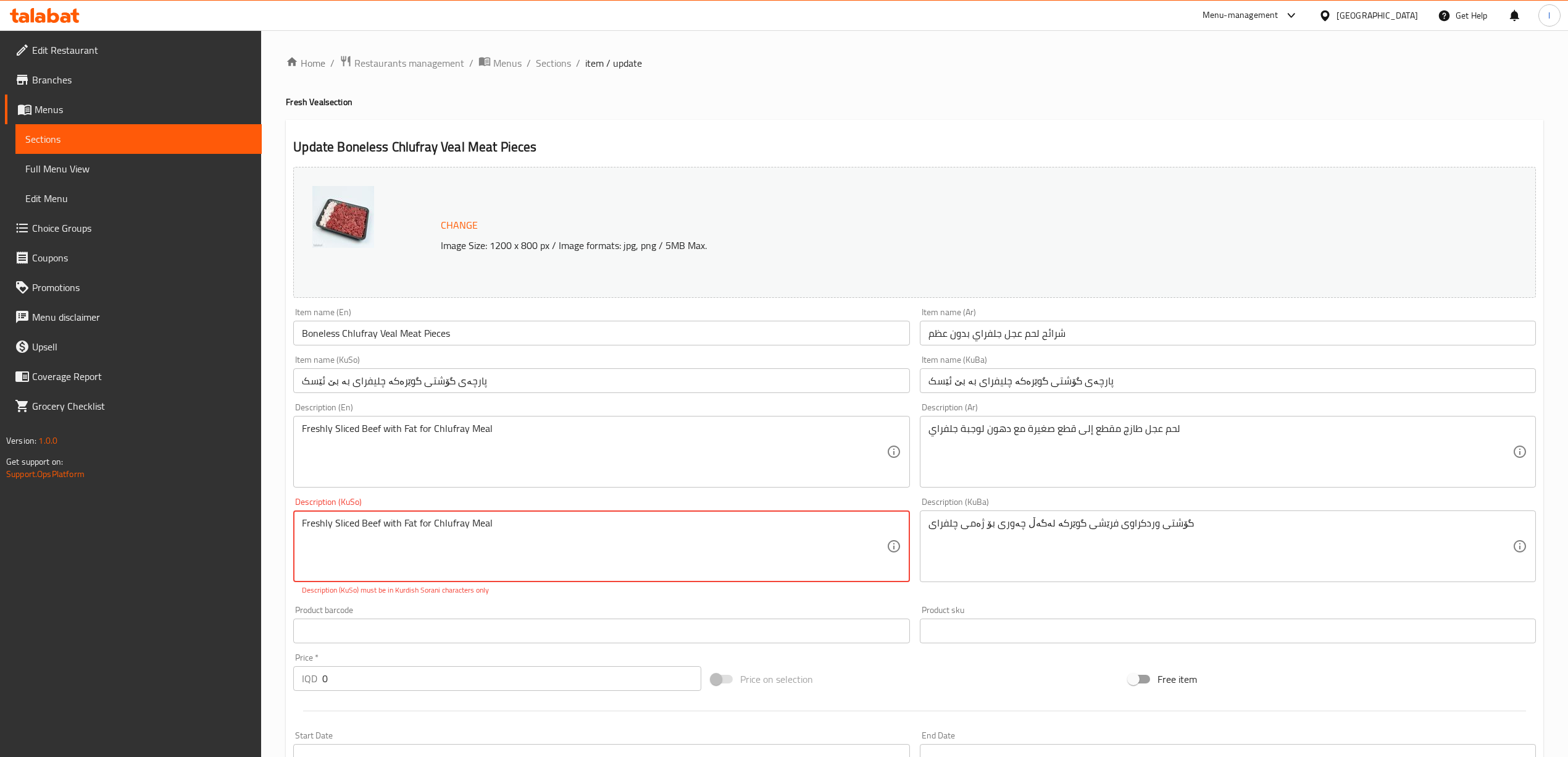
click at [503, 560] on textarea "Freshly Sliced Beef with Fat for Chlufray Meal" at bounding box center [594, 546] width 584 height 59
click at [868, 541] on textarea at bounding box center [594, 546] width 584 height 59
paste textarea "لحم عجل طازج مقطع إلى قطع صغيرة مع الدهون لوجبة الجلفراي"
type textarea "لحم عجل طازج مقطع إلى قطع صغيرة مع الدهون لوجبة الجلفراي"
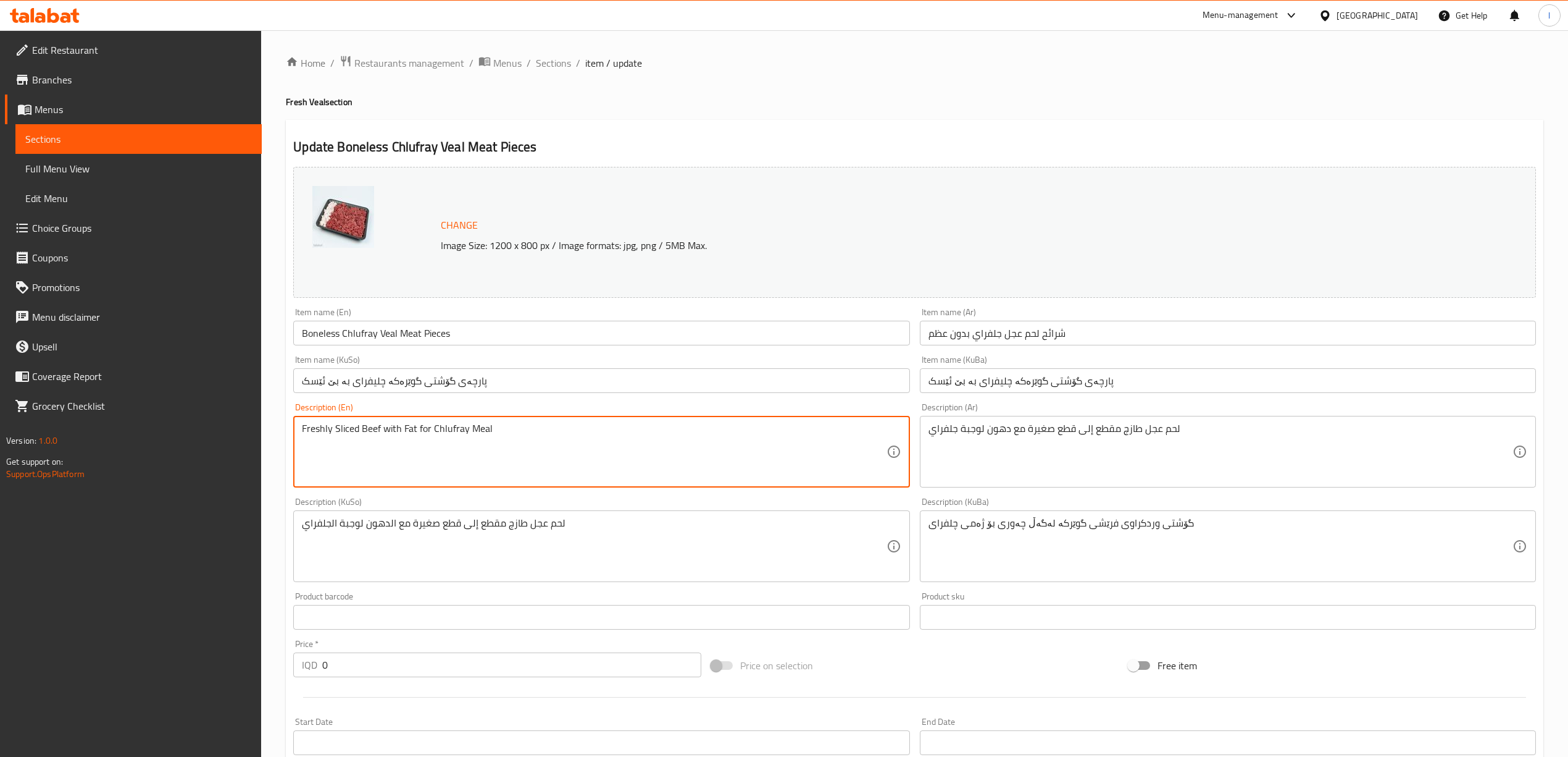
drag, startPoint x: 402, startPoint y: 428, endPoint x: 405, endPoint y: 435, distance: 7.6
click at [405, 435] on textarea "Freshly Sliced Beef with Fat for Chlufray Meal" at bounding box center [594, 451] width 584 height 59
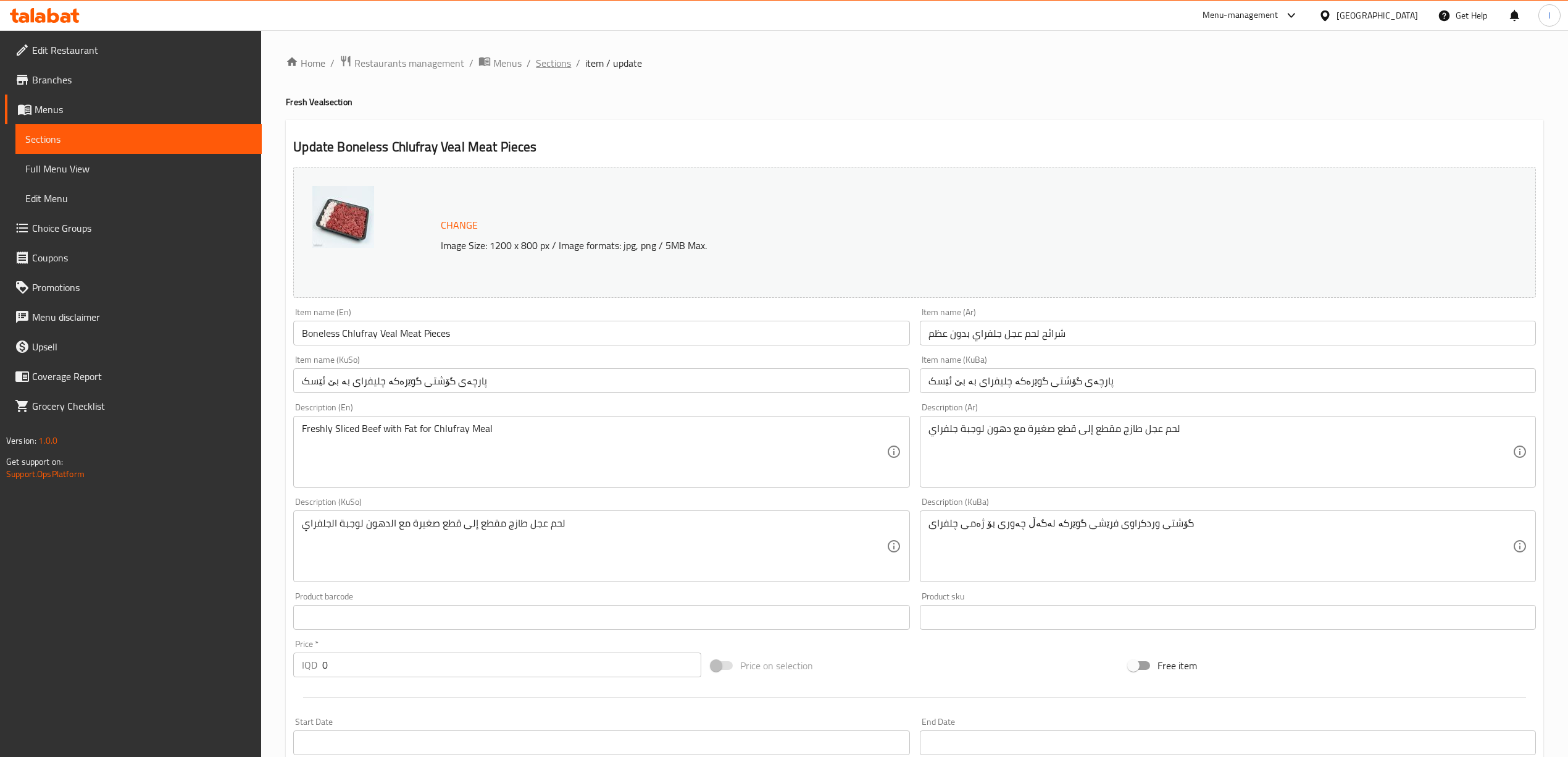
click at [563, 64] on span "Sections" at bounding box center [553, 63] width 35 height 15
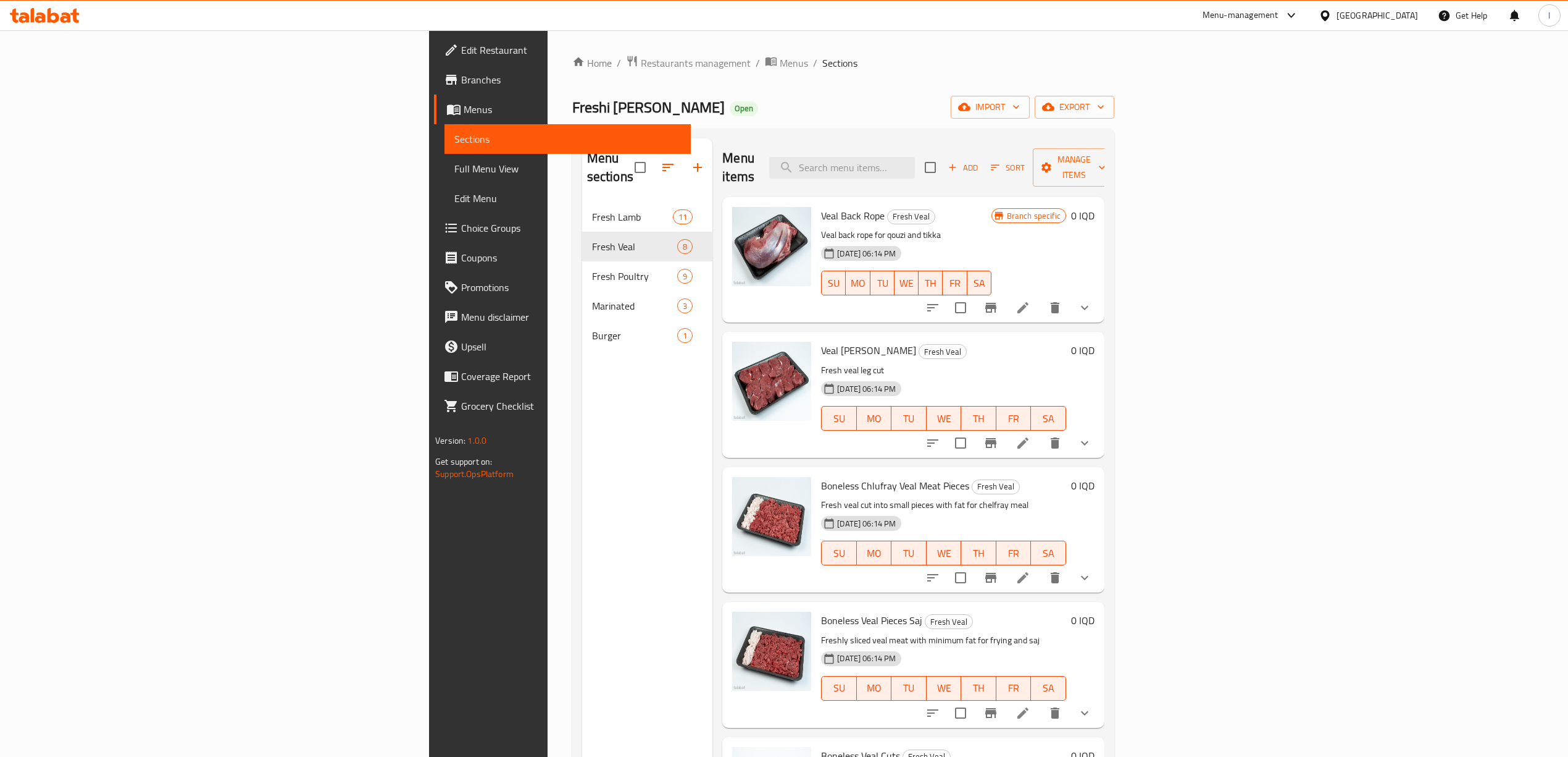
click at [1040, 566] on li at bounding box center [1022, 578] width 34 height 22
